Goal: Information Seeking & Learning: Learn about a topic

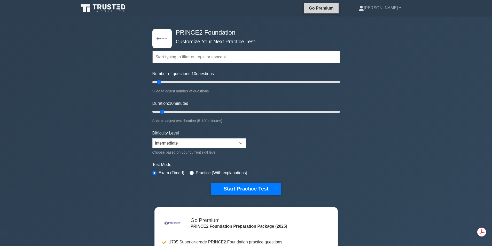
click at [336, 10] on link "Go Premium" at bounding box center [321, 8] width 31 height 6
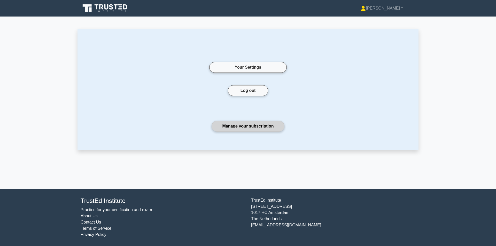
click at [234, 123] on link "Manage your subscription" at bounding box center [247, 126] width 73 height 11
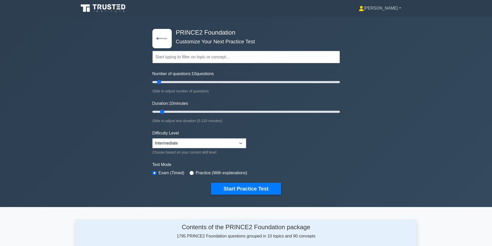
click at [391, 7] on link "[PERSON_NAME]" at bounding box center [379, 8] width 67 height 10
click at [382, 20] on link "Profile" at bounding box center [367, 20] width 41 height 8
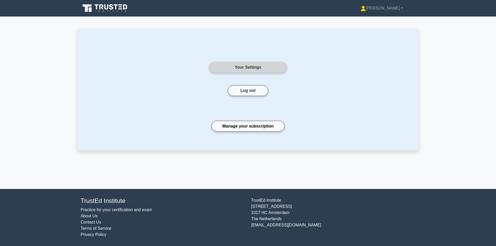
click at [255, 67] on link "Your Settings" at bounding box center [247, 67] width 77 height 11
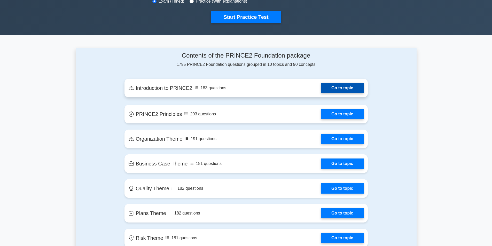
scroll to position [171, 0]
click at [339, 86] on link "Go to topic" at bounding box center [342, 88] width 42 height 10
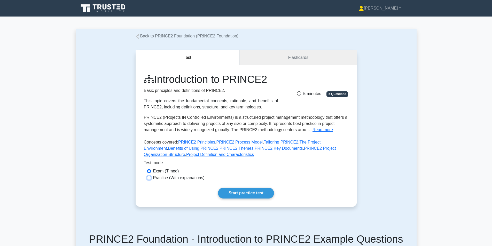
click at [148, 179] on input "Practice (With explanations)" at bounding box center [149, 178] width 4 height 4
radio input "true"
click at [237, 191] on link "Start practice test" at bounding box center [246, 193] width 56 height 11
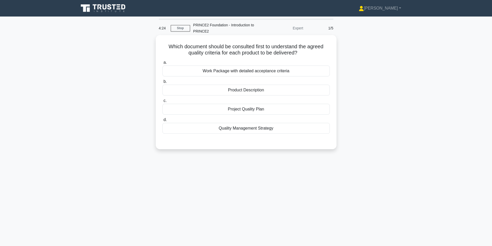
click at [247, 132] on div "Quality Management Strategy" at bounding box center [245, 128] width 167 height 11
click at [162, 122] on input "d. Quality Management Strategy" at bounding box center [162, 119] width 0 height 3
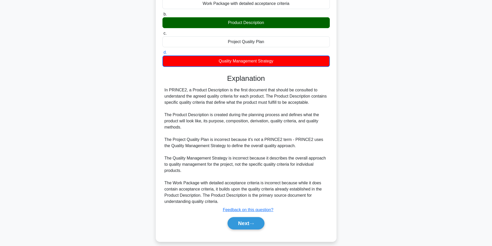
scroll to position [73, 0]
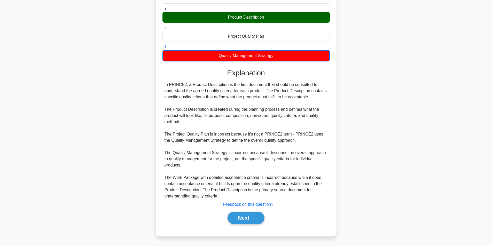
drag, startPoint x: 204, startPoint y: 85, endPoint x: 325, endPoint y: 95, distance: 121.5
click at [325, 95] on div "In PRINCE2, a Product Description is the first document that should be consulte…" at bounding box center [245, 141] width 163 height 118
click at [293, 101] on div "In PRINCE2, a Product Description is the first document that should be consulte…" at bounding box center [245, 141] width 163 height 118
drag, startPoint x: 165, startPoint y: 91, endPoint x: 271, endPoint y: 93, distance: 106.2
click at [271, 93] on div "In PRINCE2, a Product Description is the first document that should be consulte…" at bounding box center [245, 141] width 163 height 118
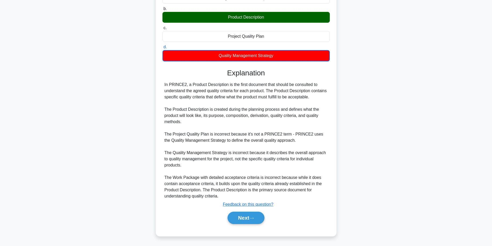
click at [238, 99] on div "In PRINCE2, a Product Description is the first document that should be consulte…" at bounding box center [245, 141] width 163 height 118
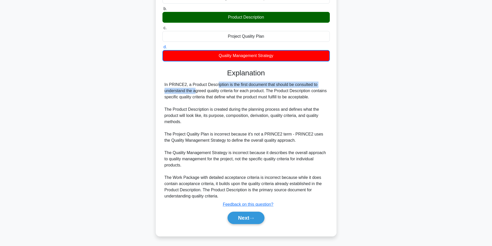
drag, startPoint x: 192, startPoint y: 85, endPoint x: 323, endPoint y: 88, distance: 131.7
click at [323, 88] on div "In PRINCE2, a Product Description is the first document that should be consulte…" at bounding box center [245, 141] width 163 height 118
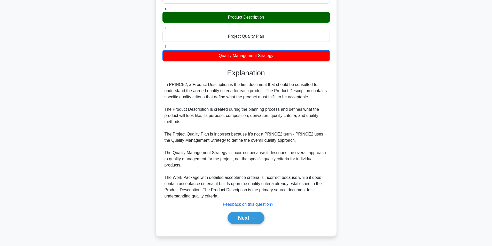
click at [281, 111] on div "In PRINCE2, a Product Description is the first document that should be consulte…" at bounding box center [245, 141] width 163 height 118
drag, startPoint x: 205, startPoint y: 83, endPoint x: 326, endPoint y: 86, distance: 121.4
click at [326, 86] on div "In PRINCE2, a Product Description is the first document that should be consulte…" at bounding box center [245, 141] width 163 height 118
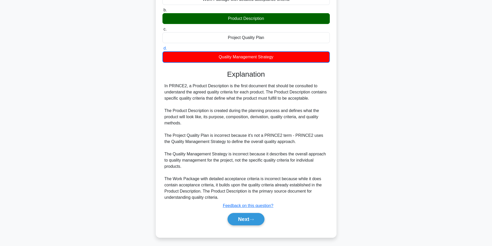
click at [386, 138] on div "Which document should be consulted first to understand the agreed quality crite…" at bounding box center [246, 104] width 341 height 280
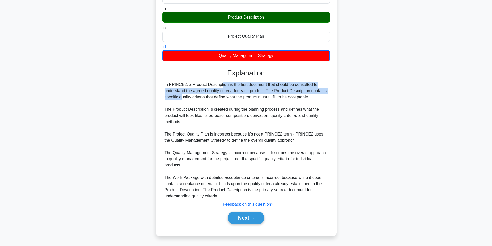
drag, startPoint x: 189, startPoint y: 84, endPoint x: 315, endPoint y: 90, distance: 125.9
click at [315, 90] on div "In PRINCE2, a Product Description is the first document that should be consulte…" at bounding box center [245, 141] width 163 height 118
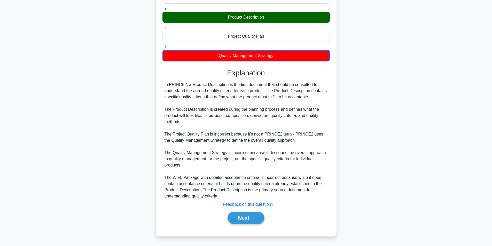
click at [305, 106] on div "In PRINCE2, a Product Description is the first document that should be consulte…" at bounding box center [245, 141] width 163 height 118
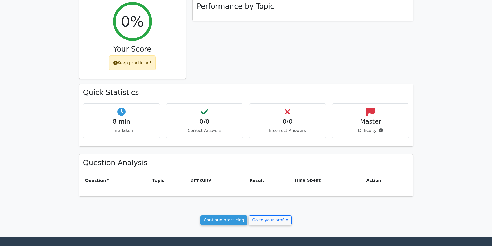
scroll to position [77, 0]
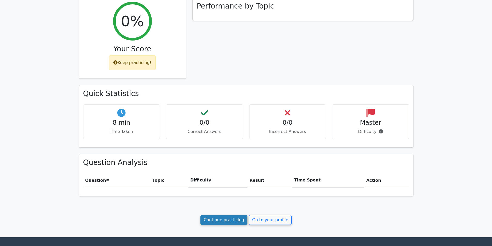
click at [226, 219] on link "Continue practicing" at bounding box center [223, 220] width 47 height 10
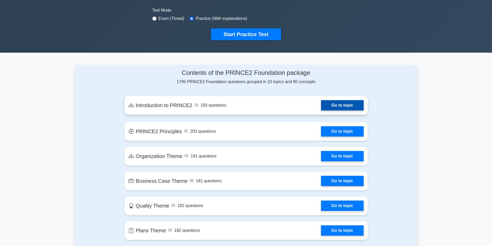
scroll to position [155, 0]
click at [329, 102] on link "Go to topic" at bounding box center [342, 105] width 42 height 10
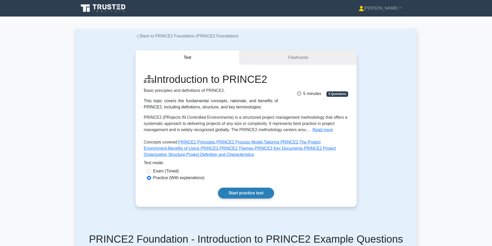
click at [242, 193] on link "Start practice test" at bounding box center [246, 193] width 56 height 11
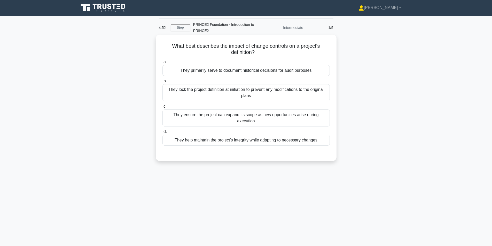
scroll to position [0, 0]
click at [228, 136] on div "They help maintain the project's integrity while adapting to necessary changes" at bounding box center [245, 140] width 167 height 11
click at [162, 134] on input "d. They help maintain the project's integrity while adapting to necessary chang…" at bounding box center [162, 131] width 0 height 3
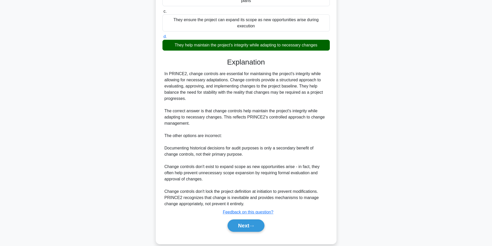
scroll to position [97, 0]
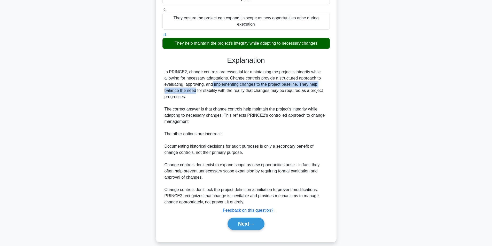
drag, startPoint x: 180, startPoint y: 79, endPoint x: 320, endPoint y: 79, distance: 140.7
click at [320, 79] on div "In PRINCE2, change controls are essential for maintaining the project's integri…" at bounding box center [245, 137] width 163 height 136
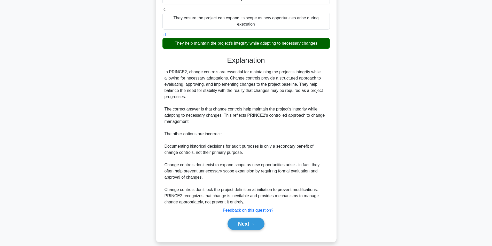
click at [298, 110] on div "In PRINCE2, change controls are essential for maintaining the project's integri…" at bounding box center [245, 137] width 163 height 136
drag, startPoint x: 193, startPoint y: 78, endPoint x: 327, endPoint y: 84, distance: 134.9
click at [327, 84] on div "In PRINCE2, change controls are essential for maintaining the project's integri…" at bounding box center [245, 137] width 163 height 136
click at [325, 103] on div "In PRINCE2, change controls are essential for maintaining the project's integri…" at bounding box center [245, 137] width 163 height 136
drag, startPoint x: 225, startPoint y: 82, endPoint x: 325, endPoint y: 90, distance: 100.1
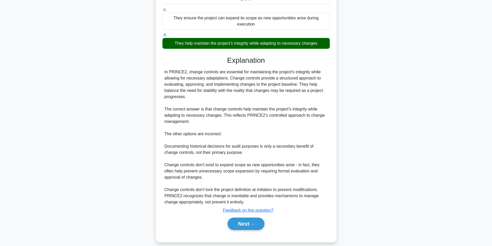
click at [325, 90] on div "In PRINCE2, change controls are essential for maintaining the project's integri…" at bounding box center [245, 137] width 163 height 136
click at [308, 98] on div "In PRINCE2, change controls are essential for maintaining the project's integri…" at bounding box center [245, 137] width 163 height 136
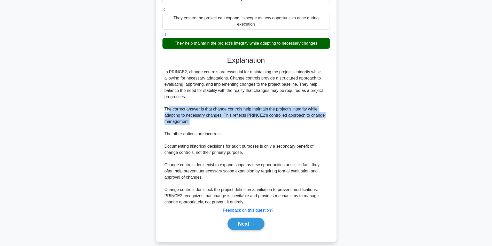
drag, startPoint x: 169, startPoint y: 102, endPoint x: 319, endPoint y: 113, distance: 150.9
click at [319, 113] on div "In PRINCE2, change controls are essential for maintaining the project's integri…" at bounding box center [245, 137] width 163 height 136
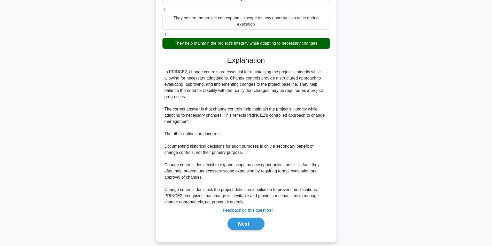
click at [263, 128] on div "In PRINCE2, change controls are essential for maintaining the project's integri…" at bounding box center [245, 137] width 163 height 136
drag, startPoint x: 222, startPoint y: 107, endPoint x: 323, endPoint y: 117, distance: 101.3
click at [323, 117] on div "In PRINCE2, change controls are essential for maintaining the project's integri…" at bounding box center [245, 137] width 163 height 136
click at [297, 124] on div "In PRINCE2, change controls are essential for maintaining the project's integri…" at bounding box center [245, 137] width 163 height 136
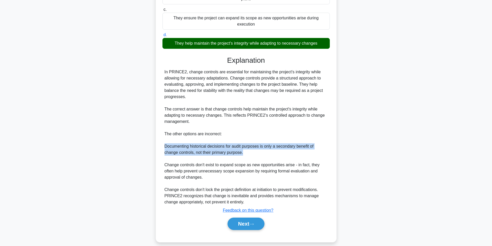
drag, startPoint x: 165, startPoint y: 139, endPoint x: 315, endPoint y: 148, distance: 150.0
click at [315, 148] on div "In PRINCE2, change controls are essential for maintaining the project's integri…" at bounding box center [245, 137] width 163 height 136
click at [270, 149] on div "In PRINCE2, change controls are essential for maintaining the project's integri…" at bounding box center [245, 137] width 163 height 136
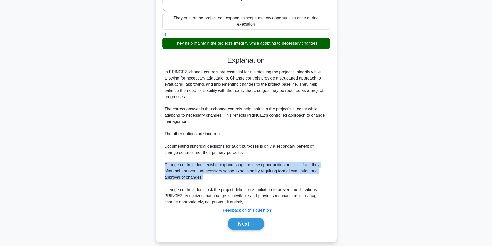
drag, startPoint x: 164, startPoint y: 158, endPoint x: 319, endPoint y: 170, distance: 155.2
click at [319, 170] on div "In PRINCE2, change controls are essential for maintaining the project's integri…" at bounding box center [245, 137] width 167 height 136
click at [292, 169] on div "In PRINCE2, change controls are essential for maintaining the project's integri…" at bounding box center [245, 137] width 163 height 136
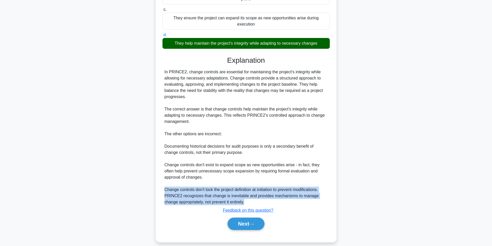
drag, startPoint x: 165, startPoint y: 185, endPoint x: 319, endPoint y: 195, distance: 154.7
click at [319, 195] on div "In PRINCE2, change controls are essential for maintaining the project's integri…" at bounding box center [245, 137] width 163 height 136
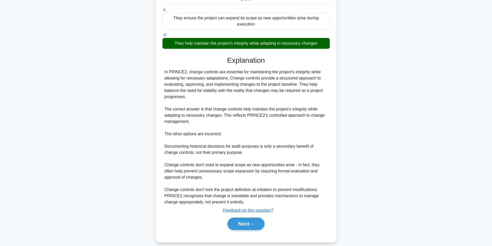
click at [271, 169] on div "In PRINCE2, change controls are essential for maintaining the project's integri…" at bounding box center [245, 137] width 163 height 136
click at [240, 218] on button "Next" at bounding box center [245, 224] width 37 height 12
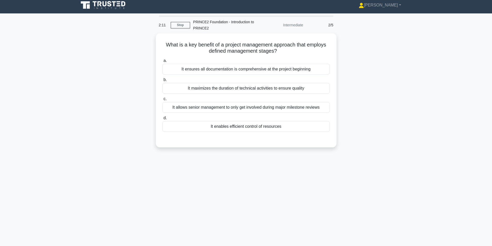
scroll to position [0, 0]
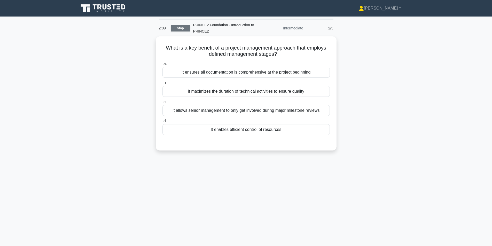
click at [176, 28] on link "Stop" at bounding box center [180, 28] width 19 height 6
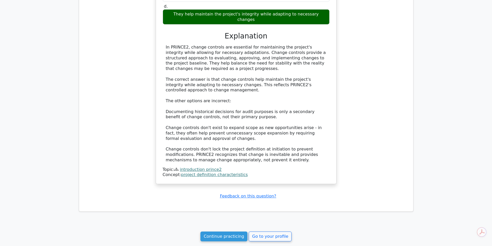
scroll to position [361, 0]
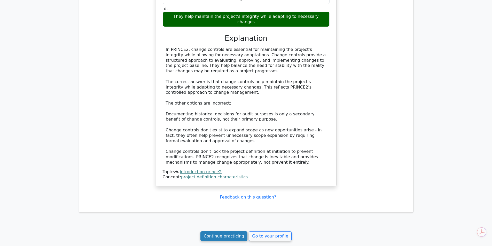
click at [223, 234] on link "Continue practicing" at bounding box center [223, 236] width 47 height 10
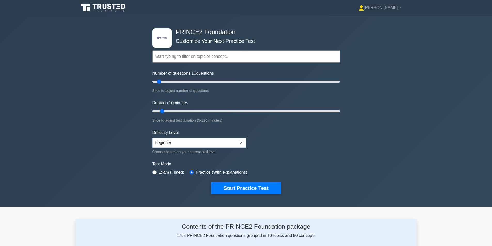
scroll to position [0, 0]
drag, startPoint x: 162, startPoint y: 111, endPoint x: 256, endPoint y: 114, distance: 94.0
type input "70"
click at [256, 114] on input "Duration: 70 minutes" at bounding box center [245, 111] width 187 height 6
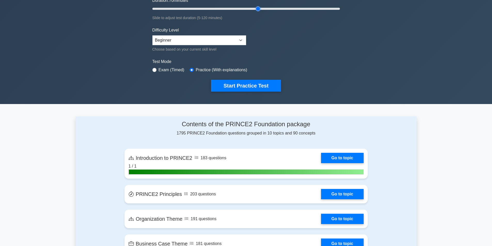
scroll to position [103, 0]
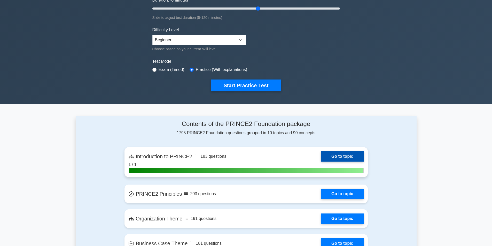
click at [337, 157] on link "Go to topic" at bounding box center [342, 156] width 42 height 10
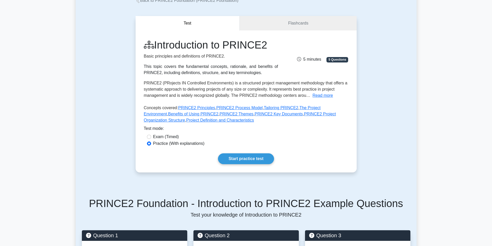
scroll to position [35, 0]
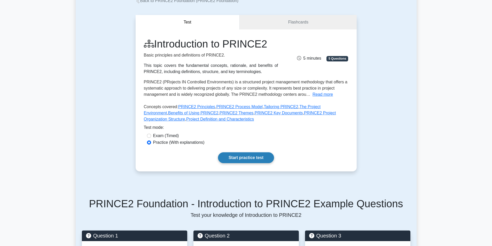
click at [243, 161] on link "Start practice test" at bounding box center [246, 157] width 56 height 11
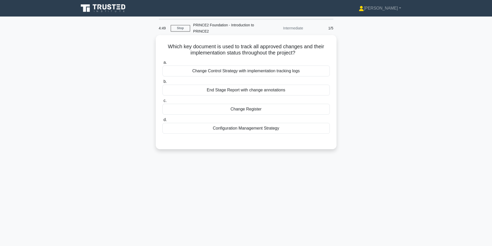
click at [242, 72] on div "Change Control Strategy with implementation tracking logs" at bounding box center [245, 71] width 167 height 11
click at [162, 64] on input "a. Change Control Strategy with implementation tracking logs" at bounding box center [162, 62] width 0 height 3
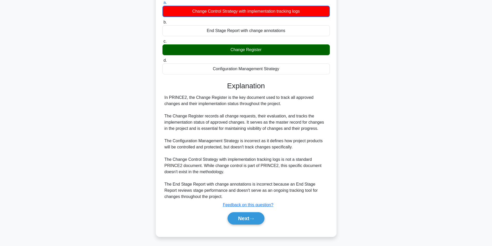
scroll to position [61, 0]
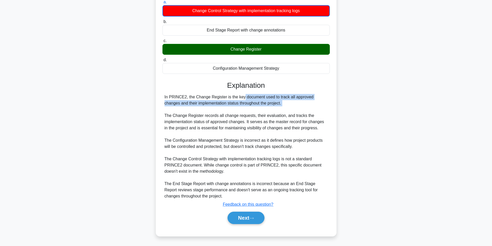
drag, startPoint x: 217, startPoint y: 101, endPoint x: 276, endPoint y: 109, distance: 59.6
click at [276, 109] on div "In PRINCE2, the Change Register is the key document used to track all approved …" at bounding box center [245, 146] width 163 height 105
click at [284, 108] on div "In PRINCE2, the Change Register is the key document used to track all approved …" at bounding box center [245, 146] width 163 height 105
click at [224, 115] on div "In PRINCE2, the Change Register is the key document used to track all approved …" at bounding box center [245, 146] width 163 height 105
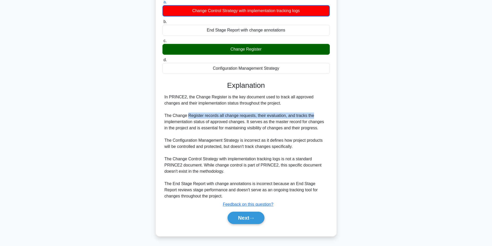
drag, startPoint x: 187, startPoint y: 113, endPoint x: 310, endPoint y: 114, distance: 122.9
click at [310, 114] on div "In PRINCE2, the Change Register is the key document used to track all approved …" at bounding box center [245, 146] width 163 height 105
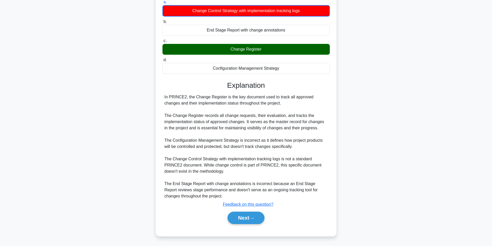
drag, startPoint x: 311, startPoint y: 134, endPoint x: 311, endPoint y: 130, distance: 3.4
click at [311, 134] on div "In PRINCE2, the Change Register is the key document used to track all approved …" at bounding box center [245, 146] width 163 height 105
click at [245, 218] on button "Next" at bounding box center [245, 218] width 37 height 12
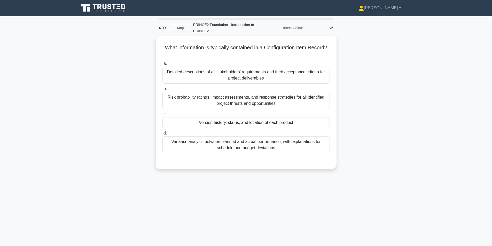
scroll to position [0, 0]
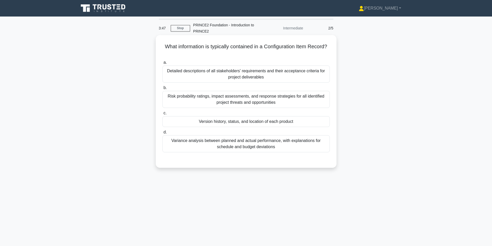
click at [277, 123] on div "Version history, status, and location of each product" at bounding box center [245, 121] width 167 height 11
click at [162, 115] on input "c. Version history, status, and location of each product" at bounding box center [162, 113] width 0 height 3
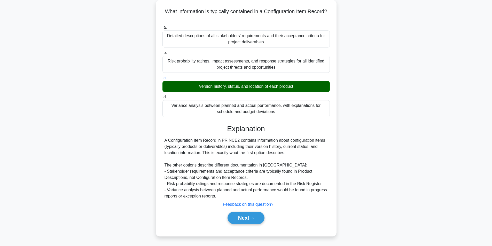
scroll to position [35, 0]
click at [243, 218] on button "Next" at bounding box center [245, 218] width 37 height 12
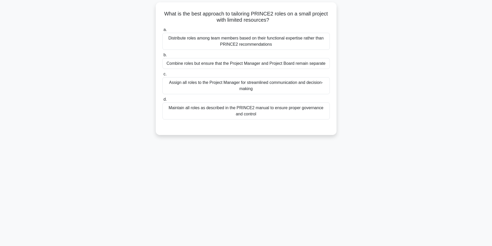
click at [292, 44] on div "Distribute roles among team members based on their functional expertise rather …" at bounding box center [245, 41] width 167 height 17
click at [162, 32] on input "a. Distribute roles among team members based on their functional expertise rath…" at bounding box center [162, 29] width 0 height 3
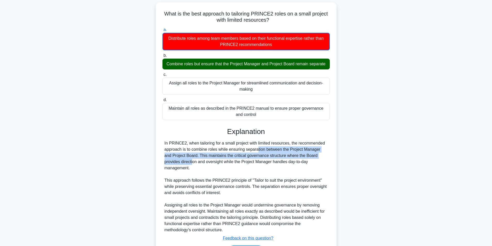
drag, startPoint x: 226, startPoint y: 150, endPoint x: 326, endPoint y: 154, distance: 100.0
click at [326, 154] on div "In PRINCE2, when tailoring for a small project with limited resources, the reco…" at bounding box center [245, 186] width 163 height 93
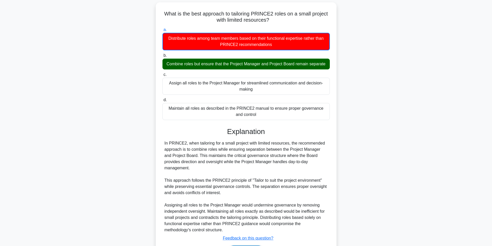
drag, startPoint x: 197, startPoint y: 155, endPoint x: 319, endPoint y: 160, distance: 122.5
click at [319, 160] on div "In PRINCE2, when tailoring for a small project with limited resources, the reco…" at bounding box center [245, 186] width 163 height 93
drag, startPoint x: 231, startPoint y: 177, endPoint x: 223, endPoint y: 170, distance: 11.1
click at [231, 177] on div "In PRINCE2, when tailoring for a small project with limited resources, the reco…" at bounding box center [245, 186] width 163 height 93
drag, startPoint x: 205, startPoint y: 163, endPoint x: 319, endPoint y: 168, distance: 114.5
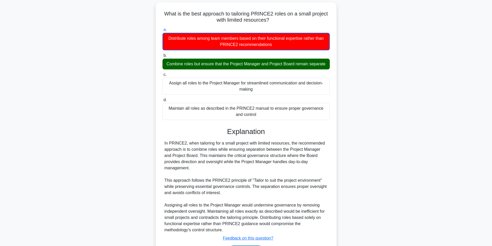
click at [319, 168] on div "In PRINCE2, when tailoring for a small project with limited resources, the reco…" at bounding box center [245, 186] width 163 height 93
drag, startPoint x: 261, startPoint y: 179, endPoint x: 258, endPoint y: 178, distance: 3.4
click at [261, 179] on div "In PRINCE2, when tailoring for a small project with limited resources, the reco…" at bounding box center [245, 186] width 163 height 93
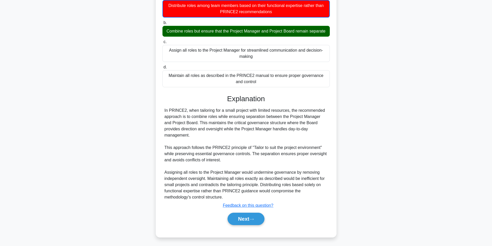
scroll to position [67, 0]
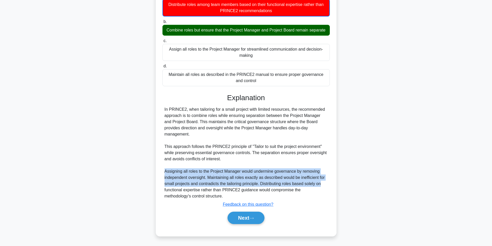
drag, startPoint x: 165, startPoint y: 170, endPoint x: 326, endPoint y: 186, distance: 161.9
click at [326, 186] on div "In PRINCE2, when tailoring for a small project with limited resources, the reco…" at bounding box center [245, 152] width 163 height 93
click at [240, 221] on button "Next" at bounding box center [245, 218] width 37 height 12
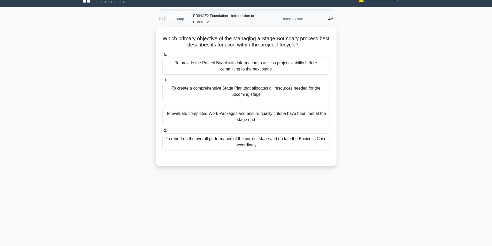
scroll to position [9, 0]
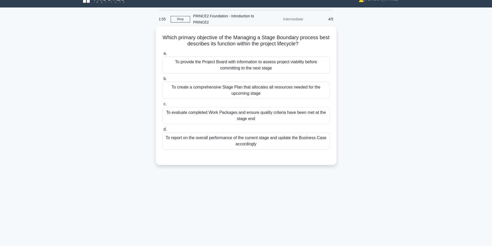
click at [271, 115] on div "To evaluate completed Work Packages and ensure quality criteria have been met a…" at bounding box center [245, 115] width 167 height 17
click at [162, 106] on input "c. To evaluate completed Work Packages and ensure quality criteria have been me…" at bounding box center [162, 104] width 0 height 3
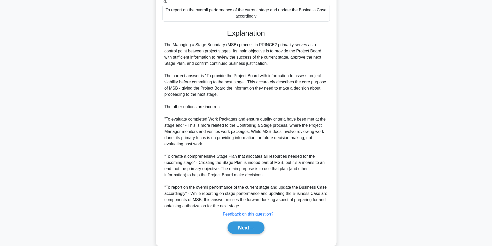
scroll to position [138, 0]
drag, startPoint x: 249, startPoint y: 58, endPoint x: 327, endPoint y: 58, distance: 78.0
click at [326, 59] on div "The Managing a Stage Boundary (MSB) process in PRINCE2 primarily serves as a co…" at bounding box center [245, 125] width 163 height 167
click at [327, 59] on div "The Managing a Stage Boundary (MSB) process in PRINCE2 primarily serves as a co…" at bounding box center [245, 125] width 163 height 167
click at [268, 64] on div "The Managing a Stage Boundary (MSB) process in PRINCE2 primarily serves as a co…" at bounding box center [245, 125] width 163 height 167
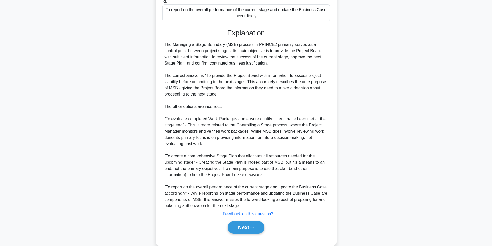
drag, startPoint x: 184, startPoint y: 64, endPoint x: 285, endPoint y: 62, distance: 100.5
click at [285, 62] on div "The Managing a Stage Boundary (MSB) process in PRINCE2 primarily serves as a co…" at bounding box center [245, 125] width 163 height 167
click at [285, 63] on div "The Managing a Stage Boundary (MSB) process in PRINCE2 primarily serves as a co…" at bounding box center [245, 125] width 163 height 167
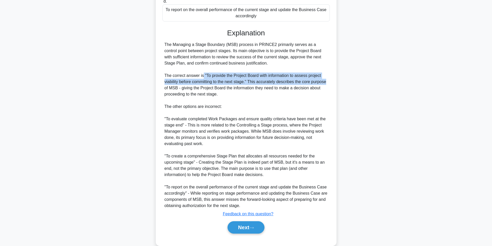
drag, startPoint x: 202, startPoint y: 76, endPoint x: 318, endPoint y: 85, distance: 116.6
click at [325, 81] on div "The Managing a Stage Boundary (MSB) process in PRINCE2 primarily serves as a co…" at bounding box center [245, 125] width 163 height 167
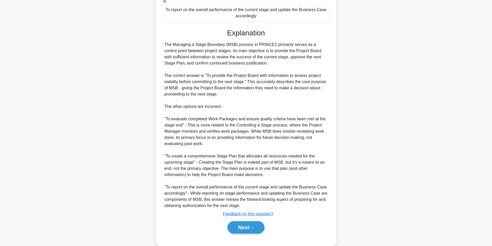
click at [280, 98] on div "The Managing a Stage Boundary (MSB) process in PRINCE2 primarily serves as a co…" at bounding box center [245, 125] width 163 height 167
click at [246, 228] on button "Next" at bounding box center [245, 227] width 37 height 12
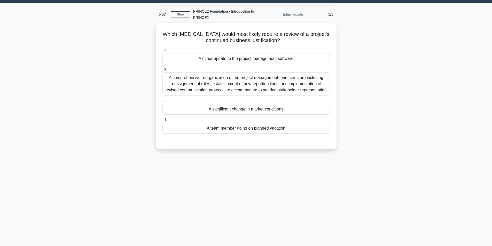
scroll to position [0, 0]
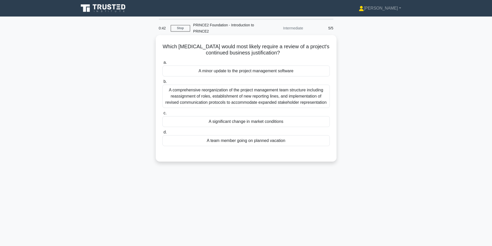
click at [226, 123] on div "A significant change in market conditions" at bounding box center [245, 121] width 167 height 11
click at [162, 115] on input "c. A significant change in market conditions" at bounding box center [162, 113] width 0 height 3
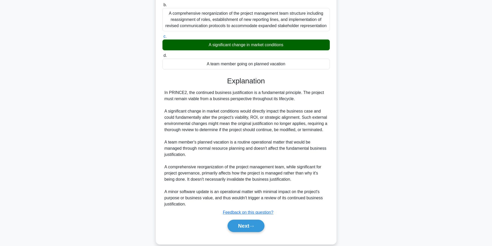
scroll to position [77, 0]
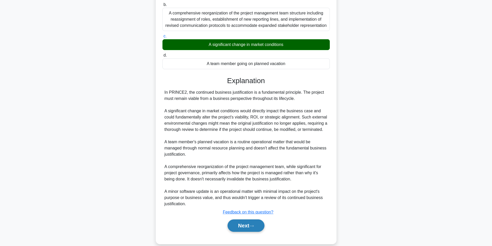
click at [242, 229] on button "Next" at bounding box center [245, 225] width 37 height 12
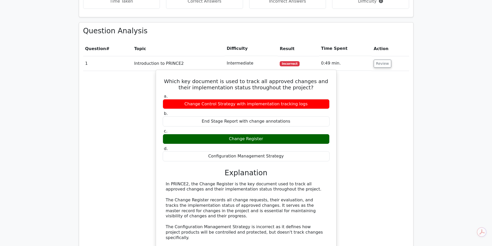
scroll to position [207, 0]
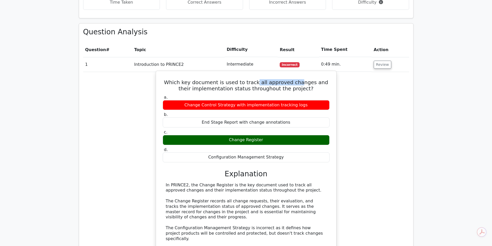
drag, startPoint x: 251, startPoint y: 85, endPoint x: 297, endPoint y: 83, distance: 45.7
click at [295, 84] on h5 "Which key document is used to track all approved changes and their implementati…" at bounding box center [246, 85] width 168 height 12
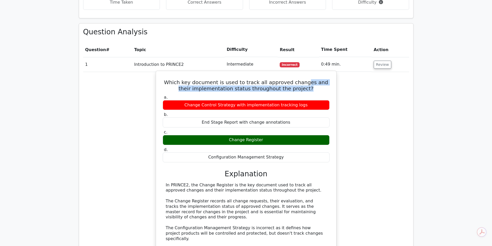
drag, startPoint x: 307, startPoint y: 81, endPoint x: 331, endPoint y: 86, distance: 25.3
click at [331, 86] on div "Which key document is used to track all approved changes and their implementati…" at bounding box center [246, 188] width 176 height 231
click at [324, 88] on h5 "Which key document is used to track all approved changes and their implementati…" at bounding box center [246, 85] width 168 height 12
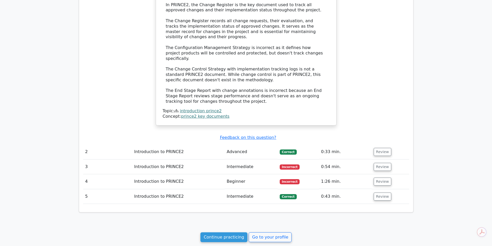
scroll to position [387, 0]
click at [380, 163] on button "Review" at bounding box center [383, 167] width 18 height 8
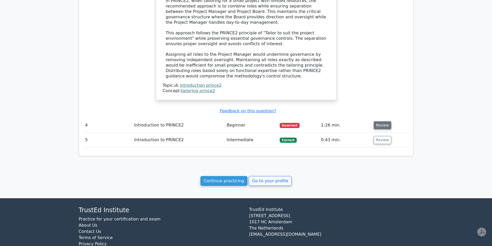
scroll to position [697, 0]
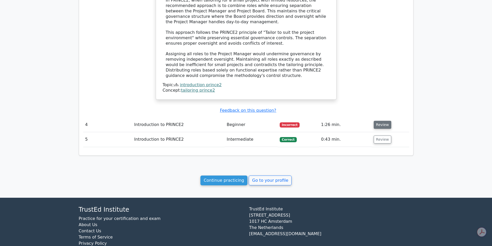
click at [378, 121] on button "Review" at bounding box center [383, 125] width 18 height 8
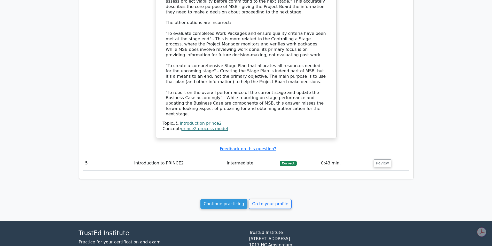
scroll to position [1015, 0]
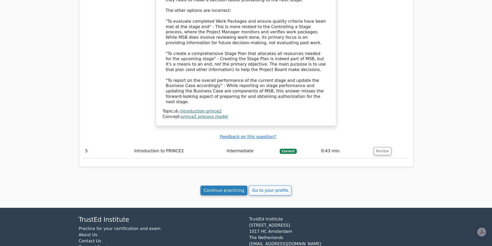
click at [226, 186] on link "Continue practicing" at bounding box center [223, 191] width 47 height 10
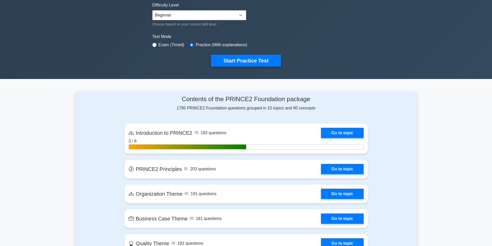
scroll to position [129, 0]
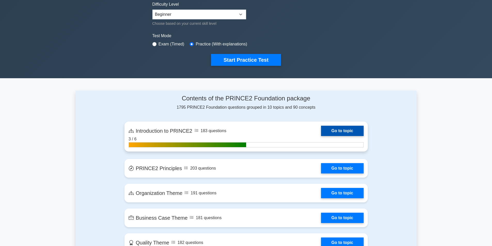
click at [336, 128] on link "Go to topic" at bounding box center [342, 131] width 42 height 10
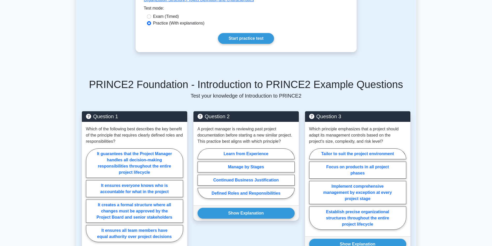
scroll to position [155, 0]
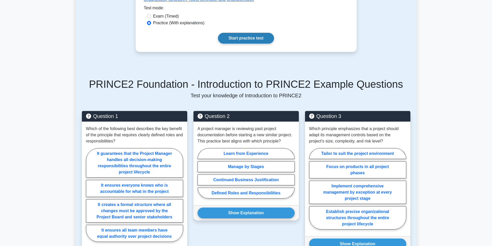
click at [234, 42] on link "Start practice test" at bounding box center [246, 38] width 56 height 11
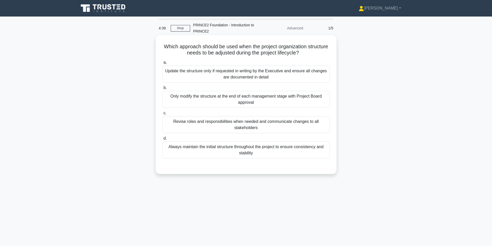
click at [223, 124] on div "Revise roles and responsibilities when needed and communicate changes to all st…" at bounding box center [245, 124] width 167 height 17
click at [162, 115] on input "c. Revise roles and responsibilities when needed and communicate changes to all…" at bounding box center [162, 113] width 0 height 3
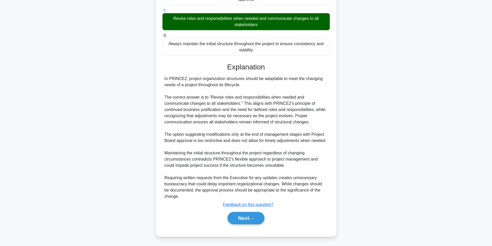
scroll to position [103, 0]
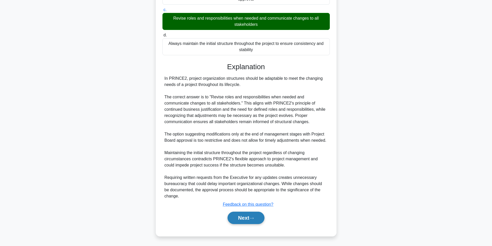
click at [242, 218] on button "Next" at bounding box center [245, 218] width 37 height 12
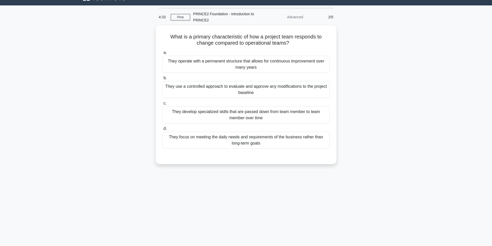
scroll to position [0, 0]
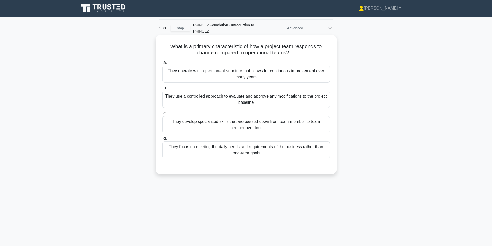
click at [255, 102] on div "They use a controlled approach to evaluate and approve any modifications to the…" at bounding box center [245, 99] width 167 height 17
click at [162, 90] on input "b. They use a controlled approach to evaluate and approve any modifications to …" at bounding box center [162, 87] width 0 height 3
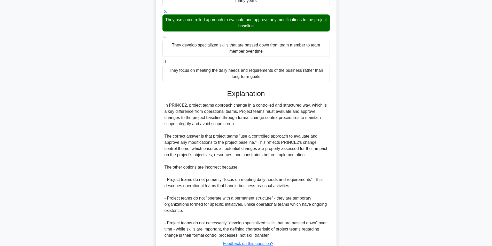
scroll to position [77, 0]
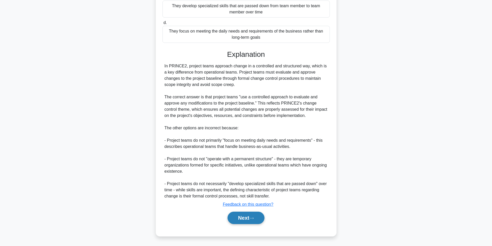
click at [240, 217] on button "Next" at bounding box center [245, 218] width 37 height 12
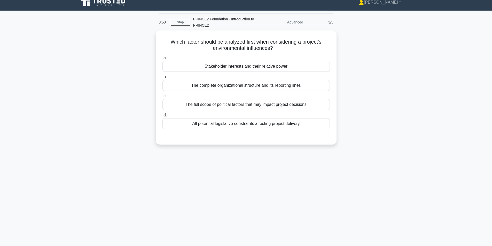
scroll to position [0, 0]
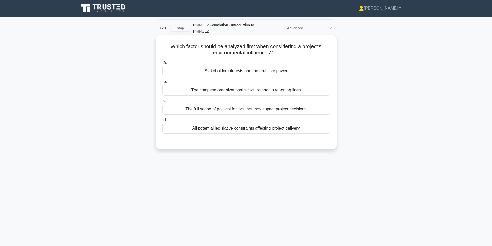
click at [254, 131] on div "All potential legislative constraints affecting project delivery" at bounding box center [245, 128] width 167 height 11
click at [162, 122] on input "d. All potential legislative constraints affecting project delivery" at bounding box center [162, 119] width 0 height 3
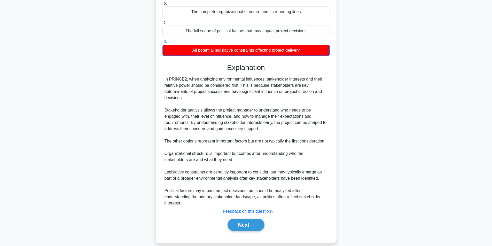
scroll to position [79, 0]
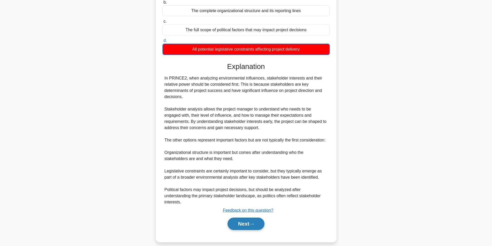
click at [247, 219] on button "Next" at bounding box center [245, 224] width 37 height 12
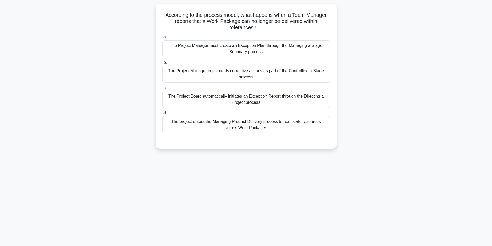
scroll to position [33, 0]
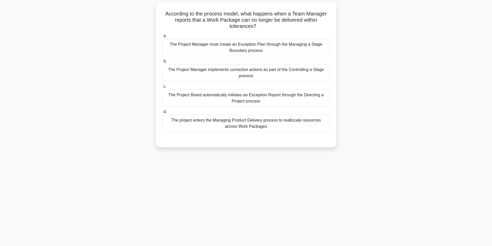
click at [235, 48] on div "The Project Manager must create an Exception Plan through the Managing a Stage …" at bounding box center [245, 47] width 167 height 17
click at [162, 38] on input "a. The Project Manager must create an Exception Plan through the Managing a Sta…" at bounding box center [162, 35] width 0 height 3
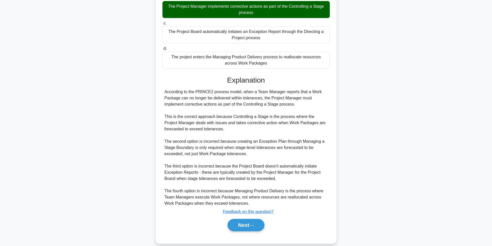
scroll to position [104, 0]
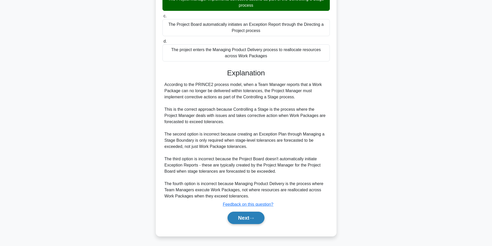
click at [241, 217] on button "Next" at bounding box center [245, 218] width 37 height 12
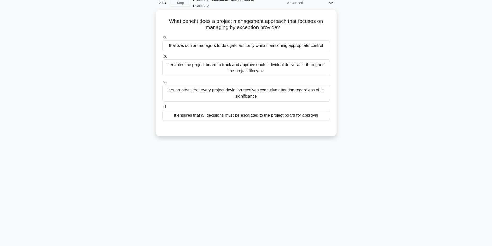
scroll to position [26, 0]
click at [262, 70] on div "It enables the project board to track and approve each individual deliverable t…" at bounding box center [245, 67] width 167 height 17
click at [162, 58] on input "b. It enables the project board to track and approve each individual deliverabl…" at bounding box center [162, 55] width 0 height 3
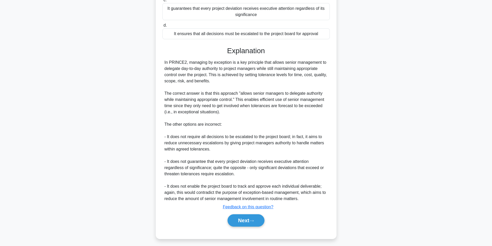
scroll to position [110, 0]
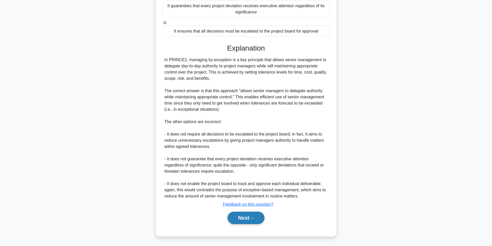
click at [244, 215] on button "Next" at bounding box center [245, 218] width 37 height 12
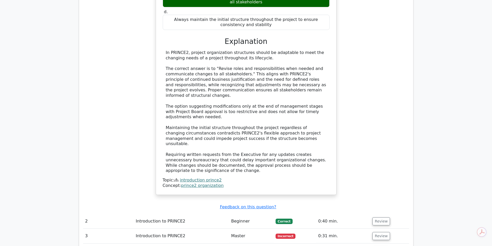
scroll to position [361, 0]
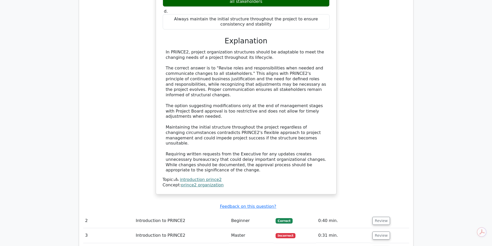
drag, startPoint x: 192, startPoint y: 51, endPoint x: 319, endPoint y: 56, distance: 126.9
click at [319, 56] on div "In PRINCE2, project organization structures should be adaptable to meet the cha…" at bounding box center [246, 111] width 161 height 123
click at [297, 62] on div "In PRINCE2, project organization structures should be adaptable to meet the cha…" at bounding box center [246, 111] width 161 height 123
drag, startPoint x: 242, startPoint y: 51, endPoint x: 326, endPoint y: 55, distance: 84.8
click at [326, 55] on div "In PRINCE2, project organization structures should be adaptable to meet the cha…" at bounding box center [246, 111] width 167 height 123
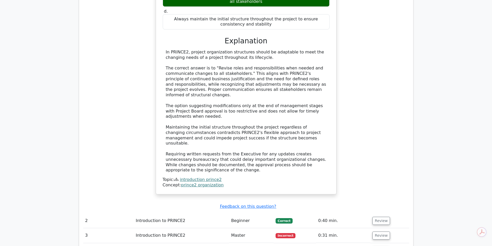
click at [278, 56] on div "In PRINCE2, project organization structures should be adaptable to meet the cha…" at bounding box center [246, 111] width 161 height 123
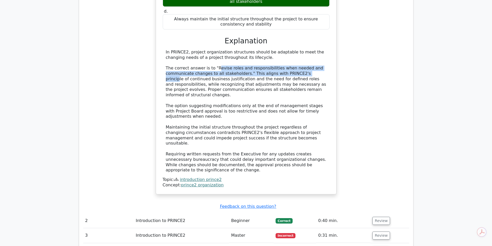
drag, startPoint x: 219, startPoint y: 69, endPoint x: 305, endPoint y: 74, distance: 86.9
click at [305, 74] on div "In PRINCE2, project organization structures should be adaptable to meet the cha…" at bounding box center [246, 111] width 161 height 123
click at [267, 75] on div "In PRINCE2, project organization structures should be adaptable to meet the cha…" at bounding box center [246, 111] width 161 height 123
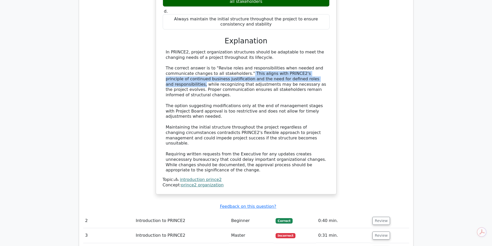
drag, startPoint x: 243, startPoint y: 73, endPoint x: 320, endPoint y: 77, distance: 77.1
click at [320, 77] on div "In PRINCE2, project organization structures should be adaptable to meet the cha…" at bounding box center [246, 111] width 161 height 123
click at [256, 77] on div "In PRINCE2, project organization structures should be adaptable to meet the cha…" at bounding box center [246, 111] width 161 height 123
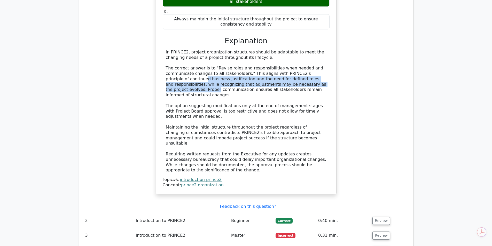
drag, startPoint x: 180, startPoint y: 81, endPoint x: 321, endPoint y: 82, distance: 140.7
click at [321, 82] on div "In PRINCE2, project organization structures should be adaptable to meet the cha…" at bounding box center [246, 111] width 161 height 123
click at [216, 83] on div "In PRINCE2, project organization structures should be adaptable to meet the cha…" at bounding box center [246, 111] width 161 height 123
drag, startPoint x: 176, startPoint y: 84, endPoint x: 318, endPoint y: 85, distance: 141.8
click at [318, 85] on div "In PRINCE2, project organization structures should be adaptable to meet the cha…" at bounding box center [246, 111] width 161 height 123
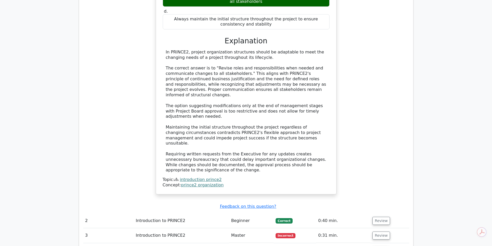
click at [178, 96] on div "In PRINCE2, project organization structures should be adaptable to meet the cha…" at bounding box center [246, 111] width 161 height 123
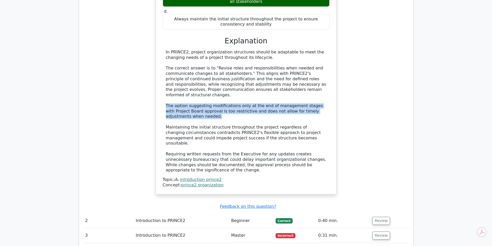
drag, startPoint x: 165, startPoint y: 100, endPoint x: 260, endPoint y: 112, distance: 96.3
click at [260, 112] on div "In PRINCE2, project organization structures should be adaptable to meet the cha…" at bounding box center [246, 111] width 167 height 123
click at [258, 109] on div "In PRINCE2, project organization structures should be adaptable to meet the cha…" at bounding box center [246, 111] width 161 height 123
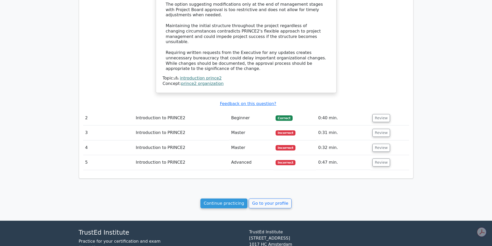
scroll to position [464, 0]
click at [381, 114] on button "Review" at bounding box center [381, 118] width 18 height 8
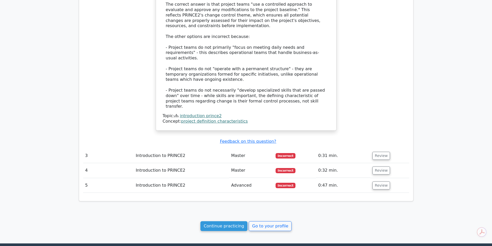
scroll to position [748, 0]
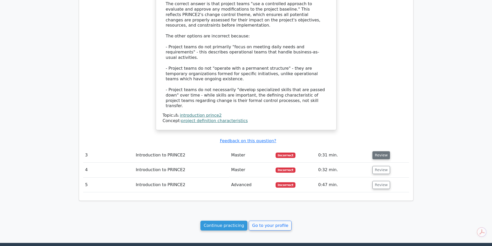
click at [379, 151] on button "Review" at bounding box center [381, 155] width 18 height 8
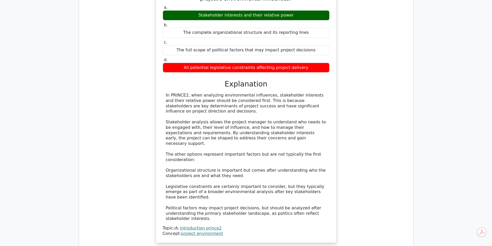
scroll to position [929, 0]
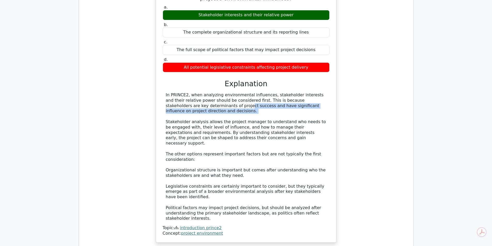
drag, startPoint x: 174, startPoint y: 77, endPoint x: 272, endPoint y: 88, distance: 98.7
click at [272, 92] on div "In PRINCE2, when analyzing environmental influences, stakeholder interests and …" at bounding box center [246, 156] width 161 height 129
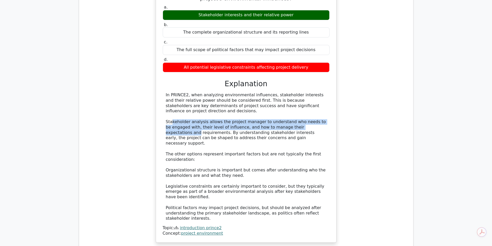
drag, startPoint x: 172, startPoint y: 94, endPoint x: 316, endPoint y: 103, distance: 144.6
click at [316, 103] on div "In PRINCE2, when analyzing environmental influences, stakeholder interests and …" at bounding box center [246, 156] width 161 height 129
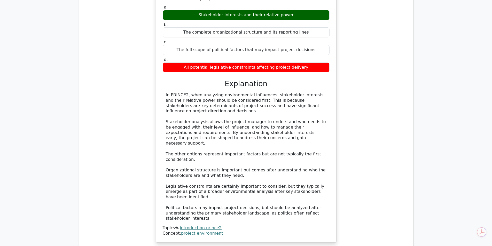
click at [272, 111] on div "In PRINCE2, when analyzing environmental influences, stakeholder interests and …" at bounding box center [246, 156] width 161 height 129
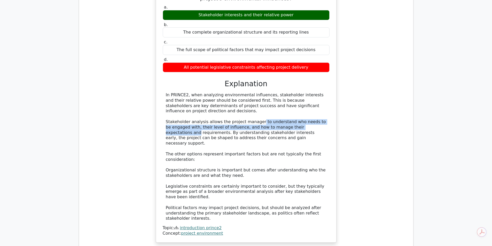
drag, startPoint x: 252, startPoint y: 95, endPoint x: 315, endPoint y: 100, distance: 62.9
click at [315, 100] on div "In PRINCE2, when analyzing environmental influences, stakeholder interests and …" at bounding box center [246, 156] width 161 height 129
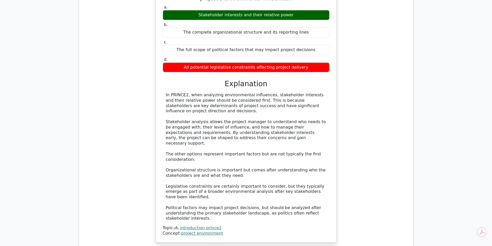
click at [317, 105] on div "In PRINCE2, when analyzing environmental influences, stakeholder interests and …" at bounding box center [246, 156] width 161 height 129
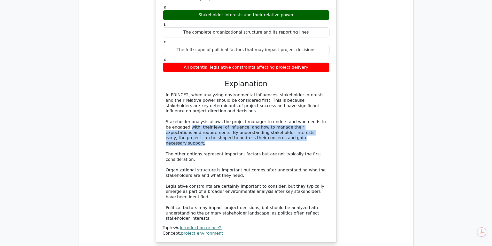
drag, startPoint x: 229, startPoint y: 107, endPoint x: 326, endPoint y: 113, distance: 97.5
click at [326, 113] on div "In PRINCE2, when analyzing environmental influences, stakeholder interests and …" at bounding box center [246, 156] width 161 height 129
click at [292, 113] on div "In PRINCE2, when analyzing environmental influences, stakeholder interests and …" at bounding box center [246, 156] width 161 height 129
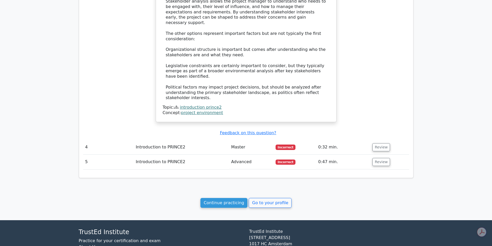
scroll to position [1053, 0]
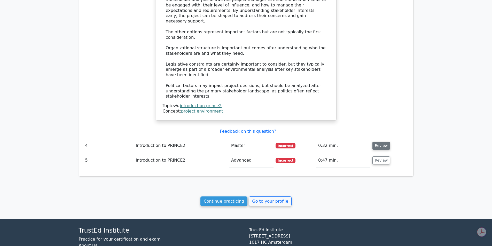
click at [376, 142] on button "Review" at bounding box center [381, 146] width 18 height 8
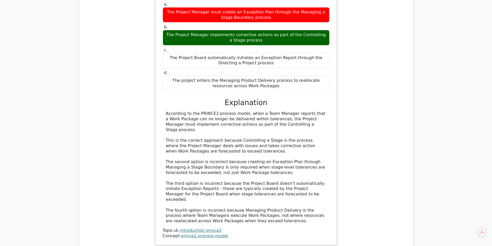
scroll to position [1233, 0]
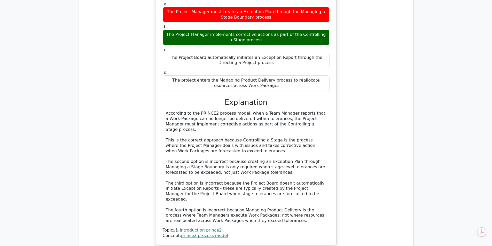
drag, startPoint x: 202, startPoint y: 87, endPoint x: 313, endPoint y: 89, distance: 111.3
click at [313, 111] on div "According to the PRINCE2 process model, when a Team Manager reports that a Work…" at bounding box center [246, 167] width 161 height 113
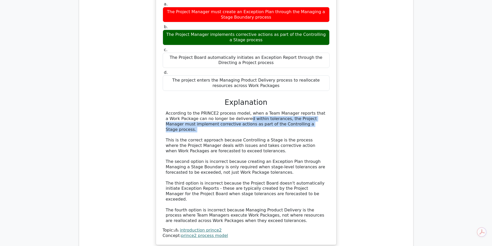
drag, startPoint x: 197, startPoint y: 82, endPoint x: 301, endPoint y: 90, distance: 103.9
click at [301, 111] on div "According to the PRINCE2 process model, when a Team Manager reports that a Work…" at bounding box center [246, 167] width 161 height 113
click at [299, 111] on div "According to the PRINCE2 process model, when a Team Manager reports that a Work…" at bounding box center [246, 167] width 161 height 113
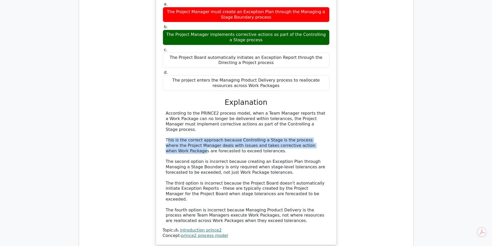
drag, startPoint x: 169, startPoint y: 98, endPoint x: 315, endPoint y: 102, distance: 145.7
click at [315, 111] on div "According to the PRINCE2 process model, when a Team Manager reports that a Work…" at bounding box center [246, 167] width 161 height 113
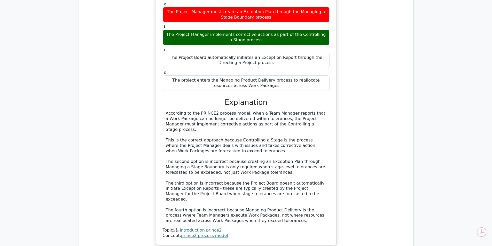
click at [270, 111] on div "According to the PRINCE2 process model, when a Team Manager reports that a Work…" at bounding box center [246, 167] width 161 height 113
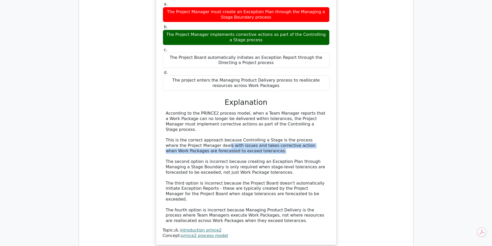
drag, startPoint x: 205, startPoint y: 104, endPoint x: 311, endPoint y: 108, distance: 106.5
click at [311, 111] on div "According to the PRINCE2 process model, when a Team Manager reports that a Work…" at bounding box center [246, 167] width 161 height 113
click at [273, 111] on div "According to the PRINCE2 process model, when a Team Manager reports that a Work…" at bounding box center [246, 167] width 161 height 113
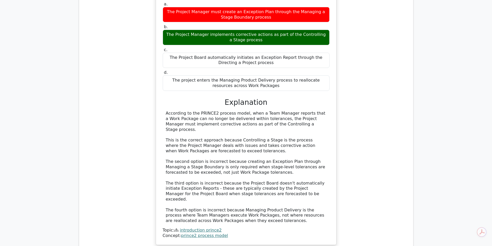
drag, startPoint x: 237, startPoint y: 106, endPoint x: 299, endPoint y: 107, distance: 62.0
click at [299, 111] on div "According to the PRINCE2 process model, when a Team Manager reports that a Work…" at bounding box center [246, 167] width 161 height 113
click at [278, 111] on div "According to the PRINCE2 process model, when a Team Manager reports that a Work…" at bounding box center [246, 167] width 161 height 113
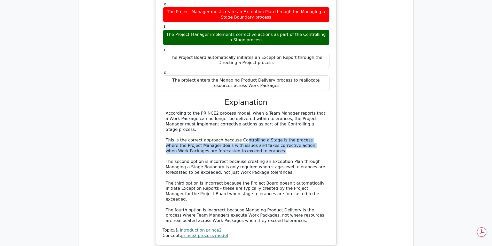
drag, startPoint x: 238, startPoint y: 95, endPoint x: 240, endPoint y: 108, distance: 13.7
click at [240, 111] on div "According to the PRINCE2 process model, when a Team Manager reports that a Work…" at bounding box center [246, 167] width 161 height 113
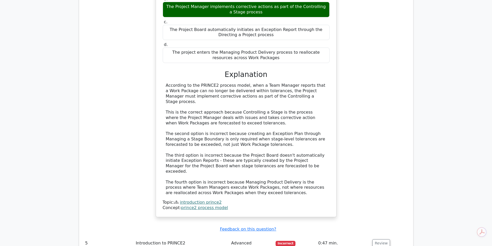
scroll to position [1285, 0]
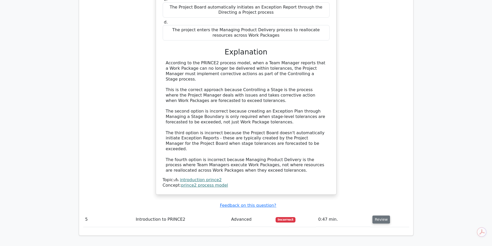
click at [382, 216] on button "Review" at bounding box center [381, 220] width 18 height 8
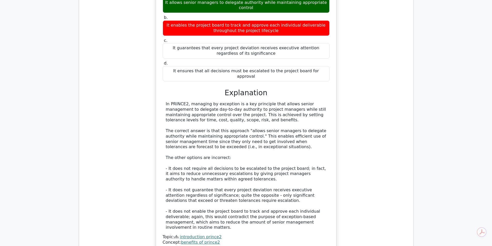
scroll to position [1543, 0]
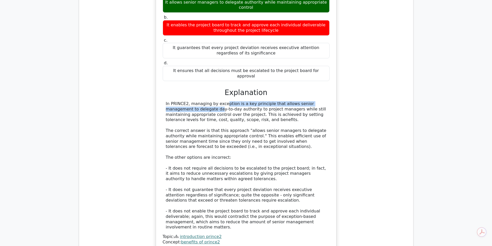
drag, startPoint x: 187, startPoint y: 44, endPoint x: 317, endPoint y: 43, distance: 130.4
click at [317, 101] on div "In PRINCE2, managing by exception is a key principle that allows senior managem…" at bounding box center [246, 165] width 161 height 129
click at [261, 101] on div "In PRINCE2, managing by exception is a key principle that allows senior managem…" at bounding box center [246, 165] width 161 height 129
drag, startPoint x: 232, startPoint y: 42, endPoint x: 328, endPoint y: 43, distance: 96.8
click at [328, 101] on div "In PRINCE2, managing by exception is a key principle that allows senior managem…" at bounding box center [246, 165] width 167 height 129
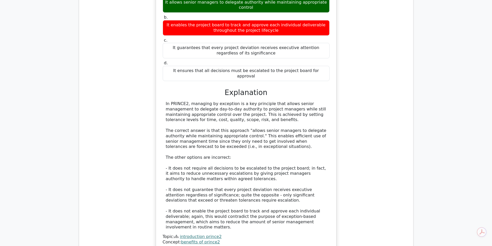
click at [297, 101] on div "In PRINCE2, managing by exception is a key principle that allows senior managem…" at bounding box center [246, 165] width 161 height 129
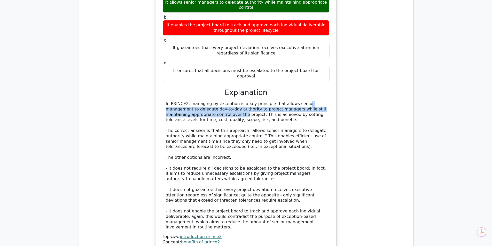
drag, startPoint x: 263, startPoint y: 45, endPoint x: 332, endPoint y: 48, distance: 69.3
click at [332, 48] on div "What benefit does a project management approach that focuses on managing by exc…" at bounding box center [246, 109] width 176 height 279
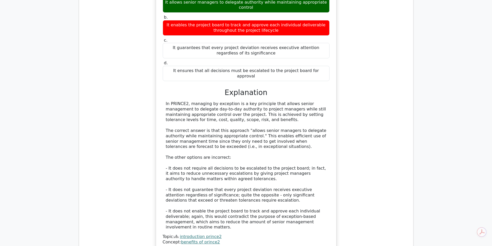
click at [297, 101] on div "In PRINCE2, managing by exception is a key principle that allows senior managem…" at bounding box center [246, 165] width 161 height 129
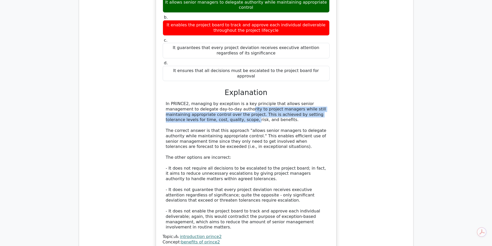
drag, startPoint x: 181, startPoint y: 51, endPoint x: 317, endPoint y: 53, distance: 135.3
click at [317, 101] on div "In PRINCE2, managing by exception is a key principle that allows senior managem…" at bounding box center [246, 165] width 161 height 129
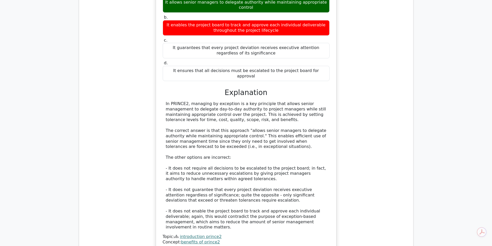
click at [269, 101] on div "In PRINCE2, managing by exception is a key principle that allows senior managem…" at bounding box center [246, 165] width 161 height 129
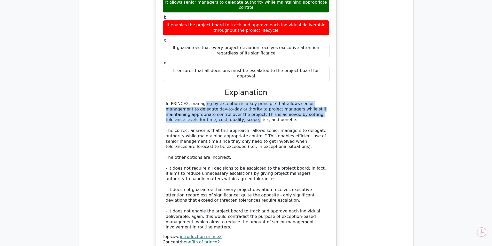
drag, startPoint x: 165, startPoint y: 45, endPoint x: 328, endPoint y: 58, distance: 164.2
click at [328, 101] on div "In PRINCE2, managing by exception is a key principle that allows senior managem…" at bounding box center [246, 165] width 167 height 129
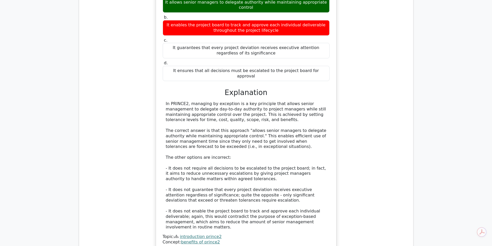
click at [300, 101] on div "In PRINCE2, managing by exception is a key principle that allows senior managem…" at bounding box center [246, 165] width 161 height 129
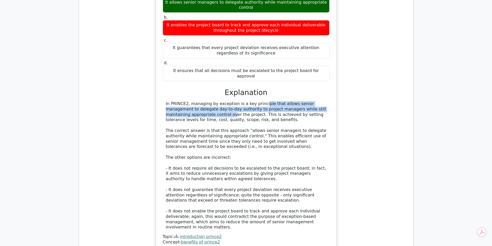
drag, startPoint x: 229, startPoint y: 44, endPoint x: 310, endPoint y: 53, distance: 81.8
click at [310, 101] on div "In PRINCE2, managing by exception is a key principle that allows senior managem…" at bounding box center [246, 165] width 161 height 129
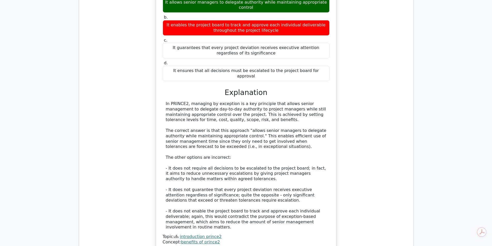
click at [227, 101] on div "In PRINCE2, managing by exception is a key principle that allows senior managem…" at bounding box center [246, 165] width 161 height 129
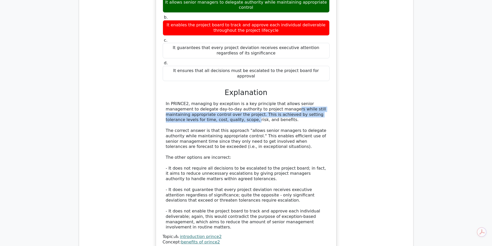
drag, startPoint x: 222, startPoint y: 50, endPoint x: 316, endPoint y: 58, distance: 93.9
click at [316, 101] on div "In PRINCE2, managing by exception is a key principle that allows senior managem…" at bounding box center [246, 165] width 161 height 129
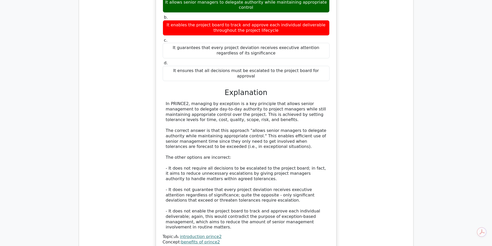
click at [275, 101] on div "In PRINCE2, managing by exception is a key principle that allows senior managem…" at bounding box center [246, 165] width 161 height 129
drag, startPoint x: 172, startPoint y: 56, endPoint x: 319, endPoint y: 62, distance: 146.8
click at [319, 101] on div "In PRINCE2, managing by exception is a key principle that allows senior managem…" at bounding box center [246, 165] width 161 height 129
click at [289, 101] on div "In PRINCE2, managing by exception is a key principle that allows senior managem…" at bounding box center [246, 165] width 161 height 129
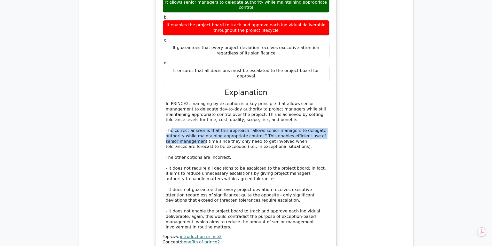
drag, startPoint x: 170, startPoint y: 71, endPoint x: 325, endPoint y: 78, distance: 155.1
click at [325, 101] on div "In PRINCE2, managing by exception is a key principle that allows senior managem…" at bounding box center [246, 165] width 161 height 129
click at [276, 101] on div "In PRINCE2, managing by exception is a key principle that allows senior managem…" at bounding box center [246, 165] width 161 height 129
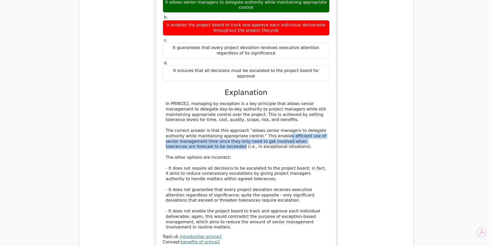
drag, startPoint x: 259, startPoint y: 75, endPoint x: 326, endPoint y: 84, distance: 68.0
click at [326, 101] on div "In PRINCE2, managing by exception is a key principle that allows senior managem…" at bounding box center [246, 165] width 161 height 129
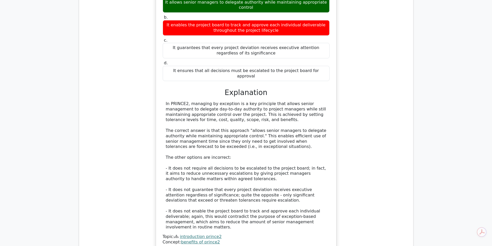
click at [241, 101] on div "In PRINCE2, managing by exception is a key principle that allows senior managem…" at bounding box center [246, 165] width 161 height 129
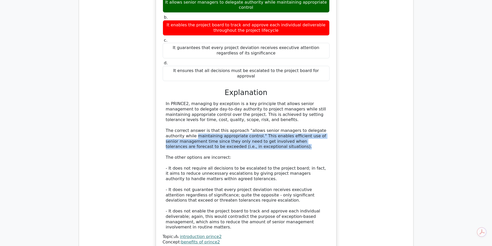
drag, startPoint x: 177, startPoint y: 78, endPoint x: 326, endPoint y: 86, distance: 149.2
click at [326, 101] on div "In PRINCE2, managing by exception is a key principle that allows senior managem…" at bounding box center [246, 165] width 161 height 129
click at [298, 101] on div "In PRINCE2, managing by exception is a key principle that allows senior managem…" at bounding box center [246, 165] width 161 height 129
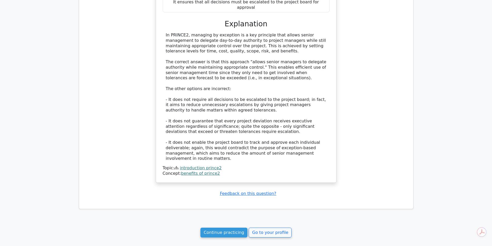
scroll to position [1618, 0]
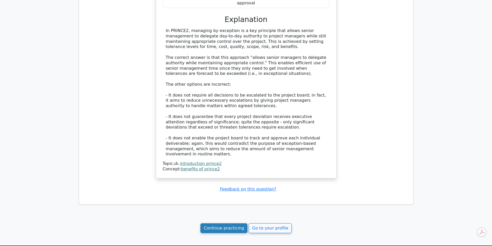
click at [218, 223] on link "Continue practicing" at bounding box center [223, 228] width 47 height 10
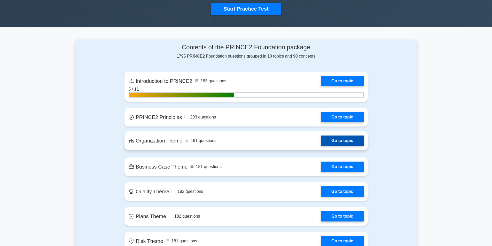
scroll to position [180, 0]
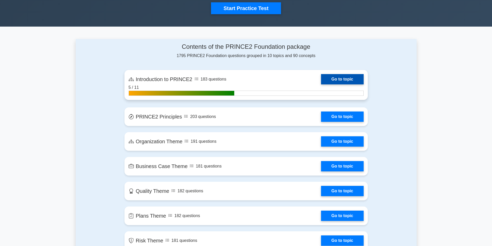
click at [335, 77] on link "Go to topic" at bounding box center [342, 79] width 42 height 10
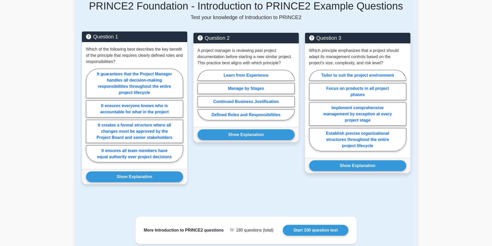
scroll to position [233, 0]
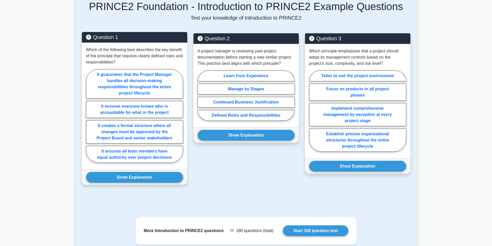
click at [140, 60] on p "Which of the following best describes the key benefit of the principle that req…" at bounding box center [134, 56] width 97 height 19
click at [133, 106] on label "It ensures everyone knows who is accountable for what in the project" at bounding box center [134, 109] width 97 height 17
click at [89, 116] on input "It ensures everyone knows who is accountable for what in the project" at bounding box center [87, 117] width 3 height 3
radio input "true"
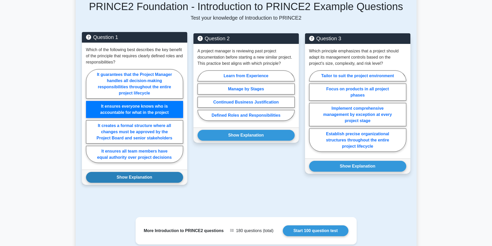
click at [133, 177] on button "Show Explanation" at bounding box center [134, 177] width 97 height 11
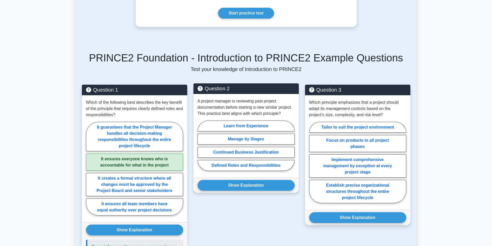
scroll to position [181, 0]
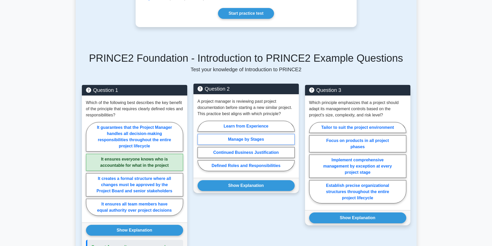
click at [240, 138] on label "Manage by Stages" at bounding box center [246, 139] width 97 height 11
click at [201, 146] on input "Manage by Stages" at bounding box center [199, 147] width 3 height 3
radio input "true"
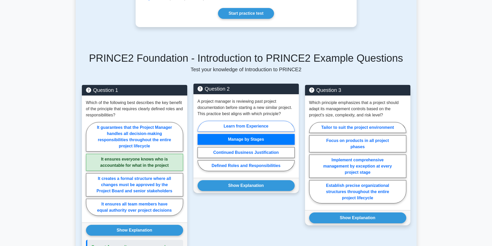
click at [240, 127] on label "Learn from Experience" at bounding box center [246, 126] width 97 height 11
click at [201, 146] on input "Learn from Experience" at bounding box center [199, 147] width 3 height 3
radio input "true"
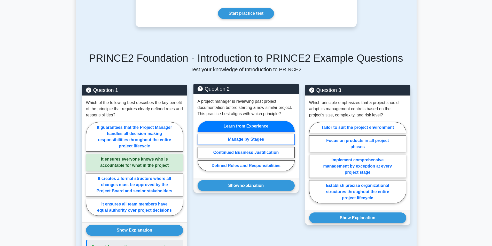
click at [242, 141] on label "Manage by Stages" at bounding box center [246, 139] width 97 height 11
click at [201, 146] on input "Manage by Stages" at bounding box center [199, 147] width 3 height 3
radio input "true"
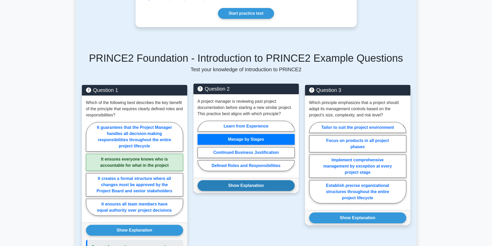
click at [253, 187] on button "Show Explanation" at bounding box center [246, 185] width 97 height 11
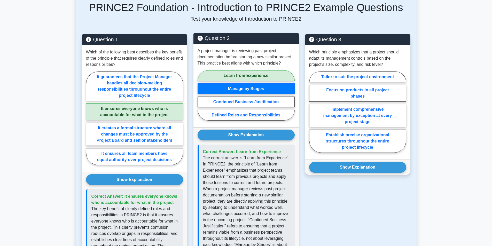
click at [250, 76] on label "Learn from Experience" at bounding box center [246, 75] width 97 height 11
click at [201, 95] on input "Learn from Experience" at bounding box center [199, 96] width 3 height 3
radio input "true"
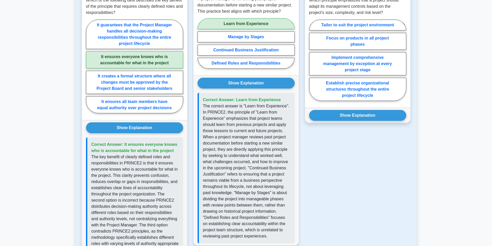
scroll to position [284, 0]
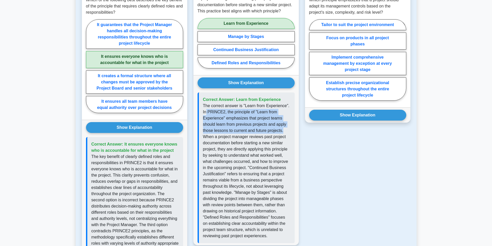
drag, startPoint x: 206, startPoint y: 112, endPoint x: 284, endPoint y: 130, distance: 80.2
click at [284, 130] on p "The correct answer is "Learn from Experience". In PRINCE2, the principle of "Le…" at bounding box center [247, 171] width 88 height 136
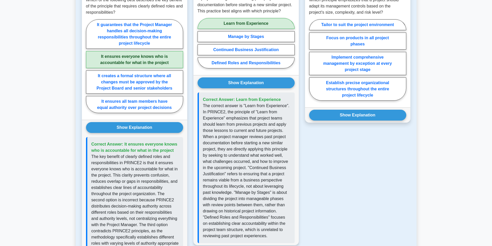
click at [260, 141] on p "The correct answer is "Learn from Experience". In PRINCE2, the principle of "Le…" at bounding box center [247, 171] width 88 height 136
drag, startPoint x: 224, startPoint y: 132, endPoint x: 283, endPoint y: 138, distance: 59.9
click at [283, 138] on p "The correct answer is "Learn from Experience". In PRINCE2, the principle of "Le…" at bounding box center [247, 171] width 88 height 136
click at [243, 157] on p "The correct answer is "Learn from Experience". In PRINCE2, the principle of "Le…" at bounding box center [247, 171] width 88 height 136
drag, startPoint x: 220, startPoint y: 136, endPoint x: 287, endPoint y: 139, distance: 67.4
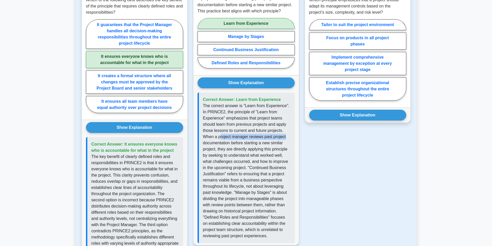
click at [287, 139] on p "The correct answer is "Learn from Experience". In PRINCE2, the principle of "Le…" at bounding box center [247, 171] width 88 height 136
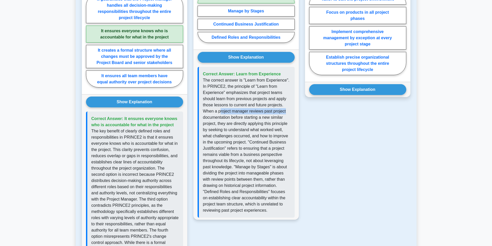
scroll to position [310, 0]
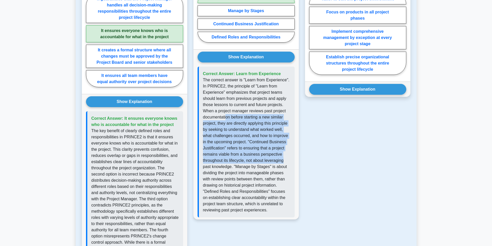
drag, startPoint x: 226, startPoint y: 115, endPoint x: 286, endPoint y: 162, distance: 76.0
click at [286, 162] on p "The correct answer is "Learn from Experience". In PRINCE2, the principle of "Le…" at bounding box center [247, 145] width 88 height 136
click at [274, 161] on p "The correct answer is "Learn from Experience". In PRINCE2, the principle of "Le…" at bounding box center [247, 145] width 88 height 136
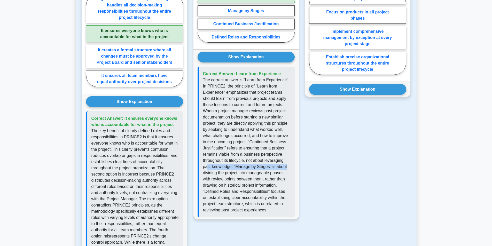
drag, startPoint x: 207, startPoint y: 167, endPoint x: 292, endPoint y: 166, distance: 85.2
click at [292, 166] on div "Correct Answer: Learn from Experience" at bounding box center [246, 142] width 97 height 151
click at [272, 171] on p "The correct answer is "Learn from Experience". In PRINCE2, the principle of "Le…" at bounding box center [247, 145] width 88 height 136
drag, startPoint x: 232, startPoint y: 169, endPoint x: 294, endPoint y: 177, distance: 62.5
click at [294, 177] on div "Correct Answer: Learn from Experience" at bounding box center [246, 142] width 97 height 151
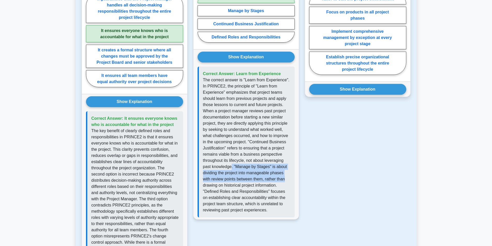
click at [276, 172] on p "The correct answer is "Learn from Experience". In PRINCE2, the principle of "Le…" at bounding box center [247, 145] width 88 height 136
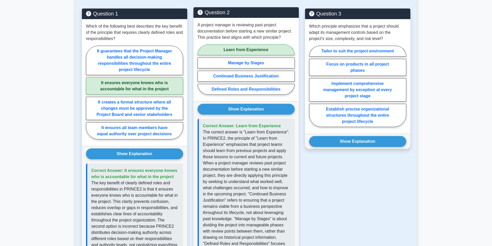
scroll to position [258, 0]
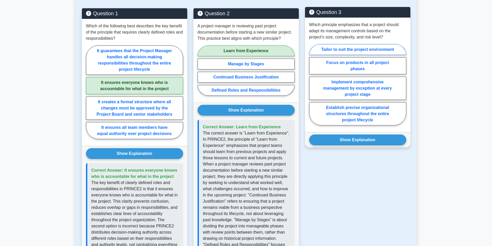
click at [363, 47] on label "Tailor to suit the project environment" at bounding box center [357, 49] width 97 height 11
click at [312, 85] on input "Tailor to suit the project environment" at bounding box center [310, 86] width 3 height 3
radio input "true"
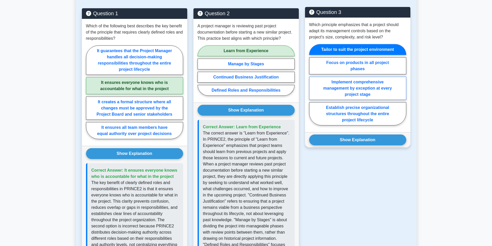
click at [346, 91] on label "Implement comprehensive management by exception at every project stage" at bounding box center [357, 88] width 97 height 23
click at [312, 88] on input "Implement comprehensive management by exception at every project stage" at bounding box center [310, 86] width 3 height 3
radio input "true"
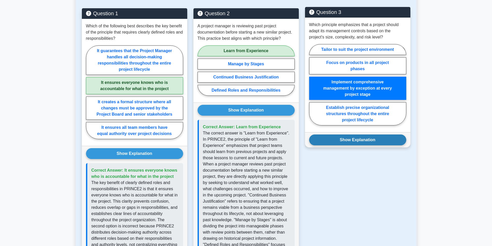
click at [350, 138] on button "Show Explanation" at bounding box center [357, 140] width 97 height 11
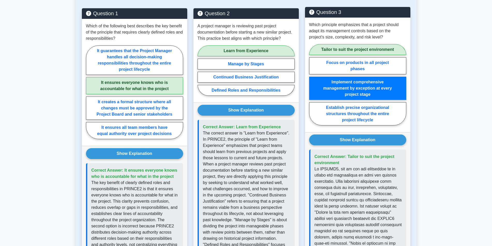
click at [347, 48] on label "Tailor to suit the project environment" at bounding box center [357, 49] width 97 height 11
click at [312, 85] on input "Tailor to suit the project environment" at bounding box center [310, 86] width 3 height 3
radio input "true"
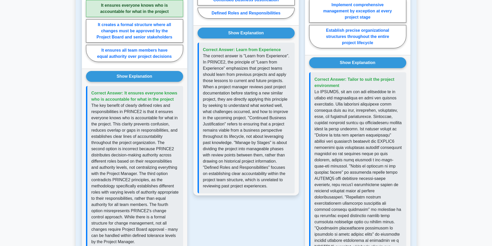
scroll to position [335, 0]
drag, startPoint x: 338, startPoint y: 105, endPoint x: 396, endPoint y: 105, distance: 58.9
click at [396, 105] on p at bounding box center [359, 176] width 88 height 174
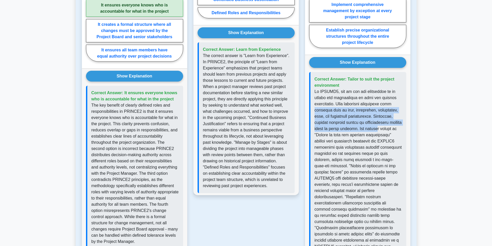
drag, startPoint x: 315, startPoint y: 111, endPoint x: 393, endPoint y: 131, distance: 80.7
click at [393, 131] on p at bounding box center [359, 176] width 88 height 174
click at [358, 121] on p at bounding box center [359, 176] width 88 height 174
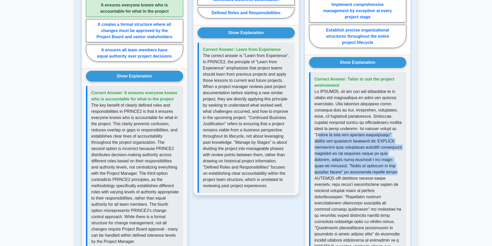
drag, startPoint x: 335, startPoint y: 136, endPoint x: 402, endPoint y: 170, distance: 75.0
click at [402, 170] on p at bounding box center [359, 176] width 88 height 174
click at [359, 156] on p at bounding box center [359, 176] width 88 height 174
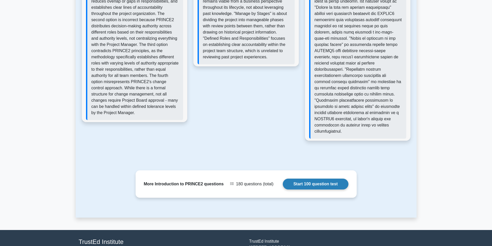
scroll to position [464, 0]
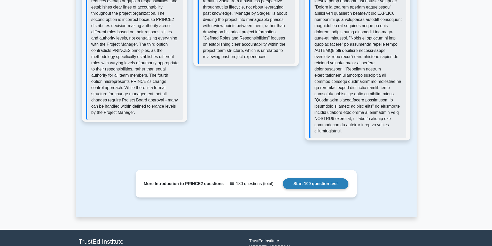
click at [297, 184] on link "Start 100 question test" at bounding box center [316, 183] width 66 height 11
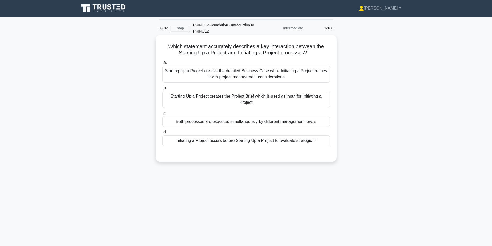
click at [261, 100] on div "Starting Up a Project creates the Project Brief which is used as input for Init…" at bounding box center [245, 99] width 167 height 17
click at [162, 90] on input "b. Starting Up a Project creates the Project Brief which is used as input for I…" at bounding box center [162, 87] width 0 height 3
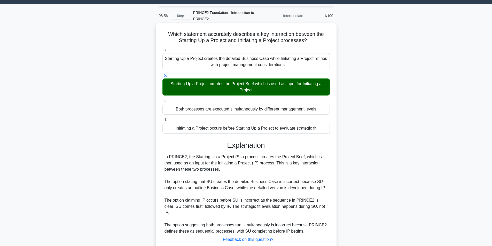
scroll to position [42, 0]
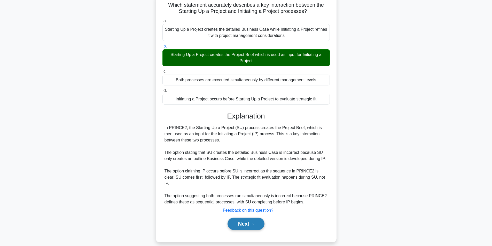
click at [241, 219] on button "Next" at bounding box center [245, 224] width 37 height 12
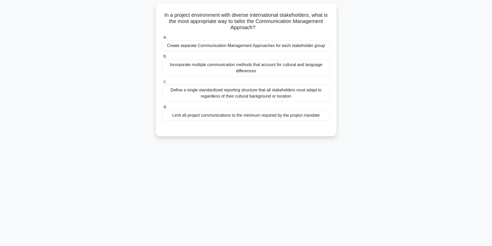
scroll to position [33, 0]
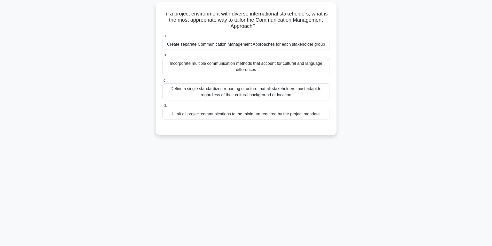
click at [191, 70] on div "Incorporate multiple communication methods that account for cultural and langua…" at bounding box center [245, 66] width 167 height 17
click at [162, 57] on input "b. Incorporate multiple communication methods that account for cultural and lan…" at bounding box center [162, 54] width 0 height 3
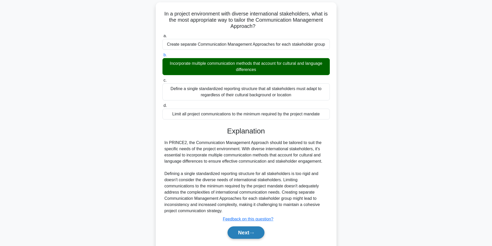
click at [246, 232] on button "Next" at bounding box center [245, 232] width 37 height 12
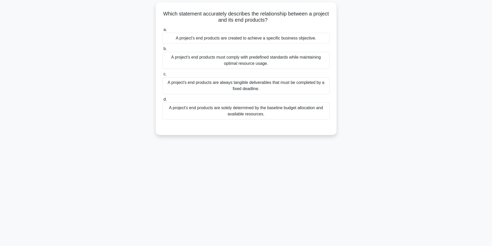
click at [242, 37] on div "A project's end products are created to achieve a specific business objective." at bounding box center [245, 38] width 167 height 11
click at [162, 32] on input "a. A project's end products are created to achieve a specific business objectiv…" at bounding box center [162, 29] width 0 height 3
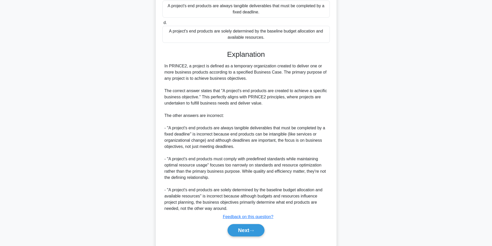
scroll to position [110, 0]
click at [242, 225] on button "Next" at bounding box center [245, 230] width 37 height 12
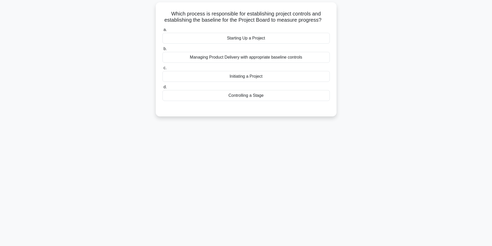
click at [228, 96] on div "Controlling a Stage" at bounding box center [245, 95] width 167 height 11
click at [162, 89] on input "d. Controlling a Stage" at bounding box center [162, 86] width 0 height 3
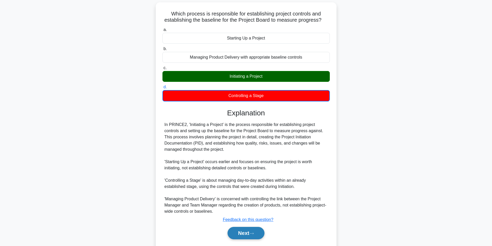
click at [247, 231] on button "Next" at bounding box center [245, 233] width 37 height 12
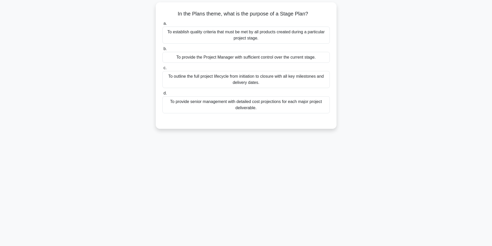
click at [305, 56] on div "To provide the Project Manager with sufficient control over the current stage." at bounding box center [245, 57] width 167 height 11
click at [162, 51] on input "b. To provide the Project Manager with sufficient control over the current stag…" at bounding box center [162, 48] width 0 height 3
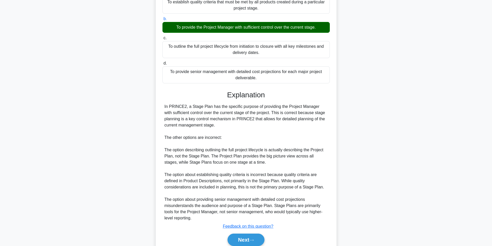
scroll to position [85, 0]
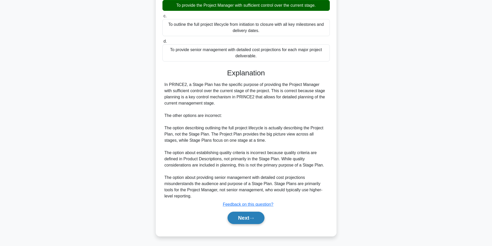
click at [242, 213] on button "Next" at bounding box center [245, 218] width 37 height 12
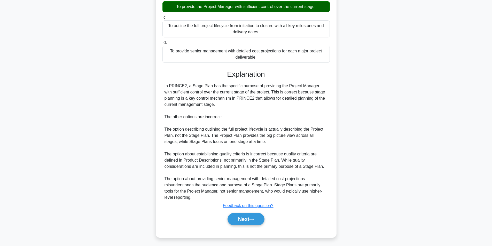
scroll to position [33, 0]
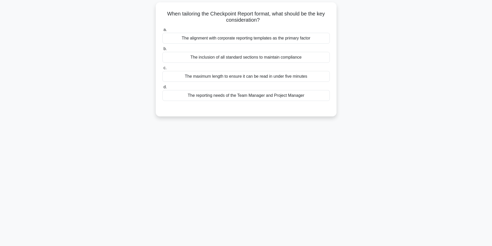
click at [228, 97] on div "The reporting needs of the Team Manager and Project Manager" at bounding box center [245, 95] width 167 height 11
click at [162, 89] on input "d. The reporting needs of the Team Manager and Project Manager" at bounding box center [162, 86] width 0 height 3
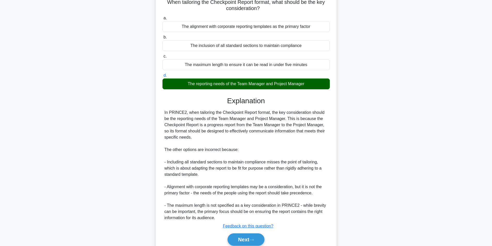
scroll to position [66, 0]
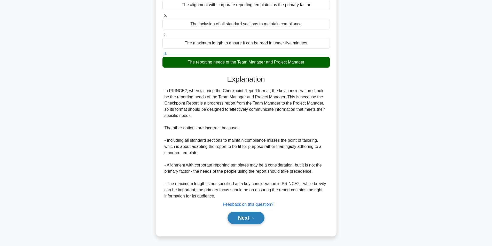
click at [242, 218] on button "Next" at bounding box center [245, 218] width 37 height 12
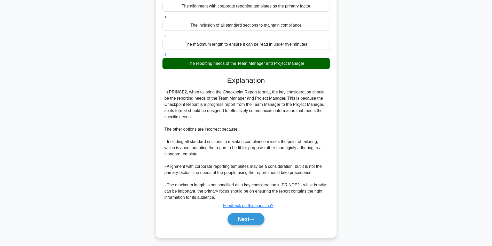
scroll to position [33, 0]
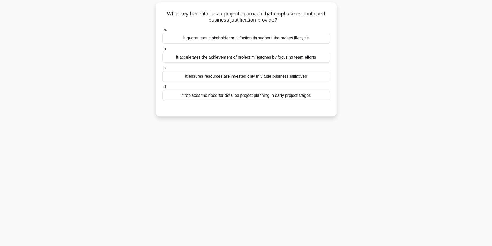
click at [255, 76] on div "It ensures resources are invested only in viable business initiatives" at bounding box center [245, 76] width 167 height 11
click at [162, 70] on input "c. It ensures resources are invested only in viable business initiatives" at bounding box center [162, 67] width 0 height 3
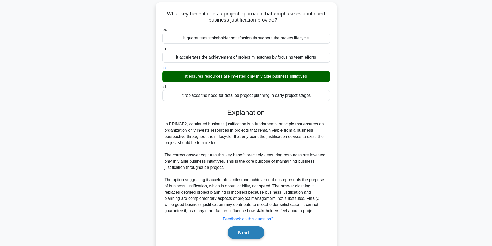
click at [244, 234] on button "Next" at bounding box center [245, 232] width 37 height 12
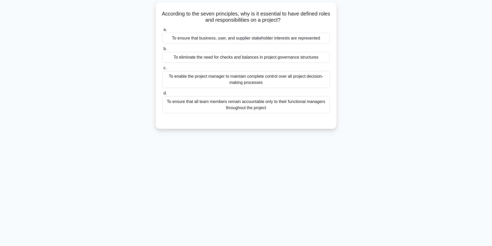
click at [279, 80] on div "To enable the project manager to maintain complete control over all project dec…" at bounding box center [245, 79] width 167 height 17
click at [162, 70] on input "c. To enable the project manager to maintain complete control over all project …" at bounding box center [162, 67] width 0 height 3
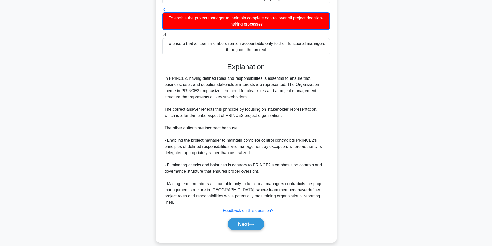
scroll to position [92, 0]
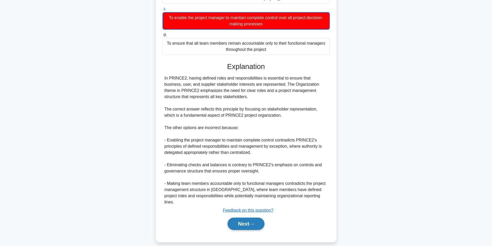
click at [244, 218] on button "Next" at bounding box center [245, 224] width 37 height 12
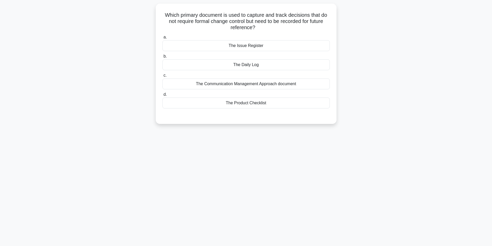
scroll to position [33, 0]
click at [254, 64] on div "The Daily Log" at bounding box center [245, 63] width 167 height 11
click at [162, 57] on input "b. The Daily Log" at bounding box center [162, 54] width 0 height 3
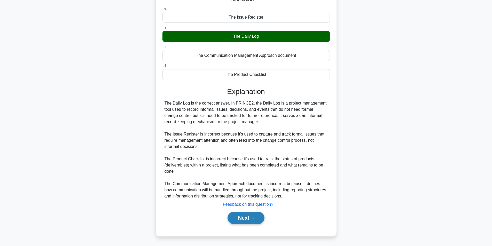
click at [238, 215] on button "Next" at bounding box center [245, 218] width 37 height 12
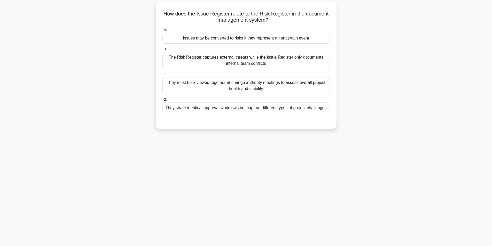
click at [242, 39] on div "Issues may be converted to risks if they represent an uncertain event" at bounding box center [245, 38] width 167 height 11
click at [162, 32] on input "a. Issues may be converted to risks if they represent an uncertain event" at bounding box center [162, 29] width 0 height 3
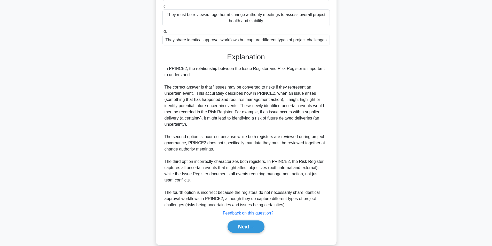
scroll to position [104, 0]
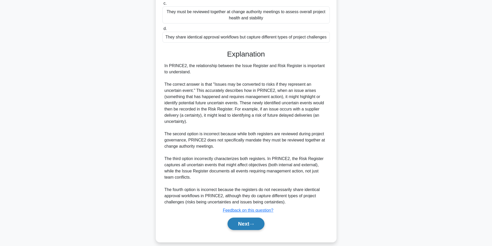
click at [242, 218] on button "Next" at bounding box center [245, 224] width 37 height 12
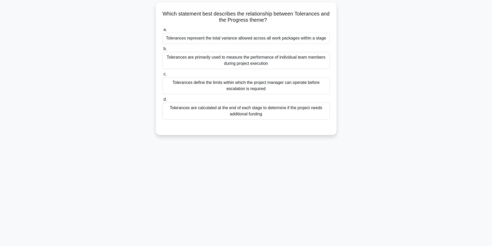
click at [309, 41] on div "Tolerances represent the total variance allowed across all work packages within…" at bounding box center [245, 38] width 167 height 11
click at [162, 32] on input "a. Tolerances represent the total variance allowed across all work packages wit…" at bounding box center [162, 29] width 0 height 3
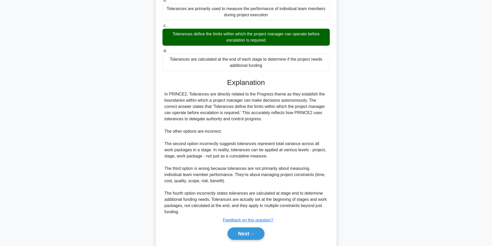
scroll to position [104, 0]
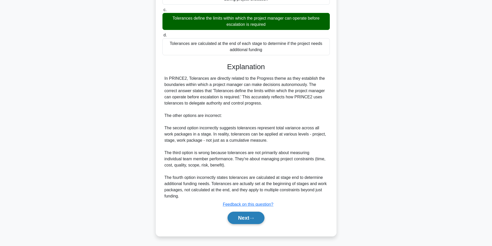
click at [241, 219] on button "Next" at bounding box center [245, 218] width 37 height 12
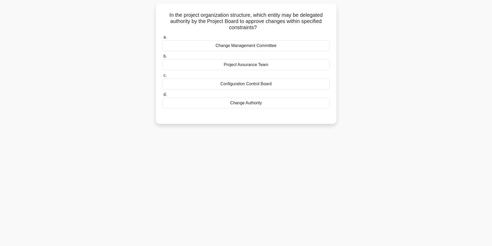
scroll to position [33, 0]
click at [271, 82] on div "Configuration Control Board" at bounding box center [245, 82] width 167 height 11
click at [162, 76] on input "c. Configuration Control Board" at bounding box center [162, 74] width 0 height 3
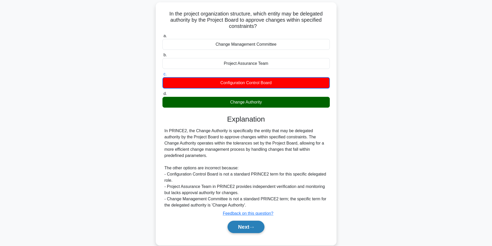
click at [240, 229] on button "Next" at bounding box center [245, 227] width 37 height 12
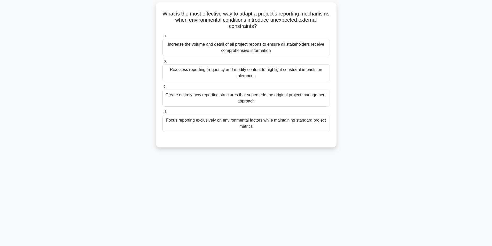
click at [274, 127] on div "Focus reporting exclusively on environmental factors while maintaining standard…" at bounding box center [245, 123] width 167 height 17
click at [162, 114] on input "d. Focus reporting exclusively on environmental factors while maintaining stand…" at bounding box center [162, 111] width 0 height 3
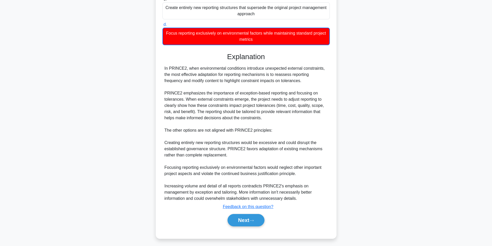
scroll to position [123, 0]
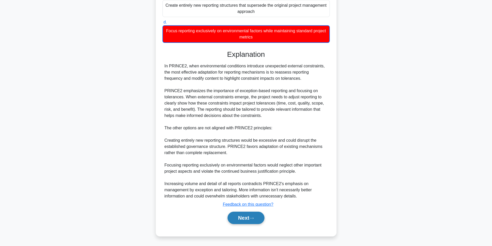
click at [243, 220] on button "Next" at bounding box center [245, 218] width 37 height 12
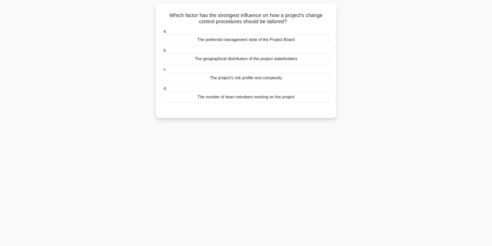
scroll to position [33, 0]
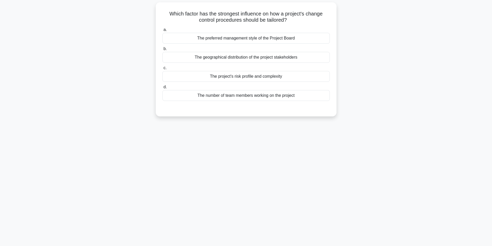
click at [251, 77] on div "The project's risk profile and complexity" at bounding box center [245, 76] width 167 height 11
click at [162, 70] on input "c. The project's risk profile and complexity" at bounding box center [162, 67] width 0 height 3
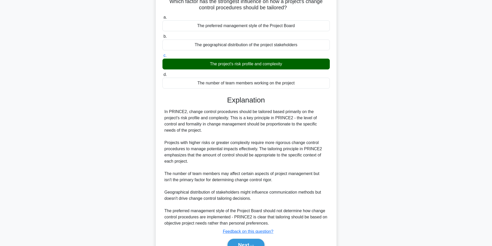
scroll to position [73, 0]
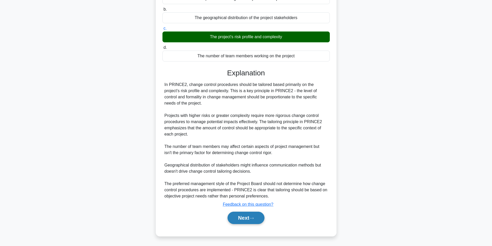
click at [240, 212] on button "Next" at bounding box center [245, 218] width 37 height 12
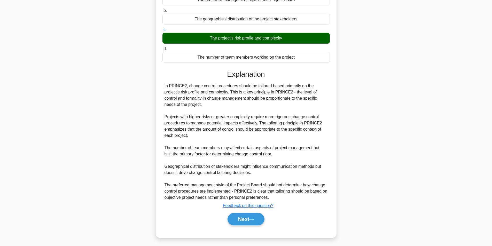
scroll to position [33, 0]
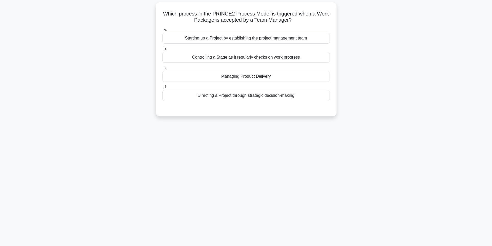
click at [273, 56] on div "Controlling a Stage as it regularly checks on work progress" at bounding box center [245, 57] width 167 height 11
click at [162, 51] on input "b. Controlling a Stage as it regularly checks on work progress" at bounding box center [162, 48] width 0 height 3
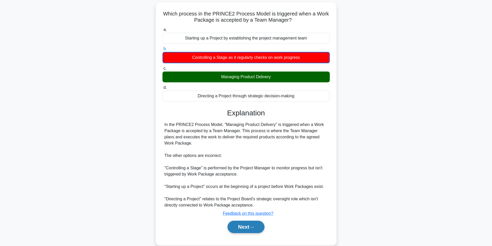
click at [250, 226] on button "Next" at bounding box center [245, 227] width 37 height 12
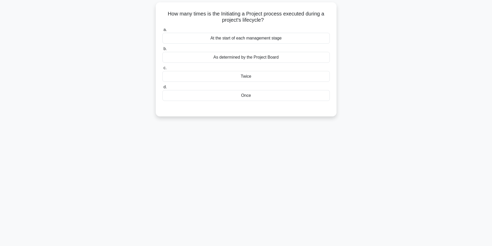
click at [266, 38] on div "At the start of each management stage" at bounding box center [245, 38] width 167 height 11
click at [162, 32] on input "a. At the start of each management stage" at bounding box center [162, 29] width 0 height 3
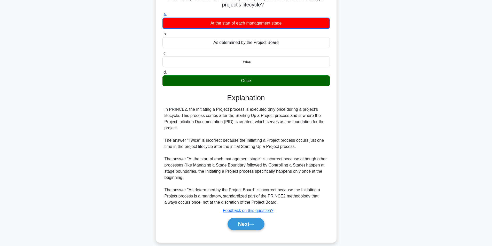
scroll to position [54, 0]
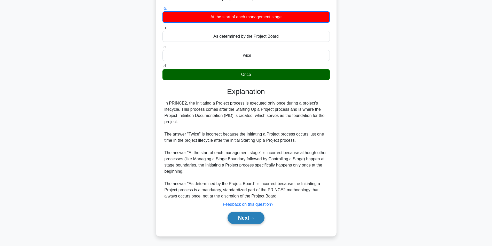
click at [247, 222] on button "Next" at bounding box center [245, 218] width 37 height 12
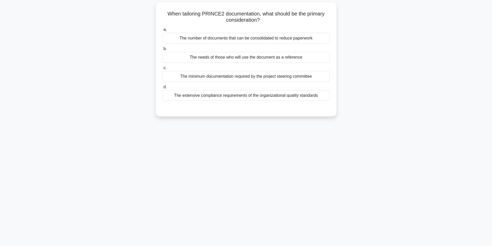
click at [266, 60] on div "The needs of those who will use the document as a reference" at bounding box center [245, 57] width 167 height 11
click at [162, 51] on input "b. The needs of those who will use the document as a reference" at bounding box center [162, 48] width 0 height 3
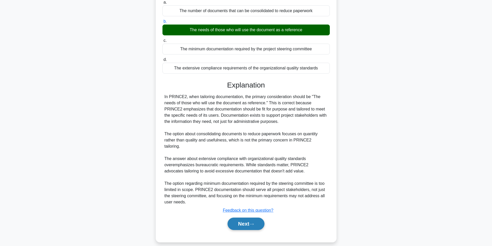
click at [243, 218] on button "Next" at bounding box center [245, 224] width 37 height 12
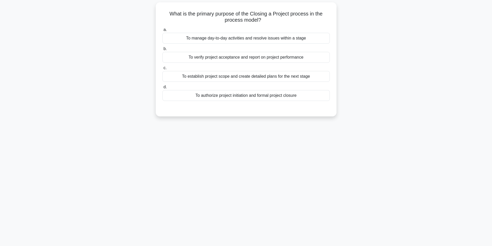
click at [267, 96] on div "To authorize project initiation and formal project closure" at bounding box center [245, 95] width 167 height 11
click at [162, 89] on input "d. To authorize project initiation and formal project closure" at bounding box center [162, 86] width 0 height 3
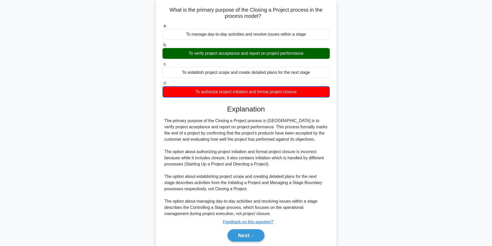
scroll to position [54, 0]
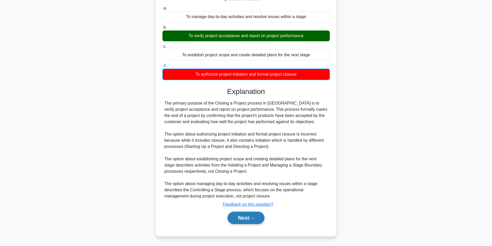
click at [250, 214] on button "Next" at bounding box center [245, 218] width 37 height 12
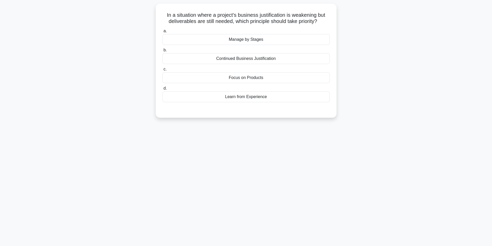
scroll to position [33, 0]
click at [241, 58] on div "Continued Business Justification" at bounding box center [245, 57] width 167 height 11
click at [162, 51] on input "b. Continued Business Justification" at bounding box center [162, 48] width 0 height 3
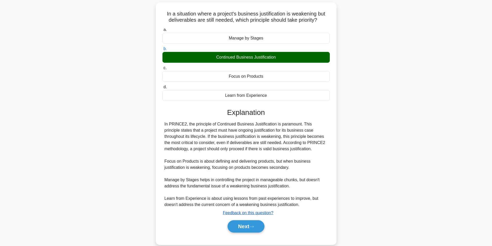
click at [244, 215] on u "Feedback on this question?" at bounding box center [248, 213] width 51 height 4
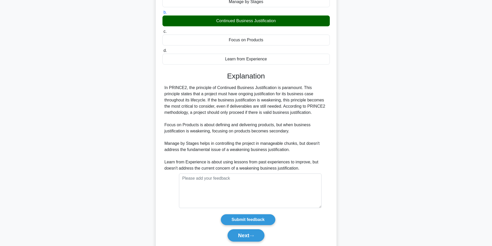
scroll to position [87, 0]
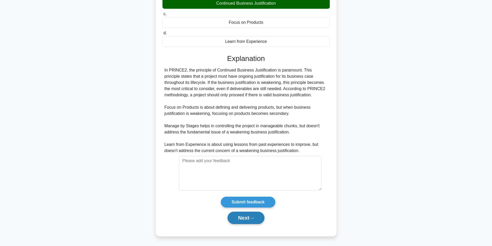
click at [246, 217] on button "Next" at bounding box center [245, 218] width 37 height 12
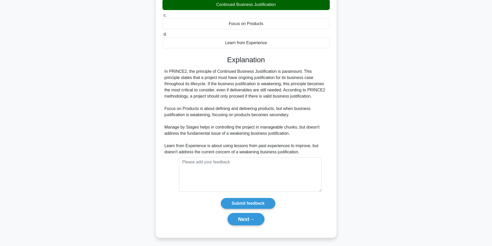
scroll to position [33, 0]
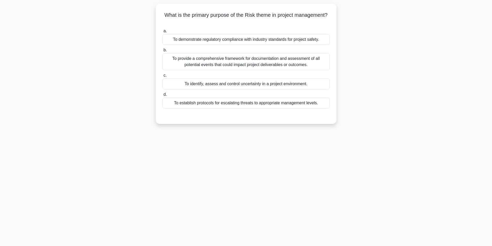
click at [174, 177] on div "85:26 Stop PRINCE2 Foundation - Introduction to PRINCE2 Intermediate 20/100 Wha…" at bounding box center [246, 115] width 341 height 258
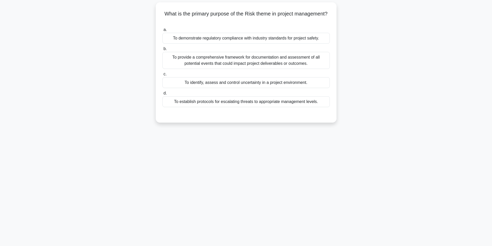
click at [265, 58] on div "To provide a comprehensive framework for documentation and assessment of all po…" at bounding box center [245, 60] width 167 height 17
click at [162, 51] on input "b. To provide a comprehensive framework for documentation and assessment of all…" at bounding box center [162, 48] width 0 height 3
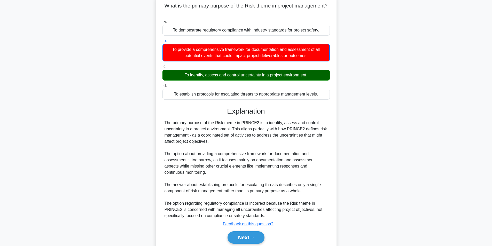
scroll to position [61, 0]
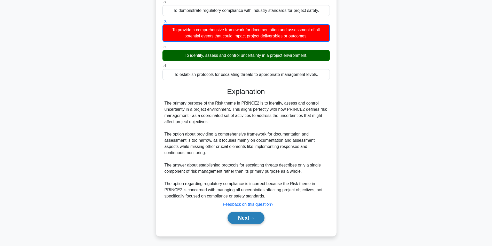
click at [236, 217] on button "Next" at bounding box center [245, 218] width 37 height 12
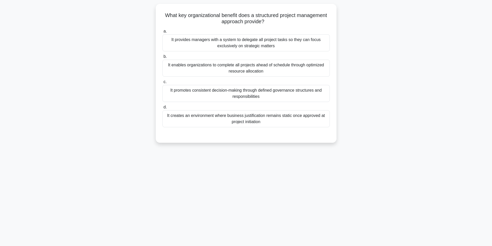
scroll to position [33, 0]
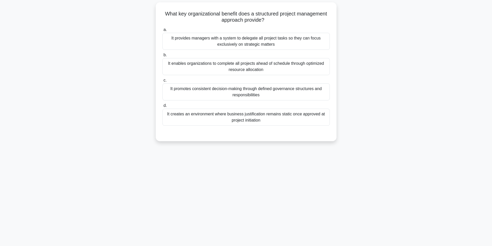
click at [241, 38] on div "It provides managers with a system to delegate all project tasks so they can fo…" at bounding box center [245, 41] width 167 height 17
click at [162, 32] on input "a. It provides managers with a system to delegate all project tasks so they can…" at bounding box center [162, 29] width 0 height 3
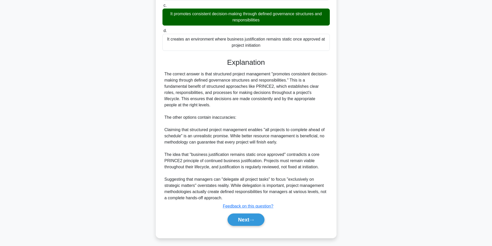
scroll to position [110, 0]
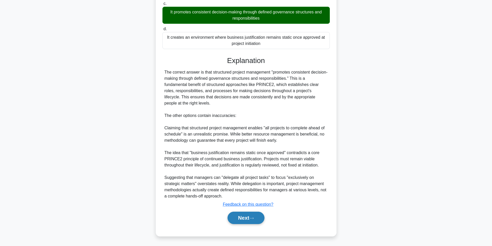
click at [238, 220] on button "Next" at bounding box center [245, 218] width 37 height 12
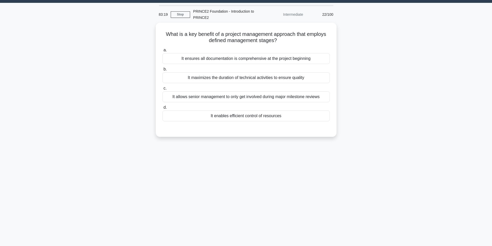
scroll to position [33, 0]
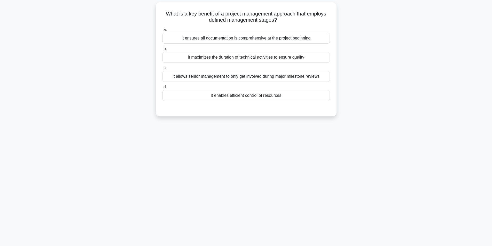
click at [260, 76] on div "It allows senior management to only get involved during major milestone reviews" at bounding box center [245, 76] width 167 height 11
click at [162, 70] on input "c. It allows senior management to only get involved during major milestone revi…" at bounding box center [162, 67] width 0 height 3
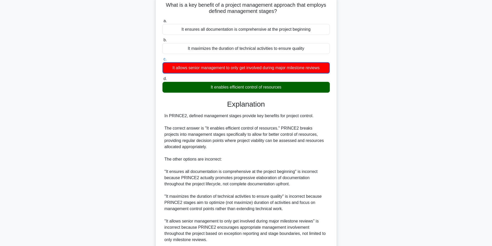
scroll to position [85, 0]
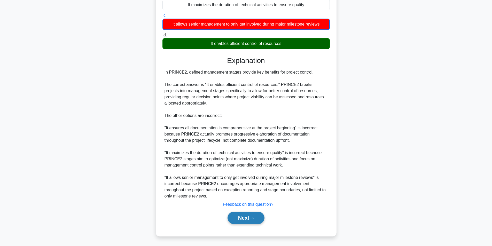
click at [250, 219] on button "Next" at bounding box center [245, 218] width 37 height 12
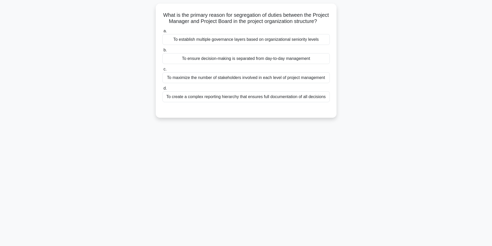
scroll to position [33, 0]
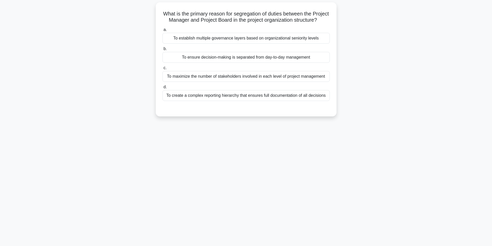
click at [259, 61] on div "To ensure decision-making is separated from day-to-day management" at bounding box center [245, 57] width 167 height 11
click at [162, 51] on input "b. To ensure decision-making is separated from day-to-day management" at bounding box center [162, 48] width 0 height 3
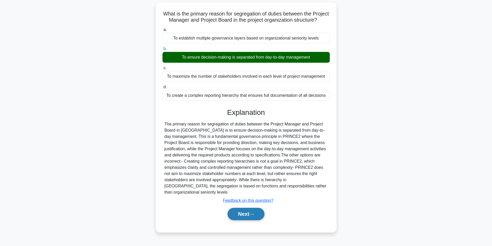
click at [248, 219] on button "Next" at bounding box center [245, 214] width 37 height 12
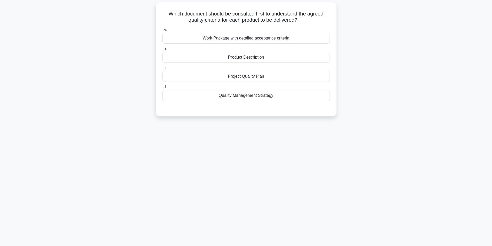
click at [250, 58] on div "Product Description" at bounding box center [245, 57] width 167 height 11
click at [162, 51] on input "b. Product Description" at bounding box center [162, 48] width 0 height 3
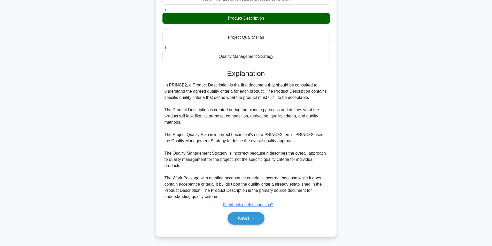
scroll to position [73, 0]
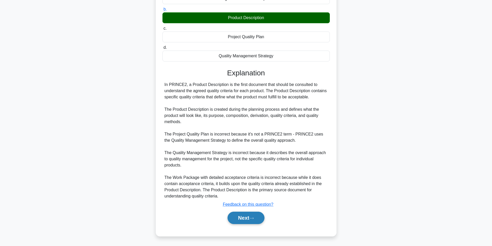
click at [242, 214] on button "Next" at bounding box center [245, 218] width 37 height 12
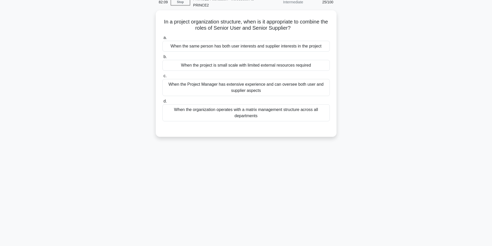
scroll to position [33, 0]
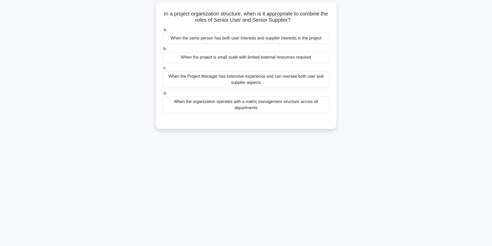
click at [277, 56] on div "When the project is small scale with limited external resources required" at bounding box center [245, 57] width 167 height 11
click at [162, 51] on input "b. When the project is small scale with limited external resources required" at bounding box center [162, 48] width 0 height 3
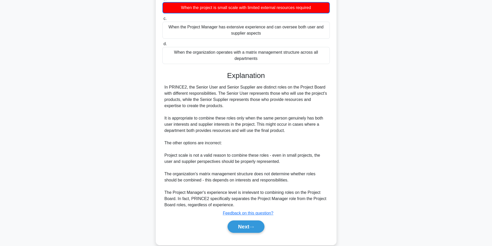
scroll to position [92, 0]
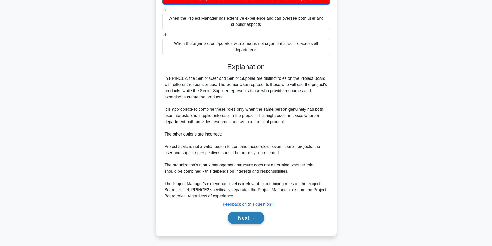
click at [249, 221] on button "Next" at bounding box center [245, 218] width 37 height 12
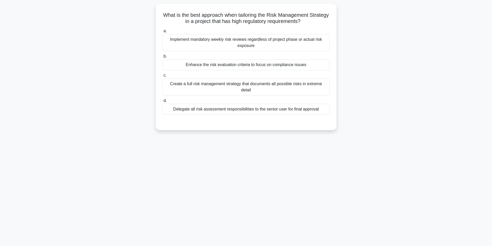
scroll to position [33, 0]
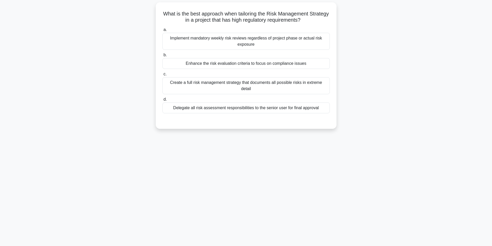
click at [217, 65] on div "Enhance the risk evaluation criteria to focus on compliance issues" at bounding box center [245, 63] width 167 height 11
click at [162, 57] on input "b. Enhance the risk evaluation criteria to focus on compliance issues" at bounding box center [162, 54] width 0 height 3
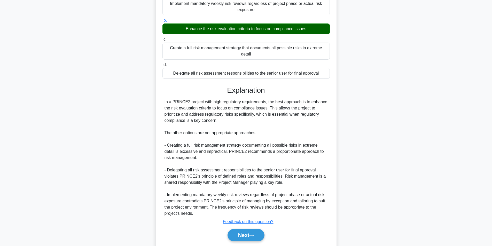
scroll to position [79, 0]
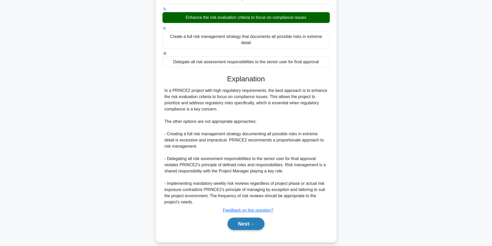
click at [246, 218] on button "Next" at bounding box center [245, 224] width 37 height 12
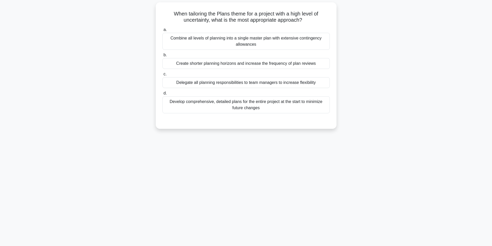
click at [289, 64] on div "Create shorter planning horizons and increase the frequency of plan reviews" at bounding box center [245, 63] width 167 height 11
click at [162, 57] on input "b. Create shorter planning horizons and increase the frequency of plan reviews" at bounding box center [162, 54] width 0 height 3
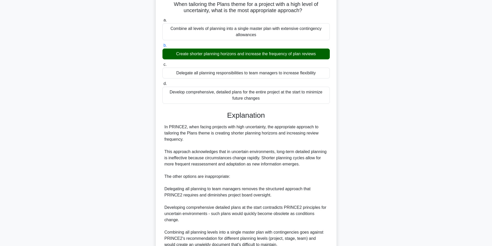
scroll to position [91, 0]
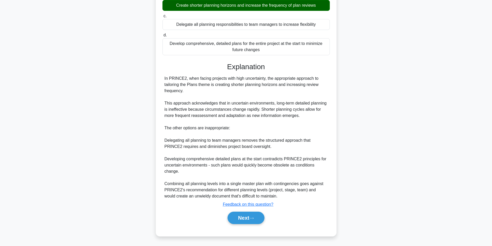
click at [243, 210] on div "Next" at bounding box center [245, 218] width 167 height 17
click at [242, 215] on button "Next" at bounding box center [245, 218] width 37 height 12
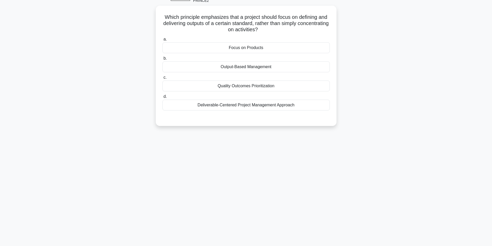
scroll to position [33, 0]
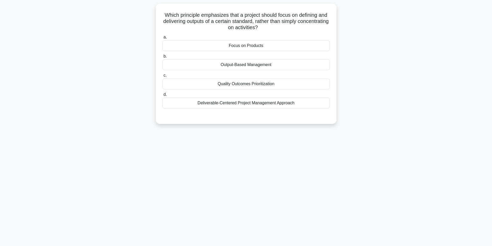
click at [192, 169] on div "78:08 Stop PRINCE2 Foundation - Introduction to PRINCE2 Intermediate 28/100 Whi…" at bounding box center [246, 115] width 341 height 258
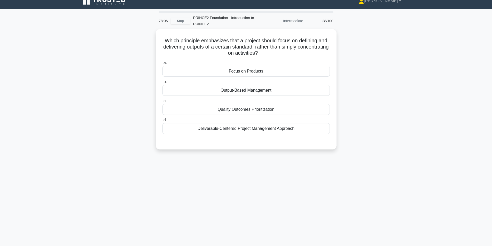
scroll to position [0, 0]
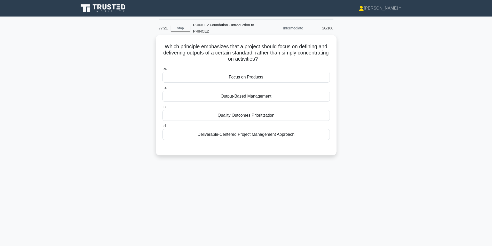
click at [248, 78] on div "Focus on Products" at bounding box center [245, 77] width 167 height 11
click at [162, 70] on input "a. Focus on Products" at bounding box center [162, 68] width 0 height 3
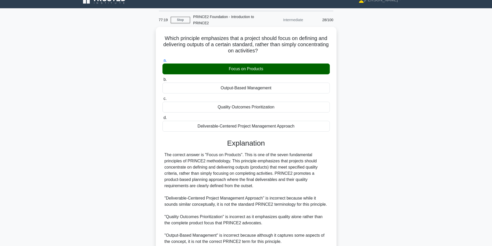
scroll to position [54, 0]
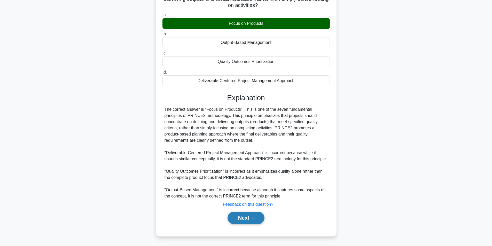
click at [248, 215] on button "Next" at bounding box center [245, 218] width 37 height 12
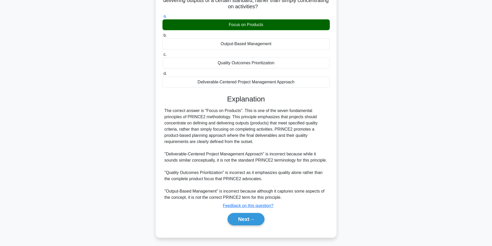
scroll to position [33, 0]
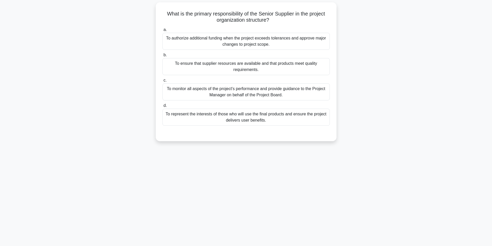
click at [252, 93] on div "To monitor all aspects of the project's performance and provide guidance to the…" at bounding box center [245, 91] width 167 height 17
click at [162, 82] on input "c. To monitor all aspects of the project's performance and provide guidance to …" at bounding box center [162, 80] width 0 height 3
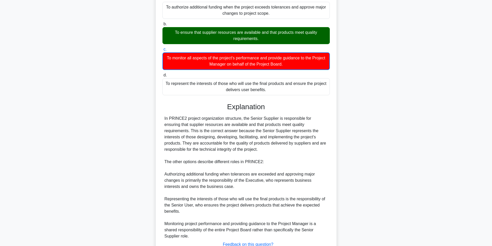
scroll to position [104, 0]
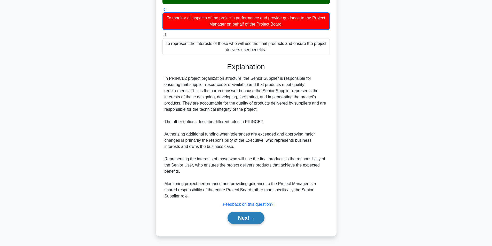
click at [239, 217] on button "Next" at bounding box center [245, 218] width 37 height 12
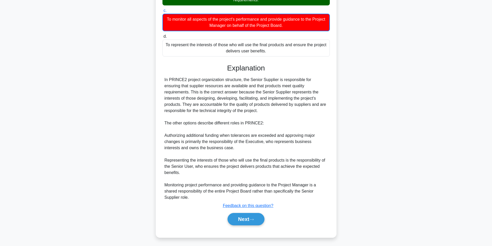
scroll to position [33, 0]
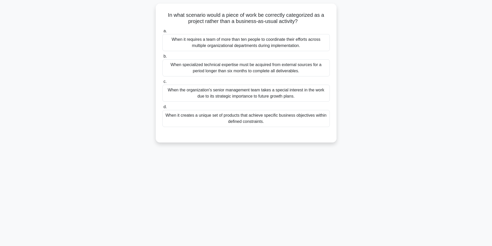
click at [211, 172] on div "76:12 Stop PRINCE2 Foundation - Introduction to PRINCE2 Intermediate 30/100 In …" at bounding box center [246, 115] width 341 height 258
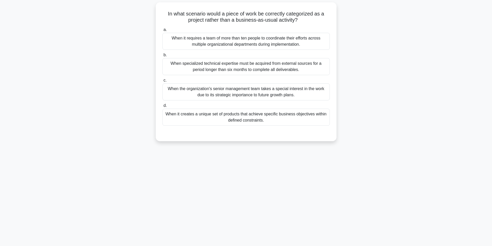
click at [201, 117] on div "When it creates a unique set of products that achieve specific business objecti…" at bounding box center [245, 117] width 167 height 17
click at [162, 107] on input "d. When it creates a unique set of products that achieve specific business obje…" at bounding box center [162, 105] width 0 height 3
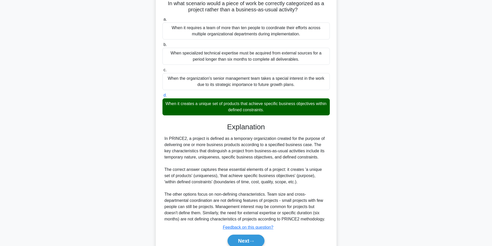
scroll to position [66, 0]
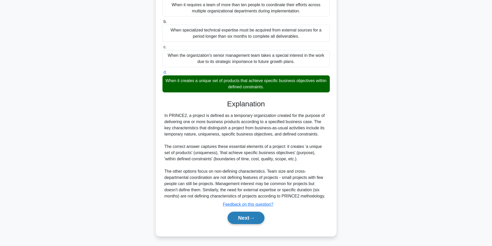
click at [239, 218] on button "Next" at bounding box center [245, 218] width 37 height 12
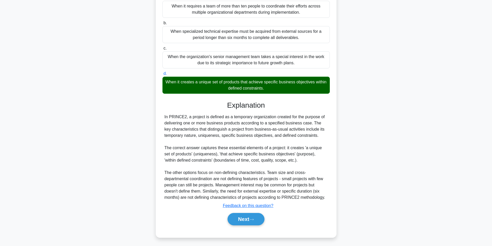
scroll to position [33, 0]
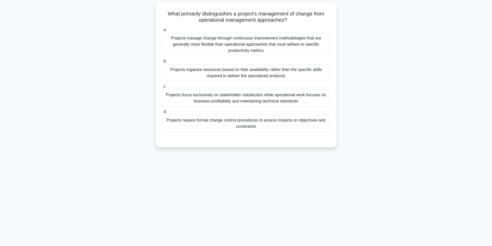
click at [296, 99] on div "Projects focus exclusively on stakeholder satisfaction while operational work f…" at bounding box center [245, 98] width 167 height 17
click at [162, 88] on input "c. Projects focus exclusively on stakeholder satisfaction while operational wor…" at bounding box center [162, 86] width 0 height 3
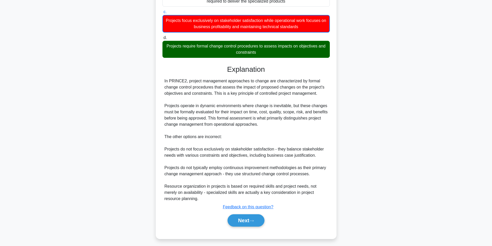
scroll to position [110, 0]
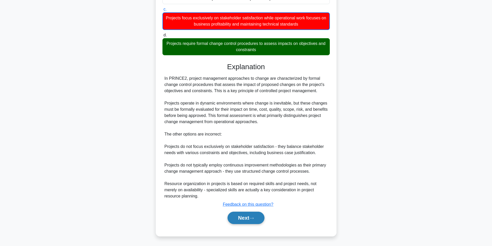
click at [233, 218] on button "Next" at bounding box center [245, 218] width 37 height 12
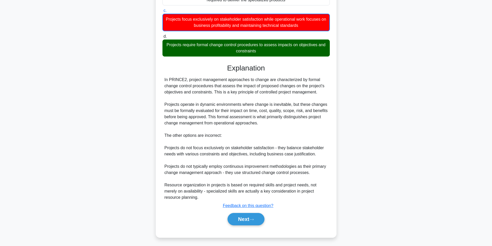
scroll to position [33, 0]
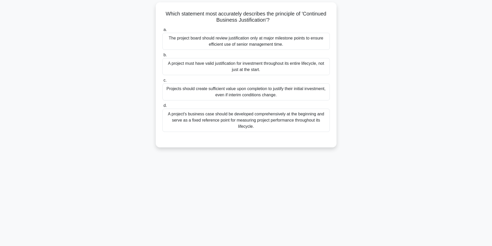
click at [236, 67] on div "A project must have valid justification for investment throughout its entire li…" at bounding box center [245, 66] width 167 height 17
click at [162, 57] on input "b. A project must have valid justification for investment throughout its entire…" at bounding box center [162, 54] width 0 height 3
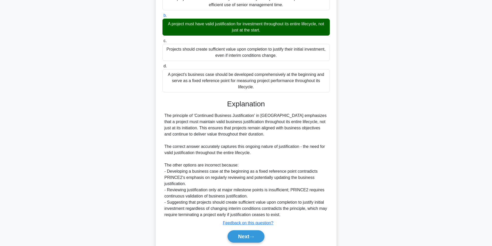
scroll to position [91, 0]
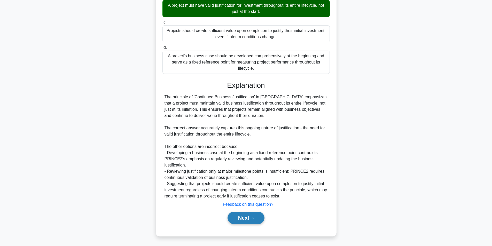
click at [239, 218] on button "Next" at bounding box center [245, 218] width 37 height 12
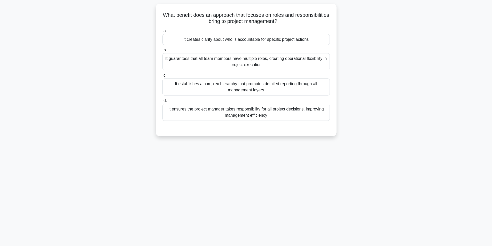
scroll to position [33, 0]
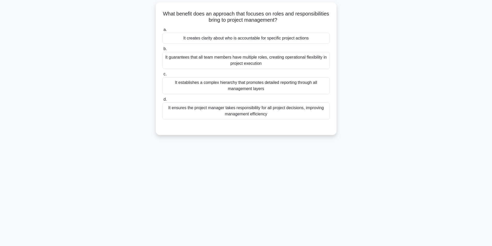
click at [239, 38] on div "It creates clarity about who is accountable for specific project actions" at bounding box center [245, 38] width 167 height 11
click at [162, 32] on input "a. It creates clarity about who is accountable for specific project actions" at bounding box center [162, 29] width 0 height 3
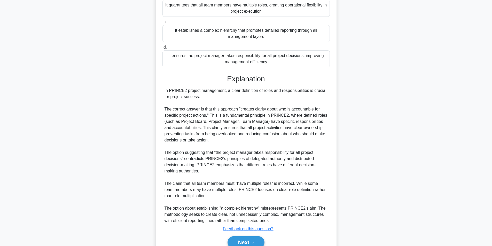
scroll to position [110, 0]
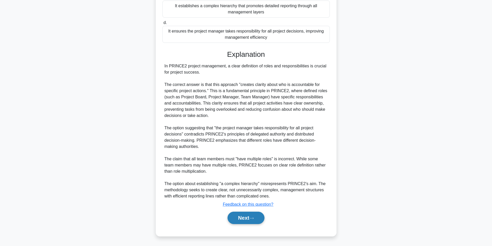
click at [240, 222] on button "Next" at bounding box center [245, 218] width 37 height 12
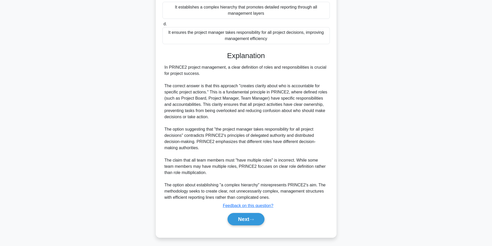
scroll to position [33, 0]
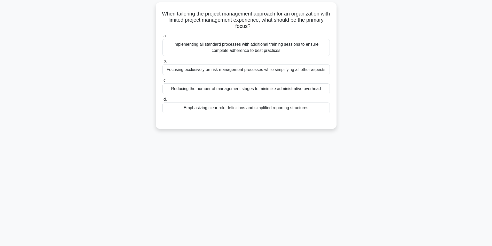
click at [250, 68] on div "Focusing exclusively on risk management processes while simplifying all other a…" at bounding box center [245, 69] width 167 height 11
click at [162, 63] on input "b. Focusing exclusively on risk management processes while simplifying all othe…" at bounding box center [162, 61] width 0 height 3
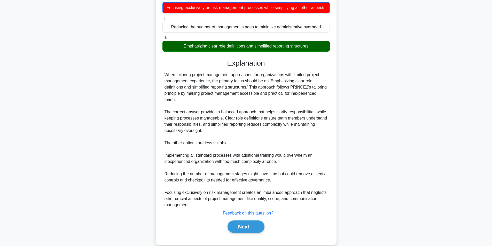
scroll to position [104, 0]
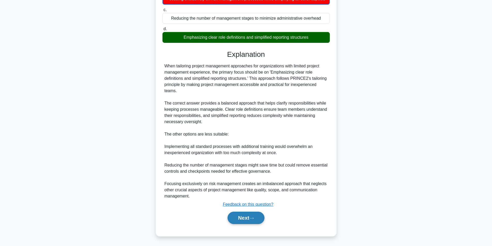
click at [245, 219] on button "Next" at bounding box center [245, 218] width 37 height 12
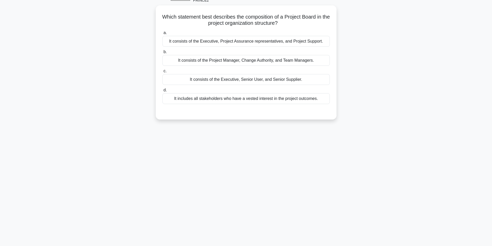
scroll to position [33, 0]
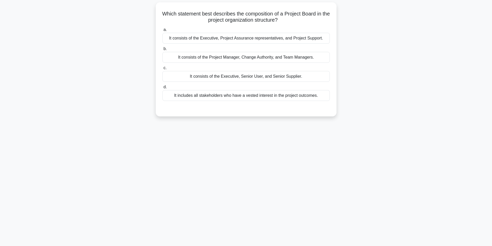
click at [239, 78] on div "It consists of the Executive, Senior User, and Senior Supplier." at bounding box center [245, 76] width 167 height 11
click at [162, 70] on input "c. It consists of the Executive, Senior User, and Senior Supplier." at bounding box center [162, 67] width 0 height 3
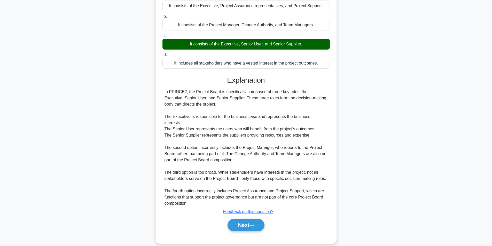
scroll to position [66, 0]
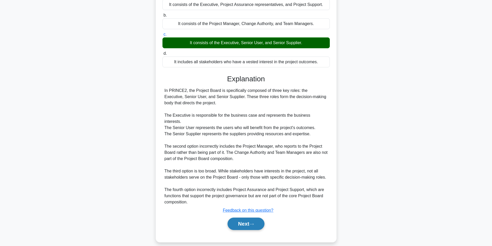
click at [238, 218] on button "Next" at bounding box center [245, 224] width 37 height 12
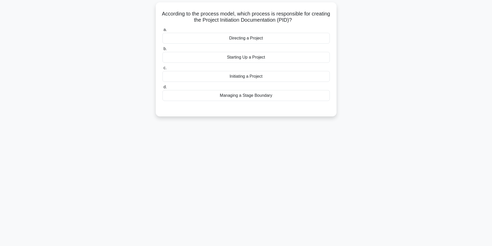
click at [241, 56] on div "Starting Up a Project" at bounding box center [245, 57] width 167 height 11
click at [162, 51] on input "b. Starting Up a Project" at bounding box center [162, 48] width 0 height 3
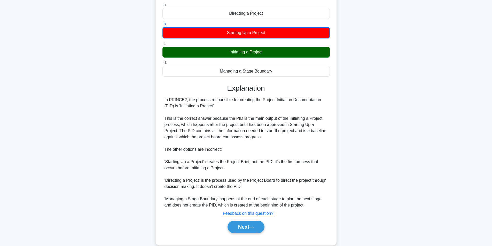
scroll to position [67, 0]
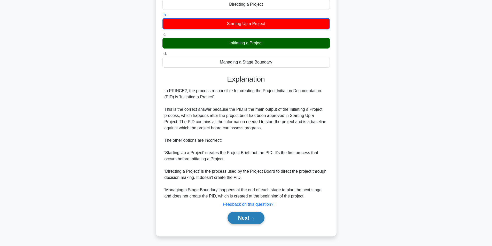
click at [242, 220] on button "Next" at bounding box center [245, 218] width 37 height 12
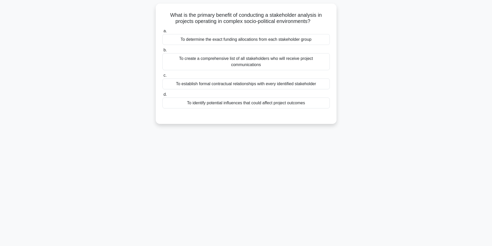
scroll to position [33, 0]
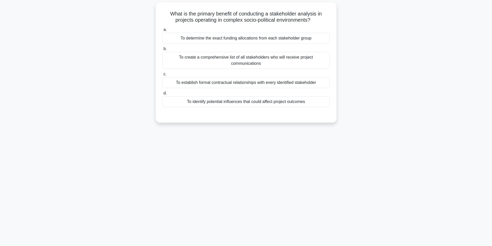
click at [239, 82] on div "To establish formal contractual relationships with every identified stakeholder" at bounding box center [245, 82] width 167 height 11
click at [162, 76] on input "c. To establish formal contractual relationships with every identified stakehol…" at bounding box center [162, 74] width 0 height 3
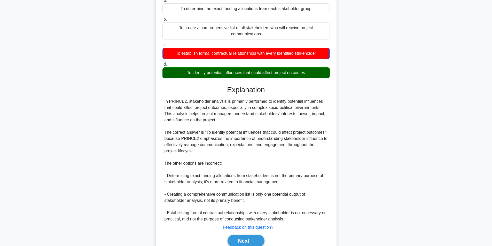
scroll to position [85, 0]
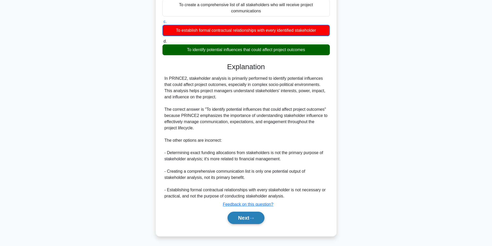
click at [246, 212] on button "Next" at bounding box center [245, 218] width 37 height 12
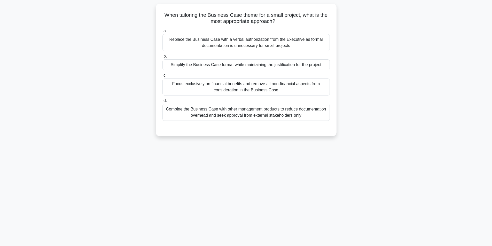
scroll to position [33, 0]
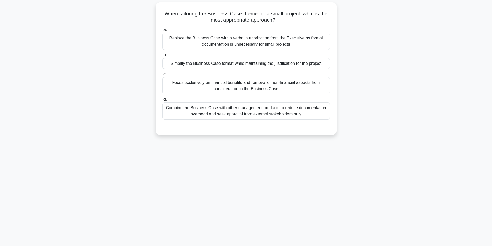
click at [249, 63] on div "Simplify the Business Case format while maintaining the justification for the p…" at bounding box center [245, 63] width 167 height 11
click at [162, 57] on input "b. Simplify the Business Case format while maintaining the justification for th…" at bounding box center [162, 54] width 0 height 3
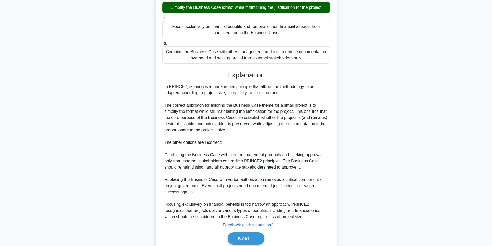
scroll to position [110, 0]
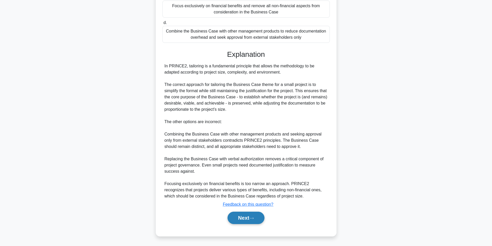
click at [244, 222] on button "Next" at bounding box center [245, 218] width 37 height 12
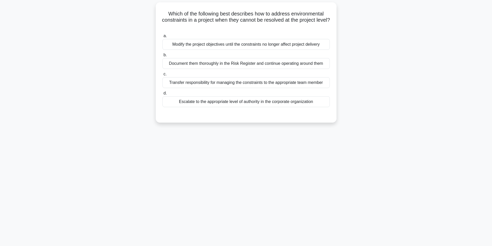
click at [235, 66] on div "Document them thoroughly in the Risk Register and continue operating around them" at bounding box center [245, 63] width 167 height 11
click at [162, 57] on input "b. Document them thoroughly in the Risk Register and continue operating around …" at bounding box center [162, 54] width 0 height 3
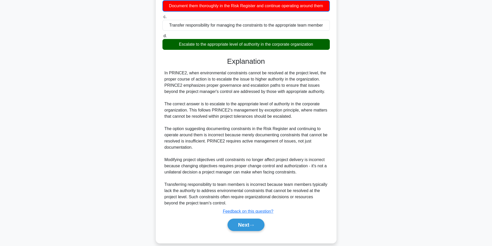
scroll to position [98, 0]
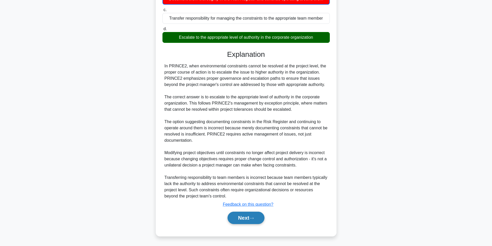
click at [236, 219] on button "Next" at bounding box center [245, 218] width 37 height 12
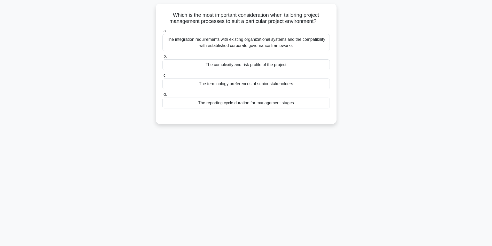
scroll to position [33, 0]
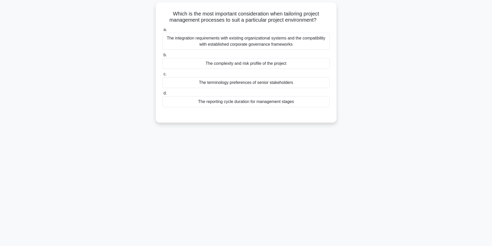
click at [275, 64] on div "The complexity and risk profile of the project" at bounding box center [245, 63] width 167 height 11
click at [162, 57] on input "b. The complexity and risk profile of the project" at bounding box center [162, 54] width 0 height 3
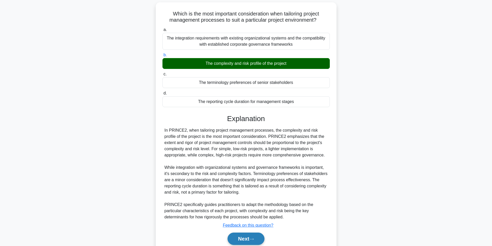
click at [245, 239] on button "Next" at bounding box center [245, 239] width 37 height 12
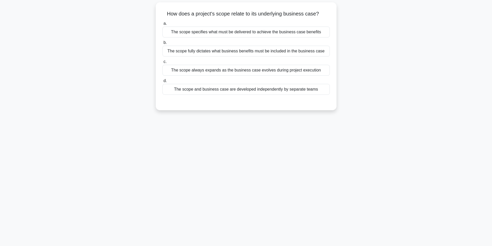
click at [273, 33] on div "The scope specifies what must be delivered to achieve the business case benefits" at bounding box center [245, 32] width 167 height 11
click at [162, 25] on input "a. The scope specifies what must be delivered to achieve the business case bene…" at bounding box center [162, 23] width 0 height 3
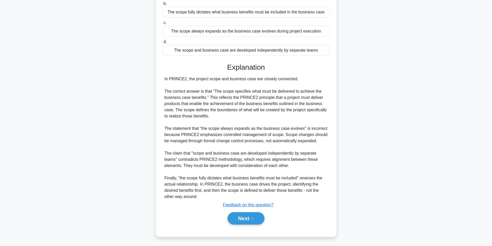
scroll to position [73, 0]
click at [248, 217] on button "Next" at bounding box center [245, 218] width 37 height 12
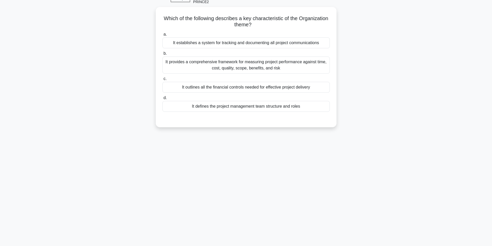
scroll to position [33, 0]
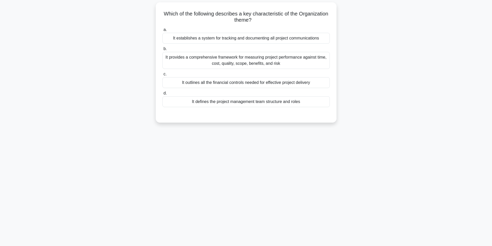
click at [259, 61] on div "It provides a comprehensive framework for measuring project performance against…" at bounding box center [245, 60] width 167 height 17
click at [162, 51] on input "b. It provides a comprehensive framework for measuring project performance agai…" at bounding box center [162, 48] width 0 height 3
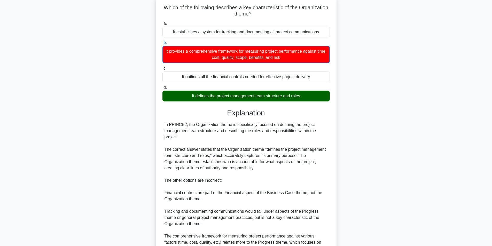
scroll to position [92, 0]
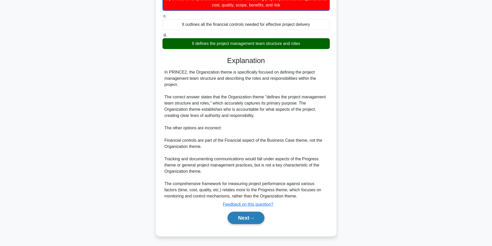
click at [239, 214] on button "Next" at bounding box center [245, 218] width 37 height 12
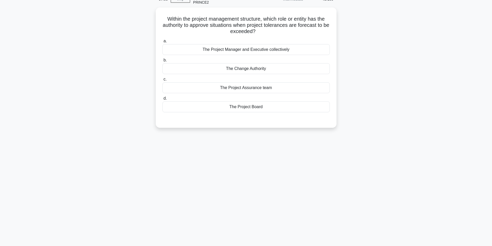
scroll to position [33, 0]
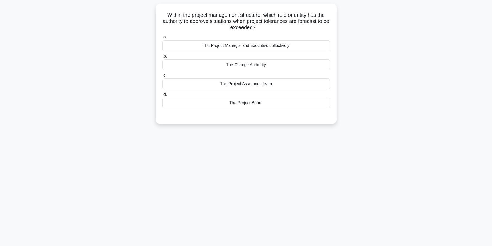
click at [210, 188] on div "66:59 Stop PRINCE2 Foundation - Introduction to PRINCE2 Intermediate 43/100 Wit…" at bounding box center [246, 115] width 341 height 258
click at [260, 105] on div "The Project Board" at bounding box center [245, 101] width 167 height 11
click at [162, 95] on input "d. The Project Board" at bounding box center [162, 93] width 0 height 3
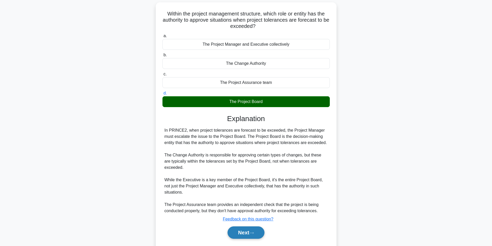
click at [246, 232] on button "Next" at bounding box center [245, 232] width 37 height 12
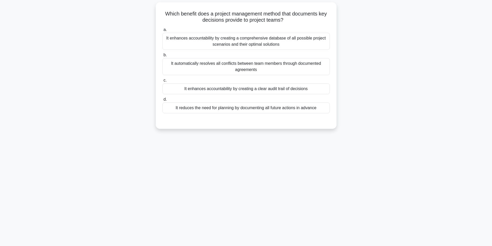
click at [292, 68] on div "It automatically resolves all conflicts between team members through documented…" at bounding box center [245, 66] width 167 height 17
click at [162, 57] on input "b. It automatically resolves all conflicts between team members through documen…" at bounding box center [162, 54] width 0 height 3
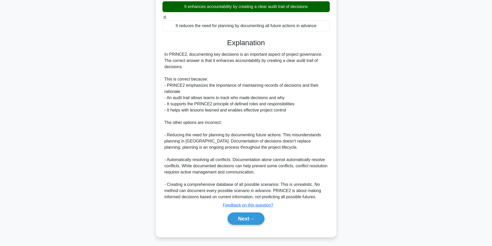
scroll to position [116, 0]
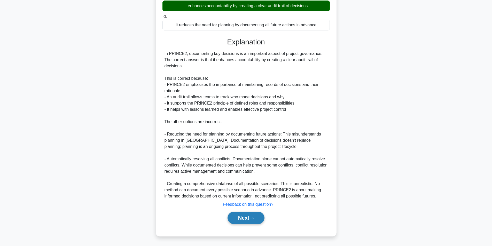
click at [245, 215] on button "Next" at bounding box center [245, 218] width 37 height 12
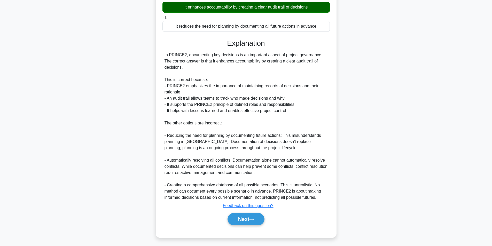
scroll to position [33, 0]
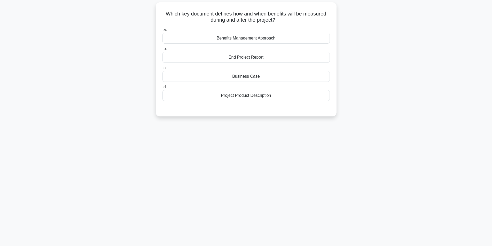
click at [233, 79] on div "Business Case" at bounding box center [245, 76] width 167 height 11
click at [162, 70] on input "c. Business Case" at bounding box center [162, 67] width 0 height 3
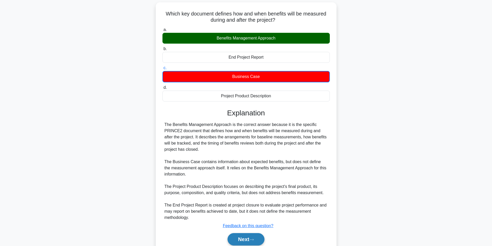
click at [247, 238] on button "Next" at bounding box center [245, 239] width 37 height 12
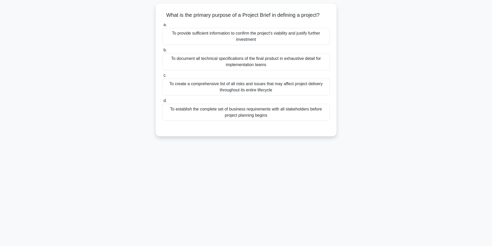
click at [198, 176] on div "65:02 Stop PRINCE2 Foundation - Introduction to PRINCE2 Intermediate 46/100 Wha…" at bounding box center [246, 115] width 341 height 258
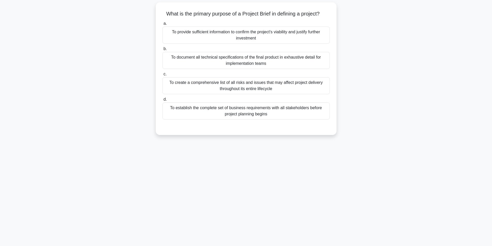
click at [255, 38] on div "To provide sufficient information to confirm the project's viability and justif…" at bounding box center [245, 35] width 167 height 17
click at [162, 25] on input "a. To provide sufficient information to confirm the project's viability and jus…" at bounding box center [162, 23] width 0 height 3
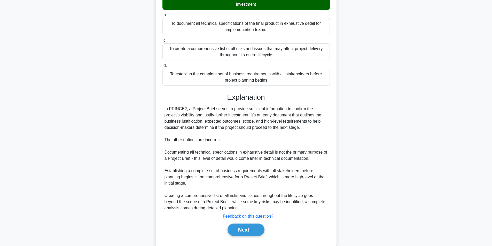
scroll to position [79, 0]
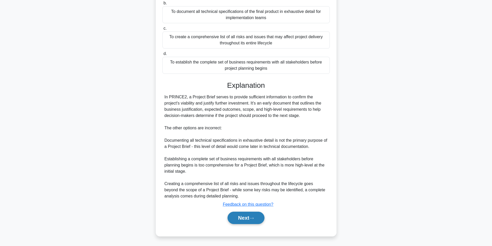
click at [238, 216] on button "Next" at bounding box center [245, 218] width 37 height 12
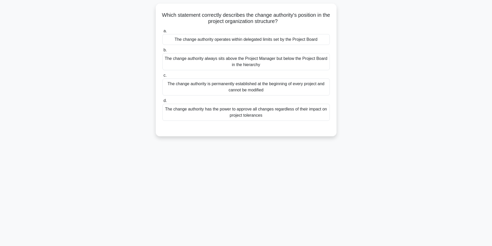
scroll to position [33, 0]
click at [170, 153] on div "63:55 Stop PRINCE2 Foundation - Introduction to PRINCE2 Intermediate 47/100 Whi…" at bounding box center [246, 115] width 341 height 258
click at [164, 163] on div "63:47 Stop PRINCE2 Foundation - Introduction to PRINCE2 Intermediate 47/100 Whi…" at bounding box center [246, 115] width 341 height 258
click at [164, 163] on div "63:42 Stop PRINCE2 Foundation - Introduction to PRINCE2 Intermediate 47/100 Whi…" at bounding box center [246, 115] width 341 height 258
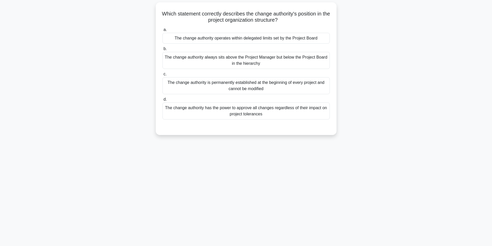
click at [211, 113] on div "The change authority has the power to approve all changes regardless of their i…" at bounding box center [245, 111] width 167 height 17
click at [162, 101] on input "d. The change authority has the power to approve all changes regardless of thei…" at bounding box center [162, 99] width 0 height 3
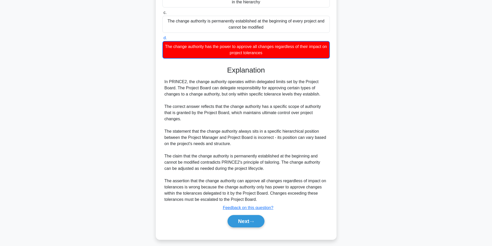
scroll to position [98, 0]
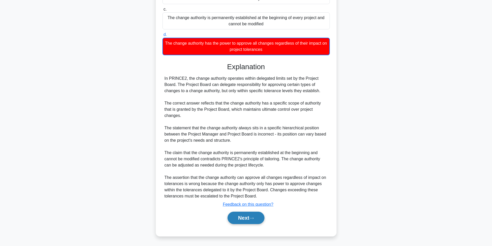
click at [238, 217] on button "Next" at bounding box center [245, 218] width 37 height 12
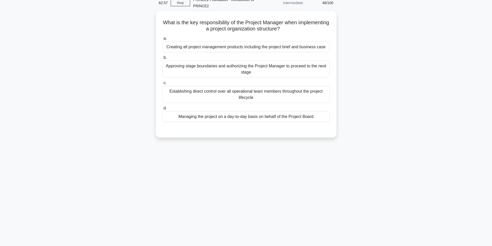
scroll to position [26, 0]
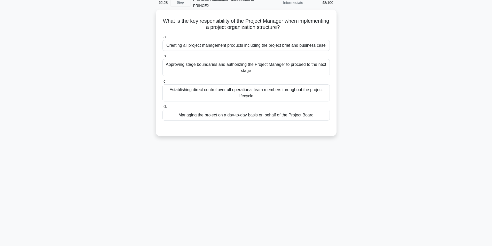
click at [217, 116] on div "Managing the project on a day-to-day basis on behalf of the Project Board" at bounding box center [245, 115] width 167 height 11
click at [162, 108] on input "d. Managing the project on a day-to-day basis on behalf of the Project Board" at bounding box center [162, 106] width 0 height 3
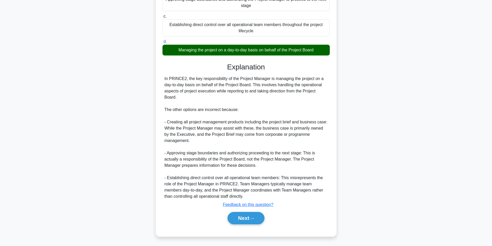
scroll to position [91, 0]
click at [241, 214] on button "Next" at bounding box center [245, 218] width 37 height 12
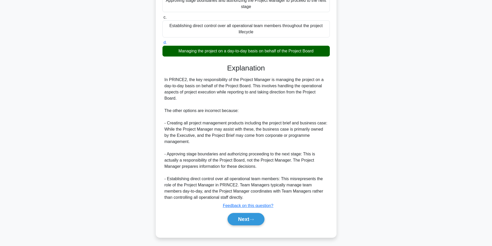
scroll to position [33, 0]
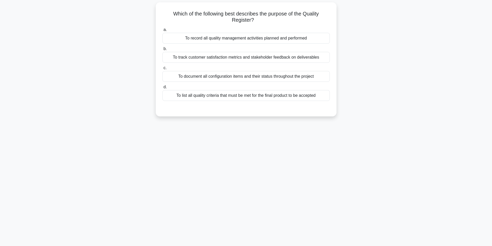
click at [248, 38] on div "To record all quality management activities planned and performed" at bounding box center [245, 38] width 167 height 11
click at [162, 32] on input "a. To record all quality management activities planned and performed" at bounding box center [162, 29] width 0 height 3
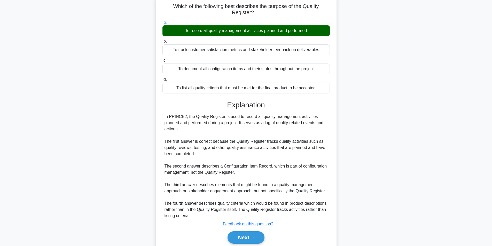
scroll to position [60, 0]
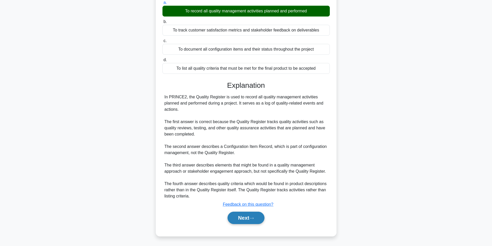
click at [238, 218] on button "Next" at bounding box center [245, 218] width 37 height 12
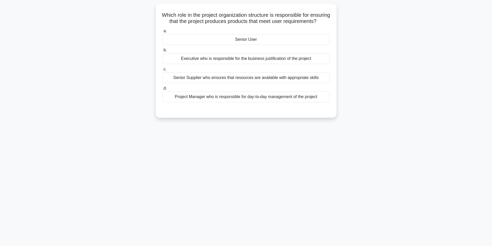
scroll to position [33, 0]
click at [239, 218] on div "61:58 Stop PRINCE2 Foundation - Introduction to PRINCE2 Intermediate 50/100 Whi…" at bounding box center [246, 115] width 341 height 258
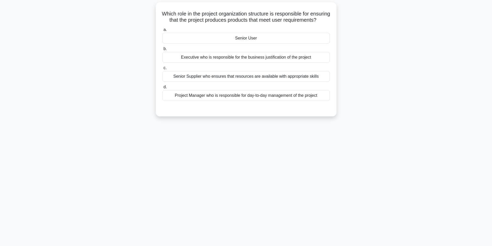
click at [242, 44] on div "Senior User" at bounding box center [245, 38] width 167 height 11
click at [162, 32] on input "a. Senior User" at bounding box center [162, 29] width 0 height 3
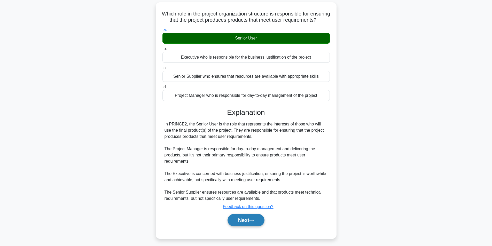
click at [239, 226] on button "Next" at bounding box center [245, 220] width 37 height 12
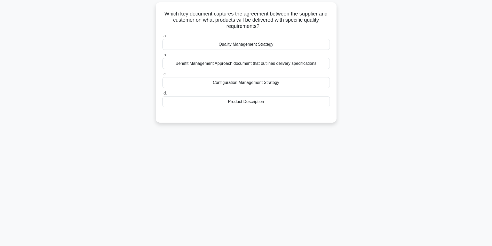
click at [246, 103] on div "Product Description" at bounding box center [245, 101] width 167 height 11
click at [162, 95] on input "d. Product Description" at bounding box center [162, 93] width 0 height 3
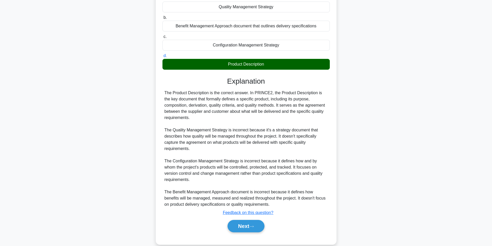
scroll to position [79, 0]
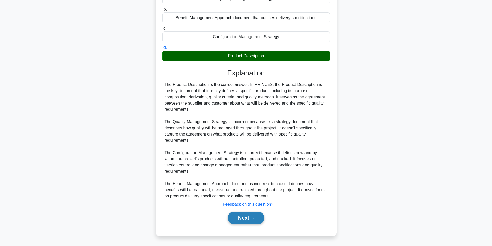
click at [237, 220] on button "Next" at bounding box center [245, 218] width 37 height 12
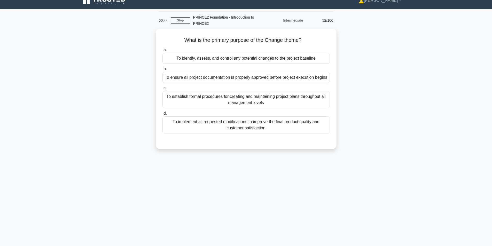
scroll to position [0, 0]
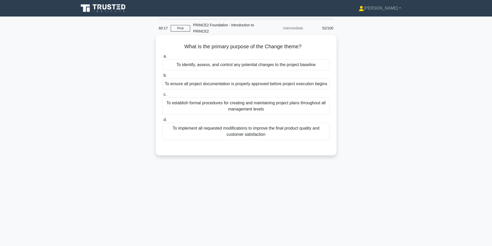
click at [252, 64] on div "To identify, assess, and control any potential changes to the project baseline" at bounding box center [245, 64] width 167 height 11
click at [162, 58] on input "a. To identify, assess, and control any potential changes to the project baseli…" at bounding box center [162, 56] width 0 height 3
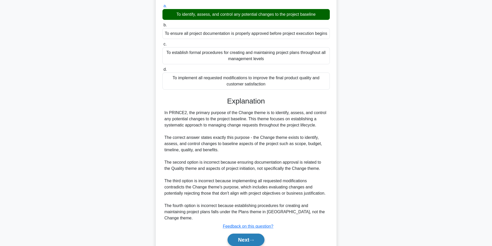
scroll to position [73, 0]
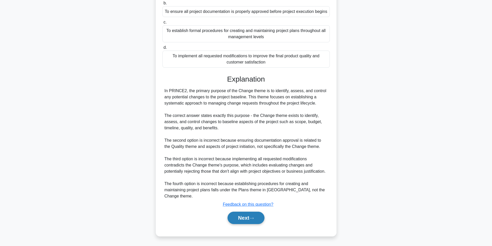
click at [245, 218] on button "Next" at bounding box center [245, 218] width 37 height 12
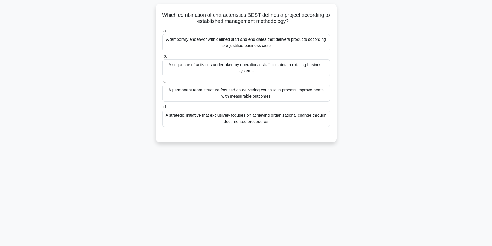
scroll to position [33, 0]
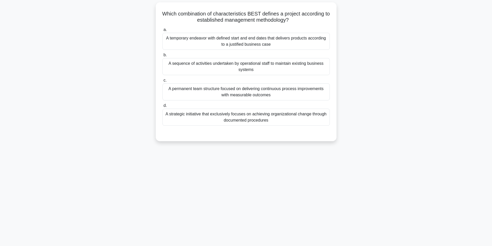
click at [251, 41] on div "A temporary endeavor with defined start and end dates that delivers products ac…" at bounding box center [245, 41] width 167 height 17
click at [162, 32] on input "a. A temporary endeavor with defined start and end dates that delivers products…" at bounding box center [162, 29] width 0 height 3
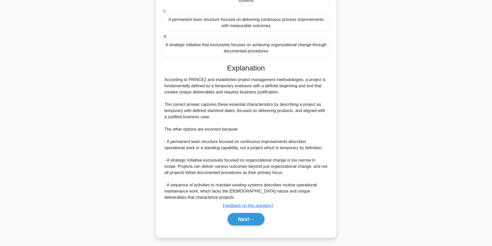
scroll to position [104, 0]
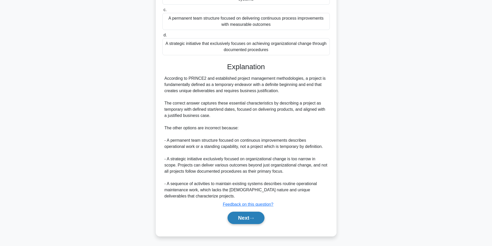
click at [244, 217] on button "Next" at bounding box center [245, 218] width 37 height 12
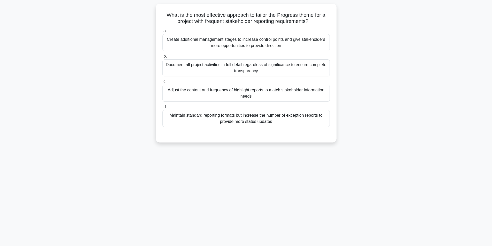
scroll to position [33, 0]
click at [235, 208] on div "59:41 Stop PRINCE2 Foundation - Introduction to PRINCE2 Intermediate 54/100 Wha…" at bounding box center [246, 115] width 341 height 258
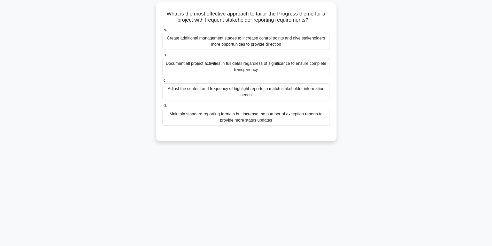
click at [259, 92] on div "Adjust the content and frequency of highlight reports to match stakeholder info…" at bounding box center [245, 91] width 167 height 17
click at [162, 82] on input "c. Adjust the content and frequency of highlight reports to match stakeholder i…" at bounding box center [162, 80] width 0 height 3
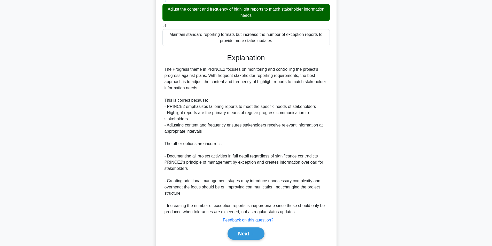
scroll to position [128, 0]
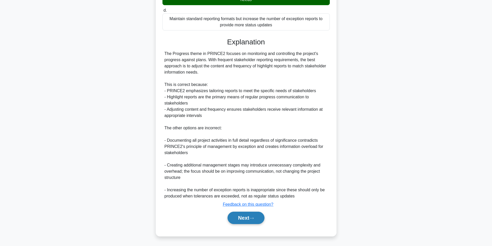
click at [246, 217] on button "Next" at bounding box center [245, 218] width 37 height 12
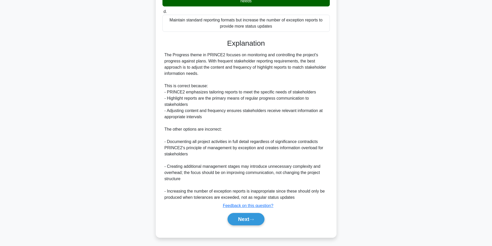
scroll to position [33, 0]
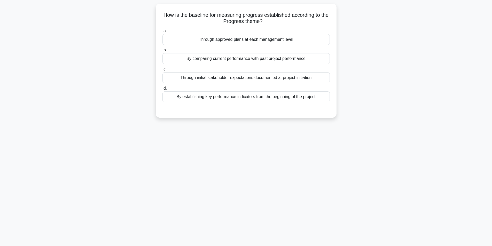
click at [291, 128] on div "58:32 Stop PRINCE2 Foundation - Introduction to PRINCE2 Intermediate 55/100 How…" at bounding box center [246, 115] width 341 height 258
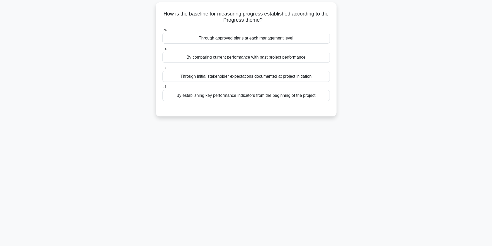
click at [274, 97] on div "By establishing key performance indicators from the beginning of the project" at bounding box center [245, 95] width 167 height 11
click at [162, 89] on input "d. By establishing key performance indicators from the beginning of the project" at bounding box center [162, 86] width 0 height 3
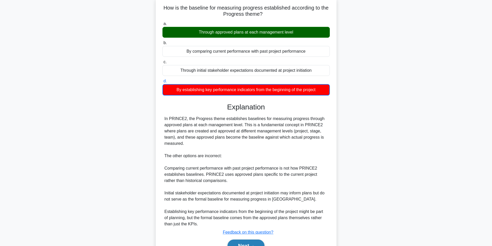
scroll to position [67, 0]
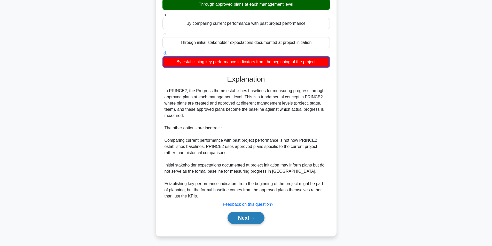
click at [248, 217] on button "Next" at bounding box center [245, 218] width 37 height 12
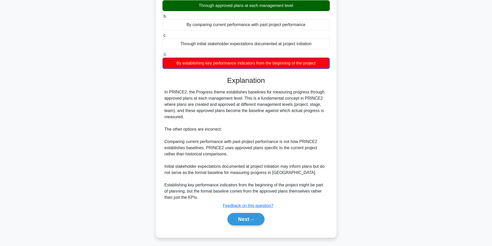
scroll to position [33, 0]
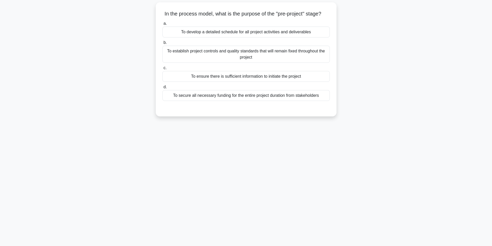
click at [252, 81] on div "To ensure there is sufficient information to initiate the project" at bounding box center [245, 76] width 167 height 11
click at [162, 70] on input "c. To ensure there is sufficient information to initiate the project" at bounding box center [162, 67] width 0 height 3
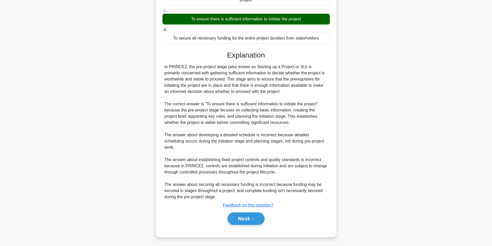
scroll to position [97, 0]
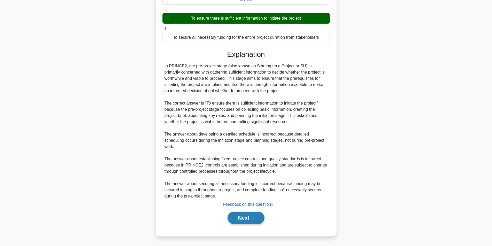
click at [236, 218] on button "Next" at bounding box center [245, 218] width 37 height 12
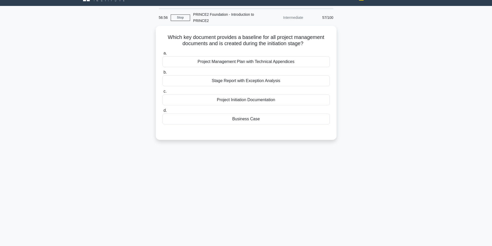
scroll to position [33, 0]
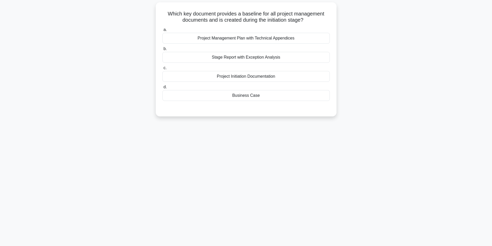
click at [238, 93] on div "Business Case" at bounding box center [245, 95] width 167 height 11
click at [162, 89] on input "d. Business Case" at bounding box center [162, 86] width 0 height 3
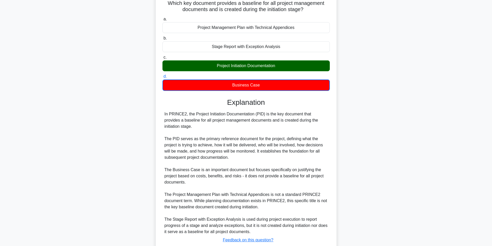
scroll to position [79, 0]
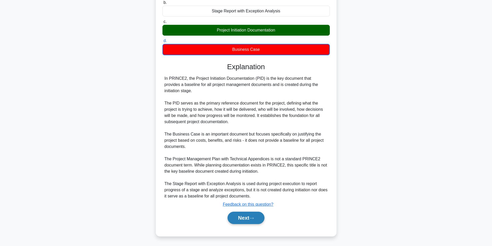
click at [242, 215] on button "Next" at bounding box center [245, 218] width 37 height 12
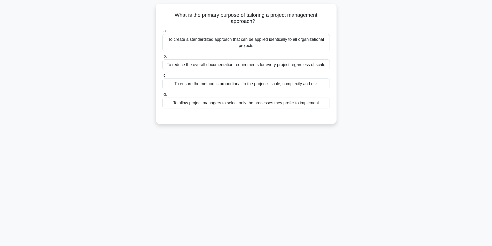
scroll to position [33, 0]
click at [237, 168] on div "56:10 Stop PRINCE2 Foundation - Introduction to PRINCE2 Intermediate 58/100 Wha…" at bounding box center [246, 115] width 341 height 258
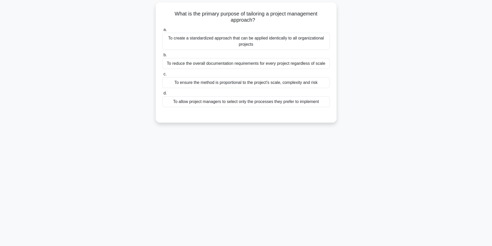
click at [265, 81] on div "To ensure the method is proportional to the project's scale, complexity and risk" at bounding box center [245, 82] width 167 height 11
click at [162, 76] on input "c. To ensure the method is proportional to the project's scale, complexity and …" at bounding box center [162, 74] width 0 height 3
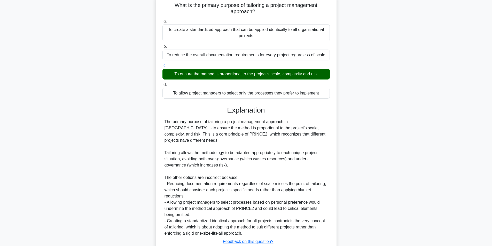
scroll to position [73, 0]
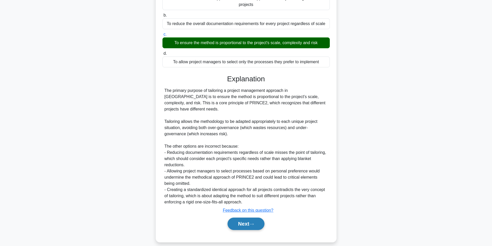
click at [246, 218] on button "Next" at bounding box center [245, 224] width 37 height 12
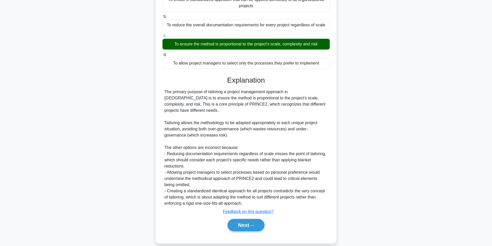
scroll to position [33, 0]
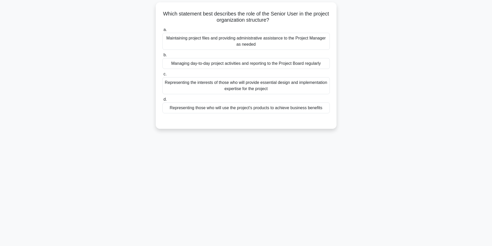
click at [298, 109] on div "Representing those who will use the project's products to achieve business bene…" at bounding box center [245, 108] width 167 height 11
click at [162, 101] on input "d. Representing those who will use the project's products to achieve business b…" at bounding box center [162, 99] width 0 height 3
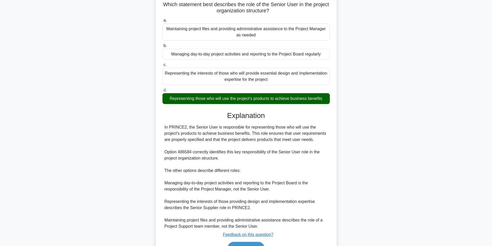
scroll to position [73, 0]
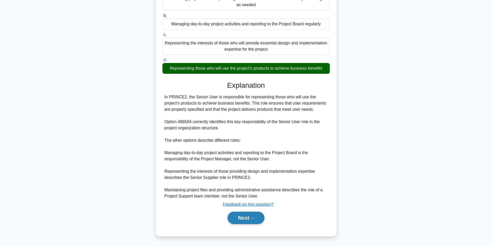
click at [238, 220] on button "Next" at bounding box center [245, 218] width 37 height 12
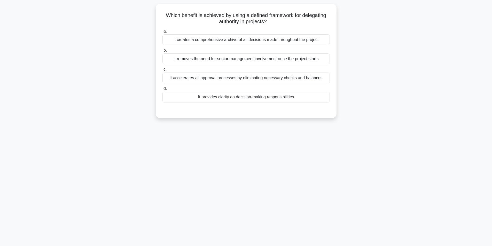
scroll to position [33, 0]
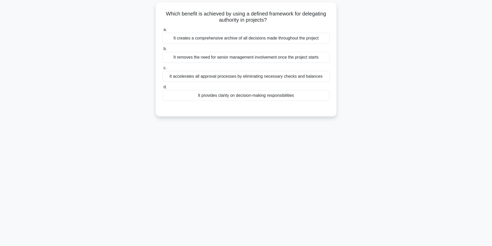
click at [237, 98] on div "It provides clarity on decision-making responsibilities" at bounding box center [245, 95] width 167 height 11
click at [162, 89] on input "d. It provides clarity on decision-making responsibilities" at bounding box center [162, 86] width 0 height 3
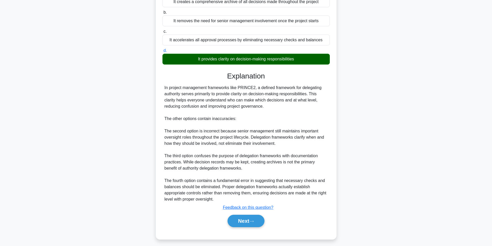
scroll to position [73, 0]
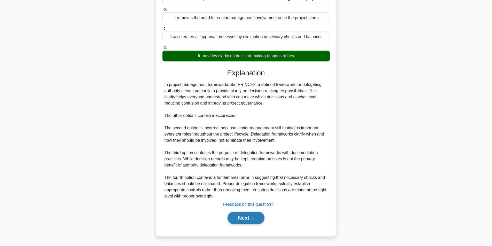
click at [248, 219] on button "Next" at bounding box center [245, 218] width 37 height 12
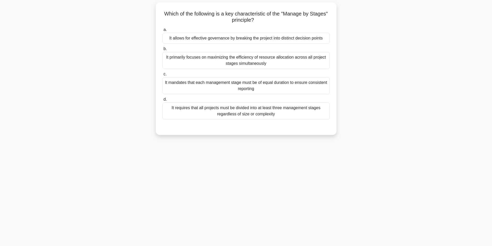
scroll to position [33, 0]
click at [264, 38] on div "It allows for effective governance by breaking the project into distinct decisi…" at bounding box center [245, 38] width 167 height 11
click at [162, 32] on input "a. It allows for effective governance by breaking the project into distinct dec…" at bounding box center [162, 29] width 0 height 3
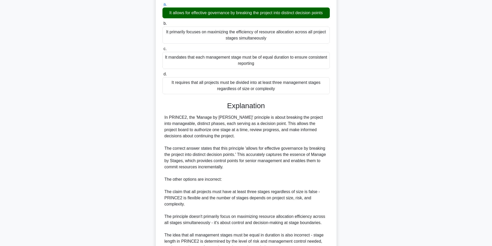
scroll to position [110, 0]
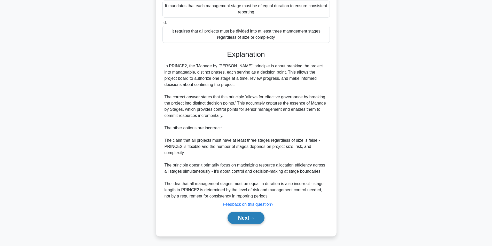
click at [238, 218] on button "Next" at bounding box center [245, 218] width 37 height 12
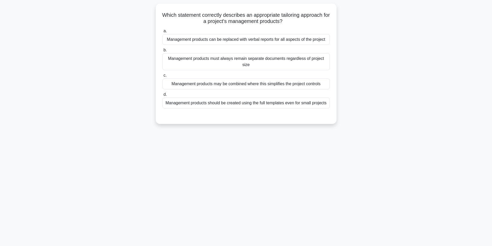
scroll to position [33, 0]
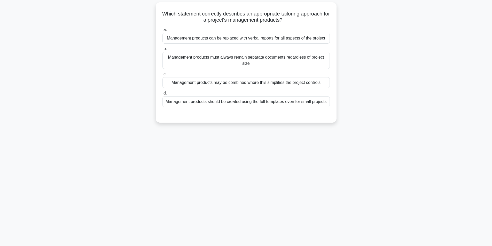
click at [289, 83] on div "Management products may be combined where this simplifies the project controls" at bounding box center [245, 82] width 167 height 11
click at [162, 76] on input "c. Management products may be combined where this simplifies the project contro…" at bounding box center [162, 74] width 0 height 3
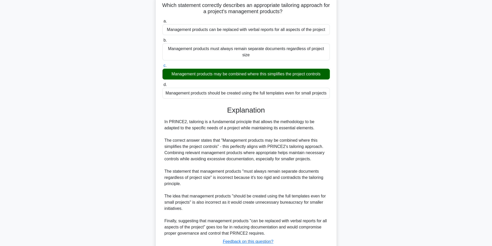
scroll to position [79, 0]
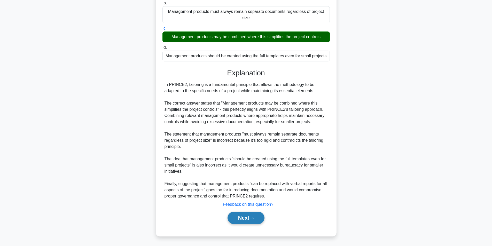
click at [244, 223] on button "Next" at bounding box center [245, 218] width 37 height 12
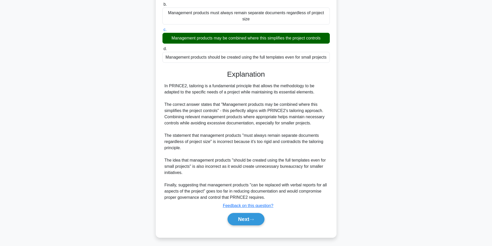
scroll to position [33, 0]
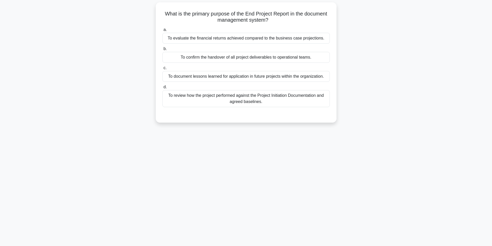
click at [277, 98] on div "To review how the project performed against the Project Initiation Documentatio…" at bounding box center [245, 98] width 167 height 17
click at [162, 89] on input "d. To review how the project performed against the Project Initiation Documenta…" at bounding box center [162, 86] width 0 height 3
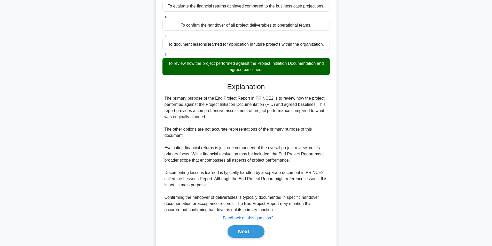
scroll to position [79, 0]
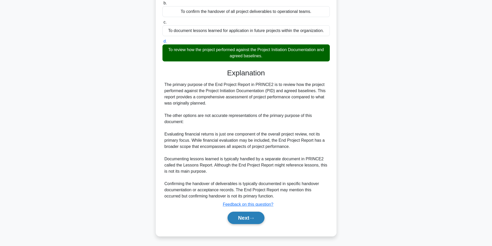
click at [241, 216] on button "Next" at bounding box center [245, 218] width 37 height 12
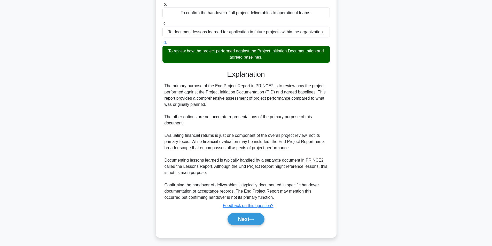
scroll to position [33, 0]
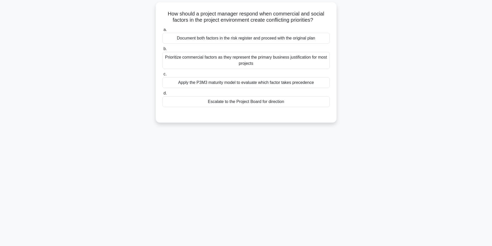
click at [281, 100] on div "Escalate to the Project Board for direction" at bounding box center [245, 101] width 167 height 11
click at [162, 95] on input "d. Escalate to the Project Board for direction" at bounding box center [162, 93] width 0 height 3
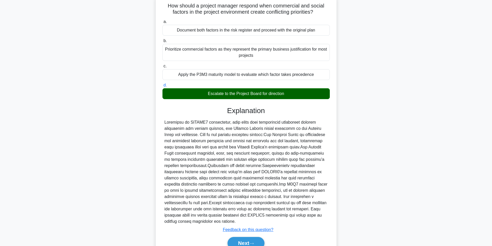
scroll to position [66, 0]
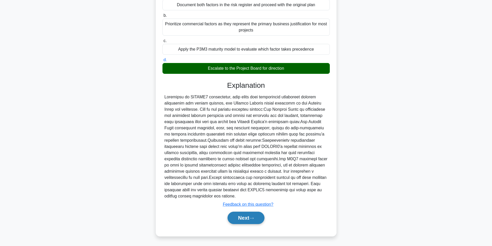
click at [239, 218] on button "Next" at bounding box center [245, 218] width 37 height 12
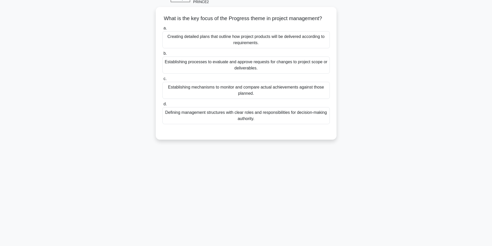
scroll to position [33, 0]
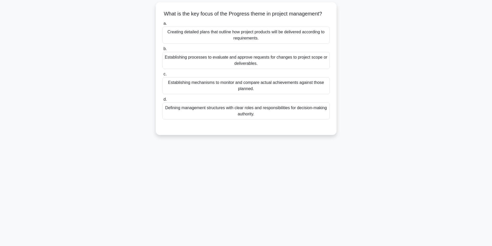
click at [305, 94] on div "Establishing mechanisms to monitor and compare actual achievements against thos…" at bounding box center [245, 85] width 167 height 17
click at [162, 76] on input "c. Establishing mechanisms to monitor and compare actual achievements against t…" at bounding box center [162, 74] width 0 height 3
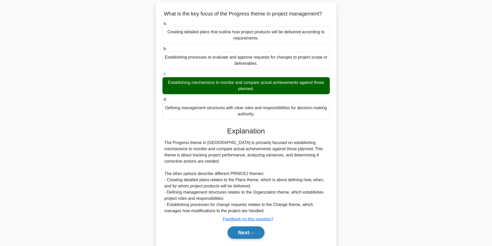
click at [246, 236] on button "Next" at bounding box center [245, 232] width 37 height 12
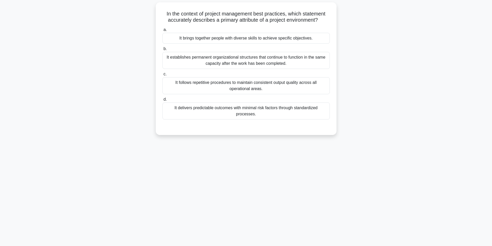
click at [202, 114] on div "It delivers predictable outcomes with minimal risk factors through standardized…" at bounding box center [245, 111] width 167 height 17
click at [162, 101] on input "d. It delivers predictable outcomes with minimal risk factors through standardi…" at bounding box center [162, 99] width 0 height 3
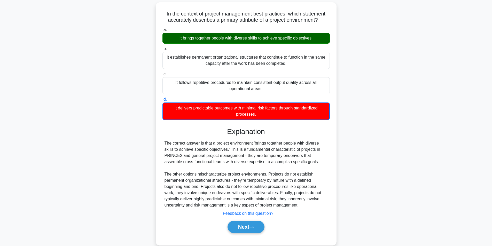
scroll to position [42, 0]
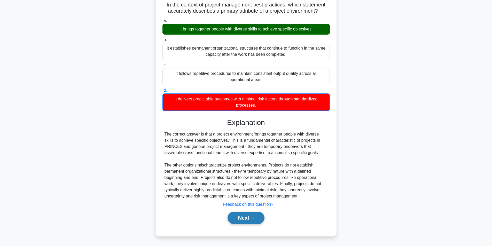
click at [236, 223] on button "Next" at bounding box center [245, 218] width 37 height 12
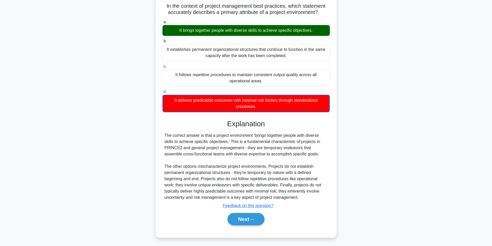
scroll to position [33, 0]
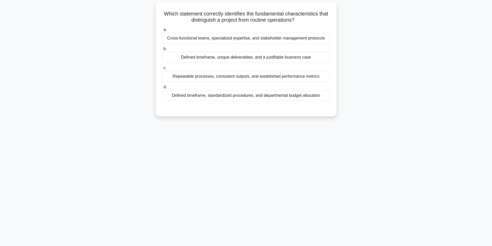
click at [244, 38] on div "Cross-functional teams, specialized expertise, and stakeholder management proto…" at bounding box center [245, 38] width 167 height 11
click at [162, 32] on input "a. Cross-functional teams, specialized expertise, and stakeholder management pr…" at bounding box center [162, 29] width 0 height 3
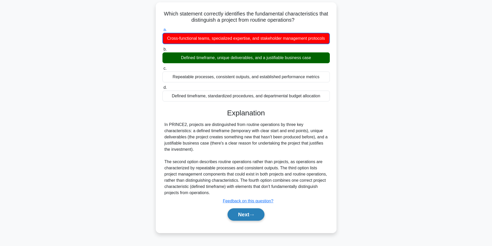
click at [244, 212] on button "Next" at bounding box center [245, 214] width 37 height 12
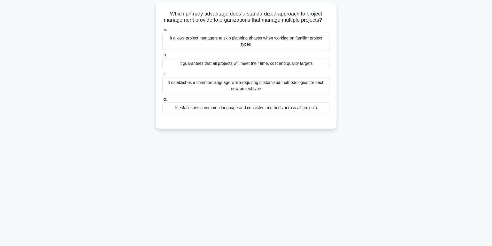
click at [281, 92] on div "It establishes a common language while requiring customized methodologies for e…" at bounding box center [245, 85] width 167 height 17
click at [162, 76] on input "c. It establishes a common language while requiring customized methodologies fo…" at bounding box center [162, 74] width 0 height 3
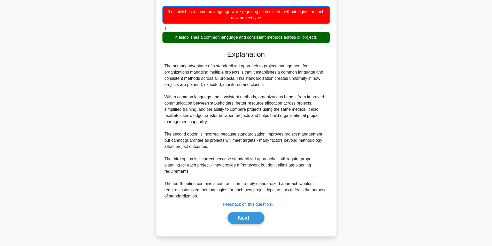
scroll to position [110, 0]
click at [253, 213] on button "Next" at bounding box center [245, 218] width 37 height 12
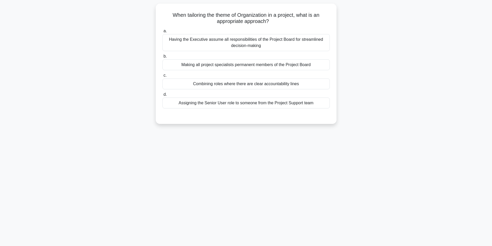
scroll to position [33, 0]
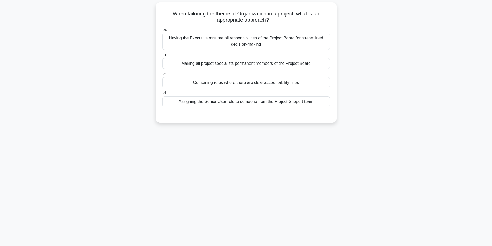
click at [229, 46] on div "Having the Executive assume all responsibilities of the Project Board for strea…" at bounding box center [245, 41] width 167 height 17
click at [162, 32] on input "a. Having the Executive assume all responsibilities of the Project Board for st…" at bounding box center [162, 29] width 0 height 3
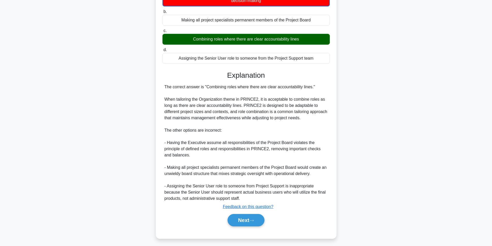
scroll to position [79, 0]
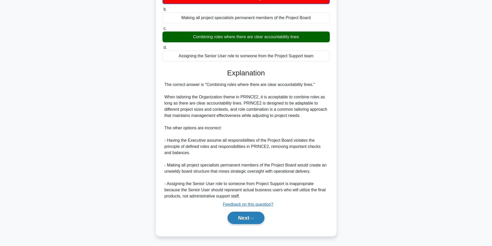
click at [244, 218] on button "Next" at bounding box center [245, 218] width 37 height 12
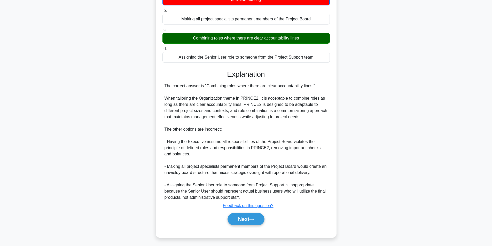
scroll to position [33, 0]
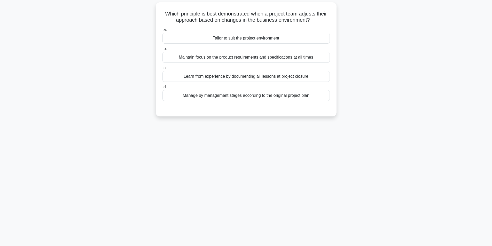
click at [251, 57] on div "Maintain focus on the product requirements and specifications at all times" at bounding box center [245, 57] width 167 height 11
click at [162, 51] on input "b. Maintain focus on the product requirements and specifications at all times" at bounding box center [162, 48] width 0 height 3
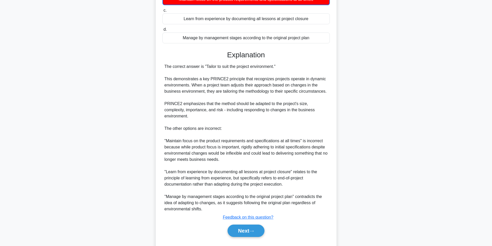
scroll to position [104, 0]
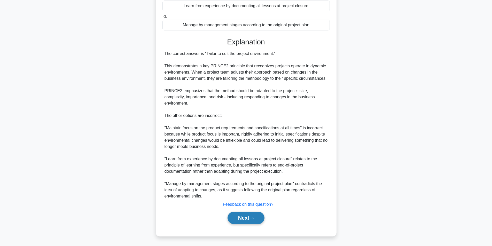
click at [252, 215] on button "Next" at bounding box center [245, 218] width 37 height 12
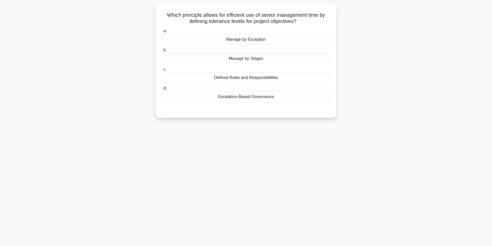
scroll to position [33, 0]
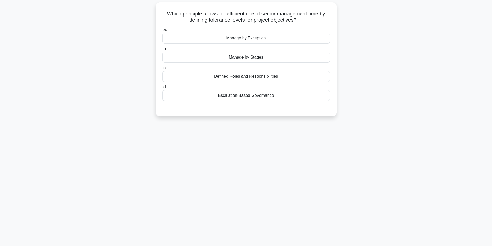
click at [256, 40] on div "Manage by Exception" at bounding box center [245, 38] width 167 height 11
click at [162, 32] on input "a. Manage by Exception" at bounding box center [162, 29] width 0 height 3
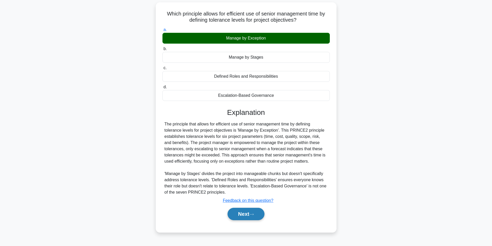
click at [247, 209] on button "Next" at bounding box center [245, 214] width 37 height 12
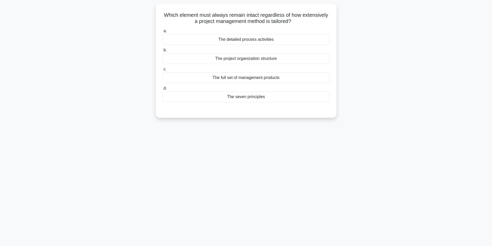
click at [277, 155] on div "46:25 Stop PRINCE2 Foundation - Introduction to PRINCE2 Intermediate 72/100 Whi…" at bounding box center [246, 115] width 341 height 258
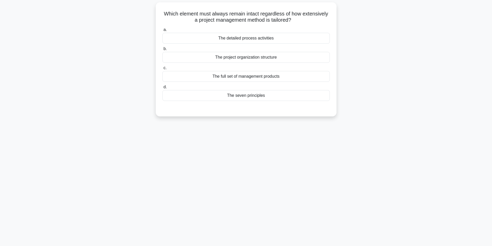
click at [241, 93] on div "The seven principles" at bounding box center [245, 95] width 167 height 11
click at [162, 89] on input "d. The seven principles" at bounding box center [162, 86] width 0 height 3
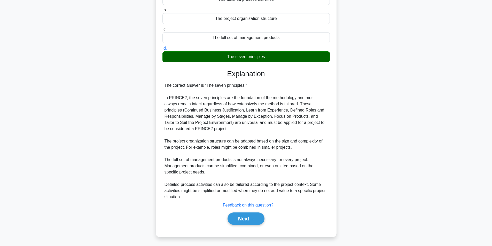
scroll to position [73, 0]
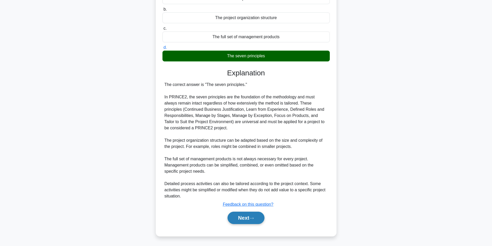
click at [243, 220] on button "Next" at bounding box center [245, 218] width 37 height 12
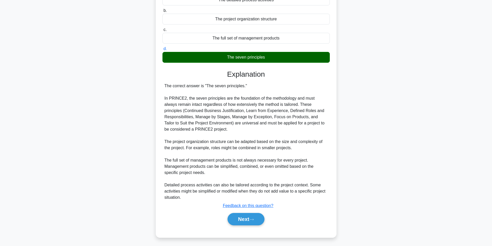
scroll to position [33, 0]
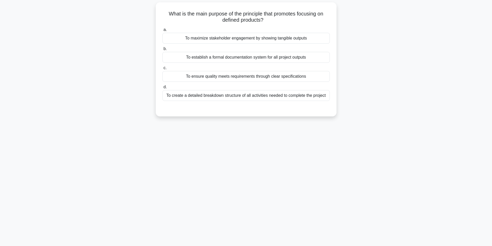
click at [240, 37] on div "To maximize stakeholder engagement by showing tangible outputs" at bounding box center [245, 38] width 167 height 11
click at [162, 32] on input "a. To maximize stakeholder engagement by showing tangible outputs" at bounding box center [162, 29] width 0 height 3
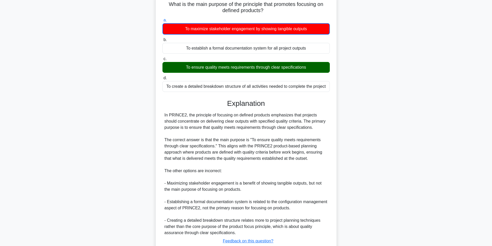
scroll to position [79, 0]
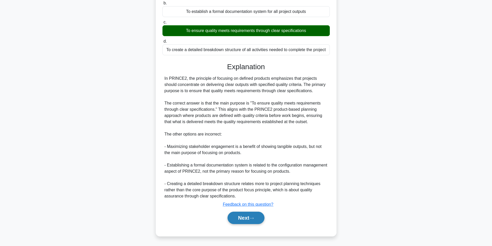
click at [255, 217] on button "Next" at bounding box center [245, 218] width 37 height 12
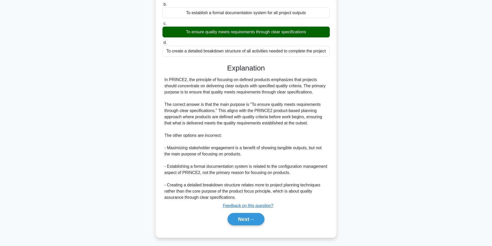
scroll to position [33, 0]
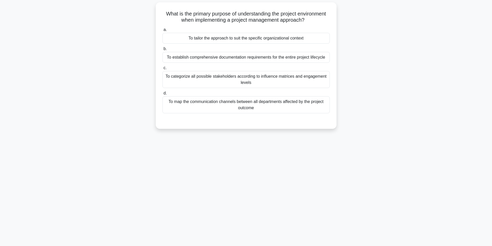
click at [287, 80] on div "To categorize all possible stakeholders according to influence matrices and eng…" at bounding box center [245, 79] width 167 height 17
click at [162, 70] on input "c. To categorize all possible stakeholders according to influence matrices and …" at bounding box center [162, 67] width 0 height 3
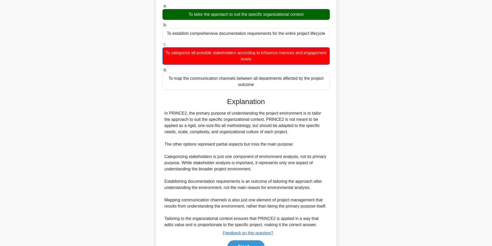
scroll to position [85, 0]
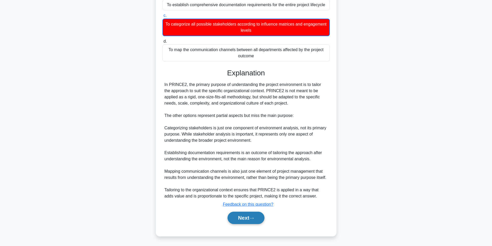
click at [233, 215] on button "Next" at bounding box center [245, 218] width 37 height 12
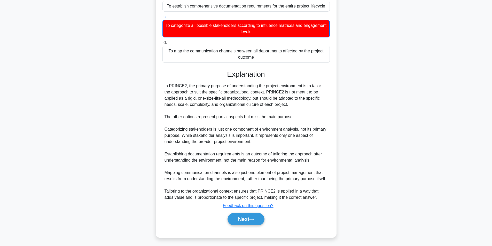
scroll to position [33, 0]
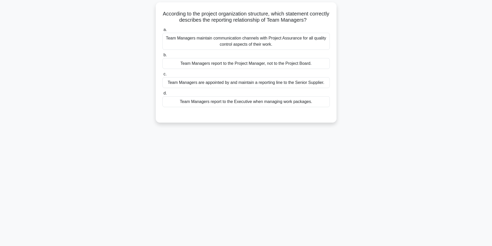
click at [230, 65] on div "Team Managers report to the Project Manager, not to the Project Board." at bounding box center [245, 63] width 167 height 11
click at [162, 57] on input "b. Team Managers report to the Project Manager, not to the Project Board." at bounding box center [162, 54] width 0 height 3
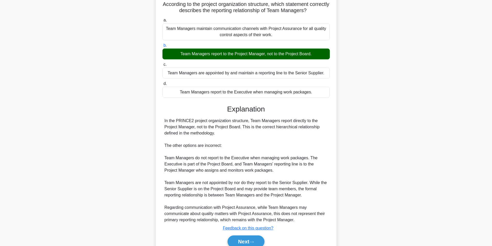
scroll to position [66, 0]
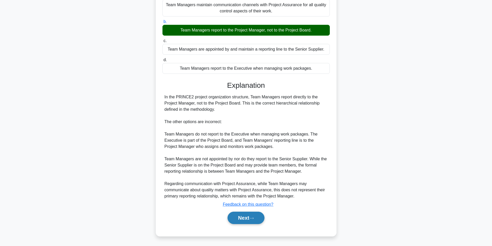
click at [242, 216] on button "Next" at bounding box center [245, 218] width 37 height 12
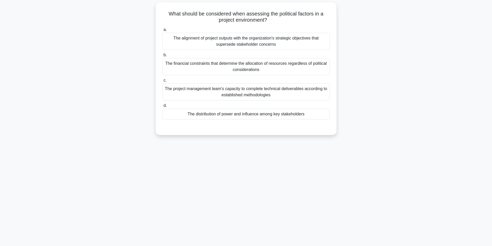
click at [229, 112] on div "The distribution of power and influence among key stakeholders" at bounding box center [245, 114] width 167 height 11
click at [162, 107] on input "d. The distribution of power and influence among key stakeholders" at bounding box center [162, 105] width 0 height 3
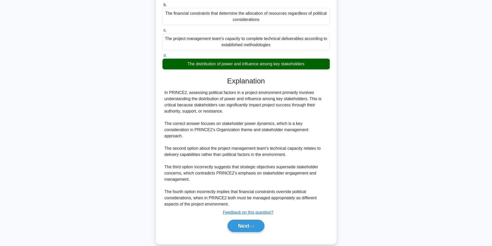
scroll to position [85, 0]
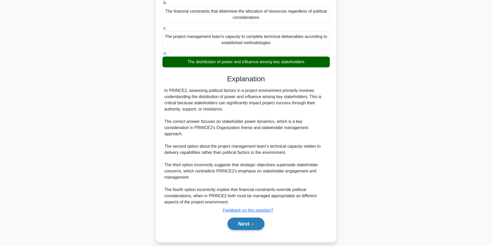
click at [243, 218] on button "Next" at bounding box center [245, 224] width 37 height 12
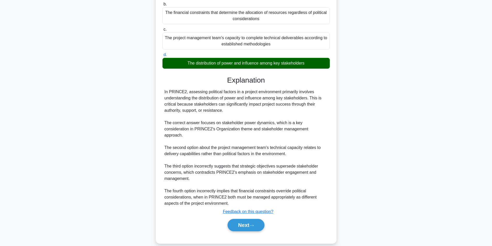
scroll to position [33, 0]
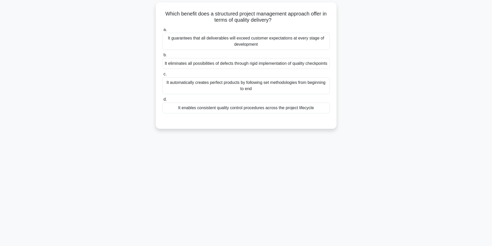
click at [274, 113] on div "It enables consistent quality control procedures across the project lifecycle" at bounding box center [245, 108] width 167 height 11
click at [162, 101] on input "d. It enables consistent quality control procedures across the project lifecycle" at bounding box center [162, 99] width 0 height 3
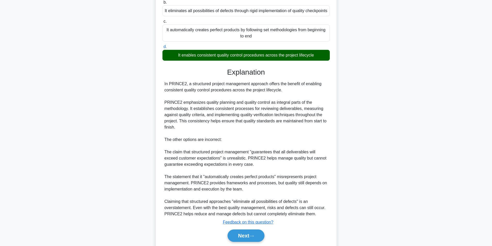
scroll to position [110, 0]
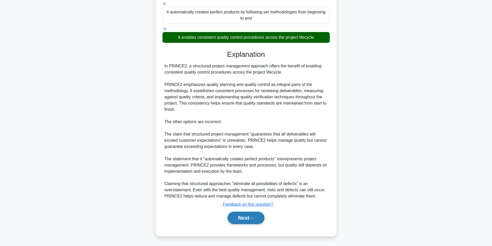
click at [251, 221] on button "Next" at bounding box center [245, 218] width 37 height 12
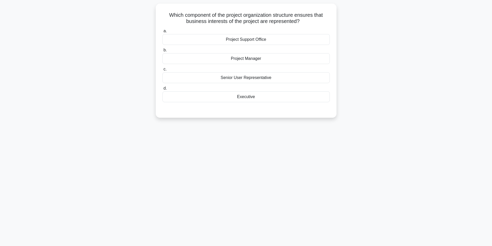
scroll to position [33, 0]
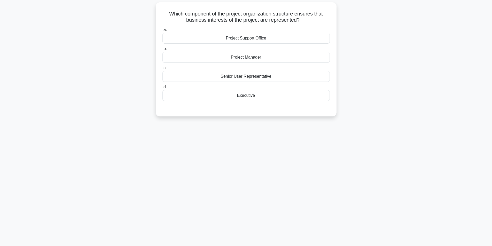
drag, startPoint x: 181, startPoint y: 19, endPoint x: 317, endPoint y: 23, distance: 135.6
click at [317, 23] on h5 "Which component of the project organization structure ensures that business int…" at bounding box center [246, 17] width 168 height 13
click at [327, 21] on h5 "Which component of the project organization structure ensures that business int…" at bounding box center [246, 17] width 168 height 13
click at [250, 96] on div "Executive" at bounding box center [245, 95] width 167 height 11
click at [162, 89] on input "d. Executive" at bounding box center [162, 86] width 0 height 3
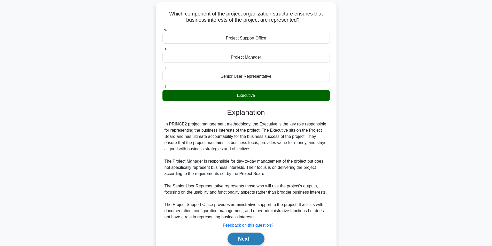
click at [244, 236] on button "Next" at bounding box center [245, 239] width 37 height 12
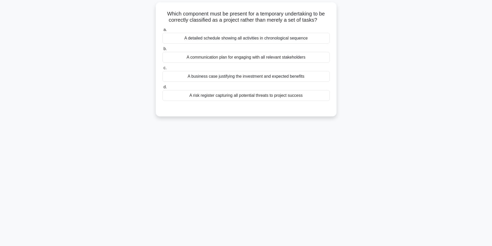
click at [231, 95] on div "A risk register capturing all potential threats to project success" at bounding box center [245, 95] width 167 height 11
click at [162, 89] on input "d. A risk register capturing all potential threats to project success" at bounding box center [162, 86] width 0 height 3
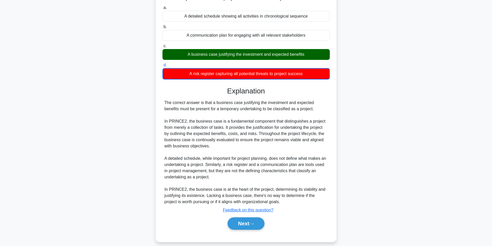
scroll to position [61, 0]
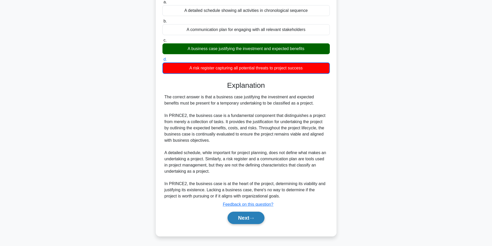
click at [245, 215] on button "Next" at bounding box center [245, 218] width 37 height 12
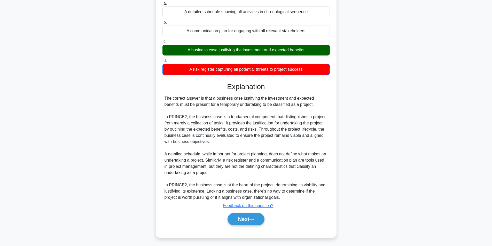
scroll to position [33, 0]
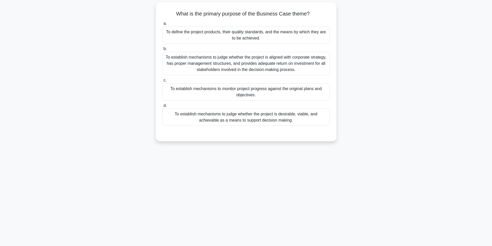
click at [253, 38] on div "To define the project products, their quality standards, and the means by which…" at bounding box center [245, 35] width 167 height 17
click at [162, 25] on input "a. To define the project products, their quality standards, and the means by wh…" at bounding box center [162, 23] width 0 height 3
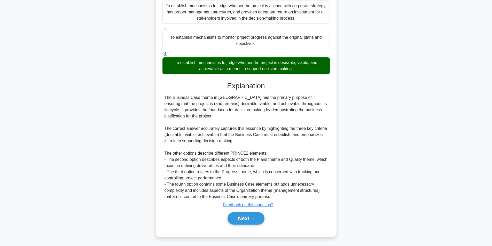
scroll to position [85, 0]
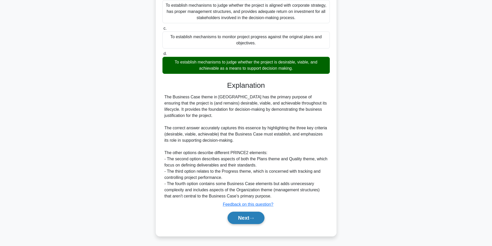
click at [232, 217] on button "Next" at bounding box center [245, 218] width 37 height 12
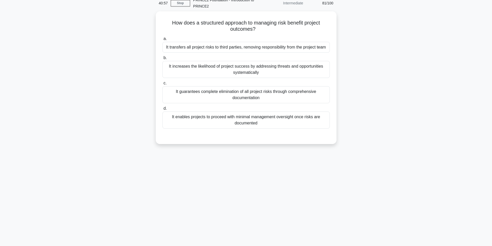
scroll to position [25, 0]
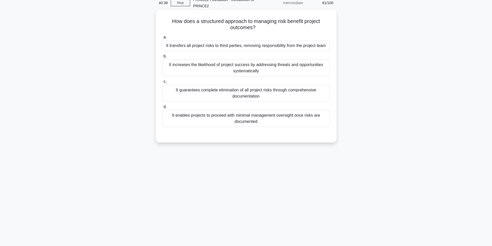
click at [252, 69] on div "It increases the likelihood of project success by addressing threats and opport…" at bounding box center [245, 67] width 167 height 17
click at [162, 58] on input "b. It increases the likelihood of project success by addressing threats and opp…" at bounding box center [162, 56] width 0 height 3
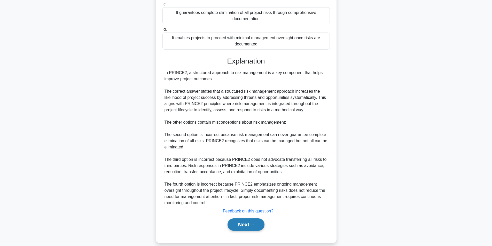
click at [253, 224] on icon at bounding box center [251, 225] width 5 height 3
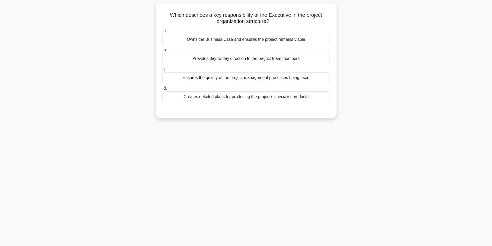
scroll to position [33, 0]
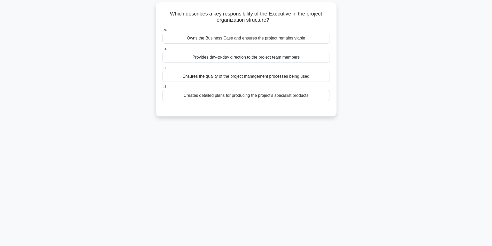
click at [242, 41] on div "Owns the Business Case and ensures the project remains viable" at bounding box center [245, 38] width 167 height 11
click at [162, 32] on input "a. Owns the Business Case and ensures the project remains viable" at bounding box center [162, 29] width 0 height 3
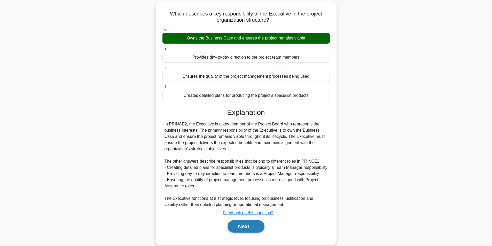
click at [242, 224] on button "Next" at bounding box center [245, 226] width 37 height 12
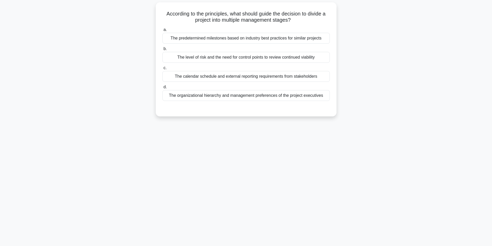
click at [258, 58] on div "The level of risk and the need for control points to review continued viability" at bounding box center [245, 57] width 167 height 11
click at [162, 51] on input "b. The level of risk and the need for control points to review continued viabil…" at bounding box center [162, 48] width 0 height 3
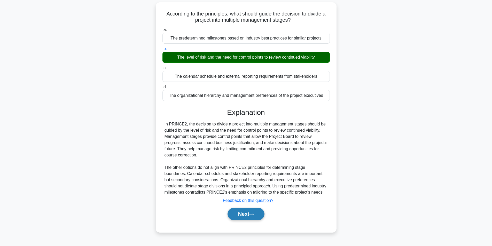
click at [249, 219] on button "Next" at bounding box center [245, 214] width 37 height 12
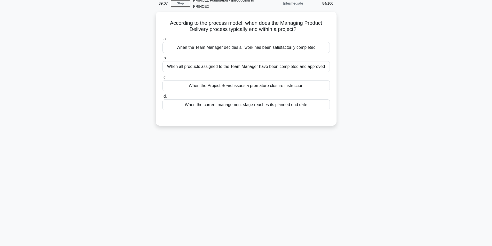
scroll to position [25, 0]
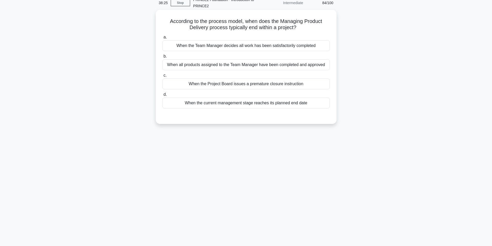
click at [285, 84] on div "When the Project Board issues a premature closure instruction" at bounding box center [245, 84] width 167 height 11
click at [162, 77] on input "c. When the Project Board issues a premature closure instruction" at bounding box center [162, 75] width 0 height 3
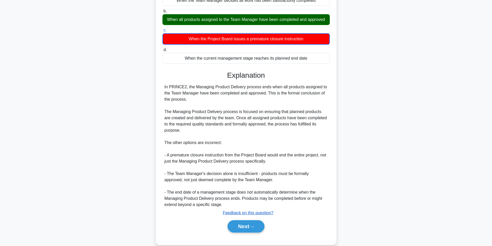
scroll to position [79, 0]
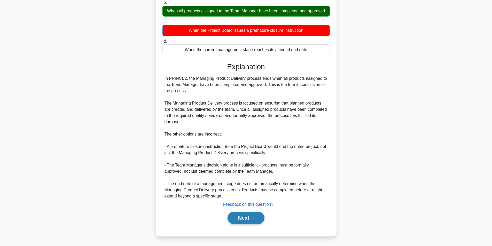
click at [244, 217] on button "Next" at bounding box center [245, 218] width 37 height 12
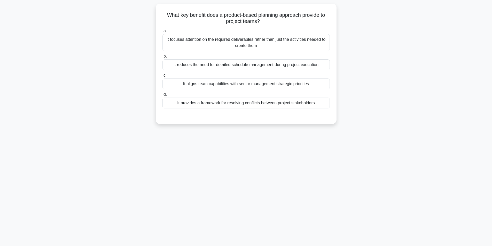
scroll to position [33, 0]
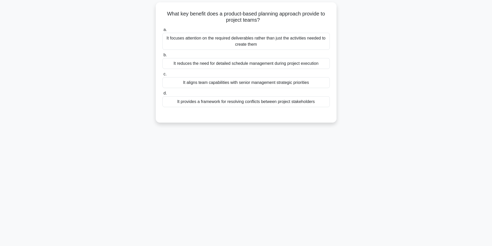
click at [255, 83] on div "It aligns team capabilities with senior management strategic priorities" at bounding box center [245, 82] width 167 height 11
click at [162, 76] on input "c. It aligns team capabilities with senior management strategic priorities" at bounding box center [162, 74] width 0 height 3
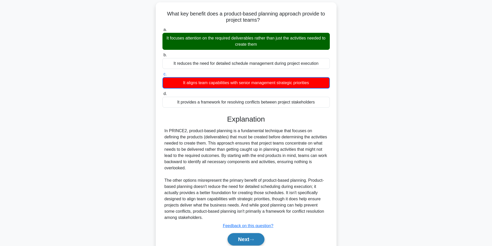
click at [241, 236] on button "Next" at bounding box center [245, 239] width 37 height 12
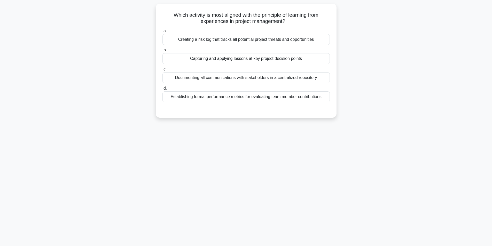
click at [248, 187] on div "35:05 Stop PRINCE2 Foundation - Introduction to PRINCE2 Intermediate 86/100 Whi…" at bounding box center [246, 115] width 341 height 258
click at [315, 150] on div "34:50 Stop PRINCE2 Foundation - Introduction to PRINCE2 Intermediate 86/100 Whi…" at bounding box center [246, 115] width 341 height 258
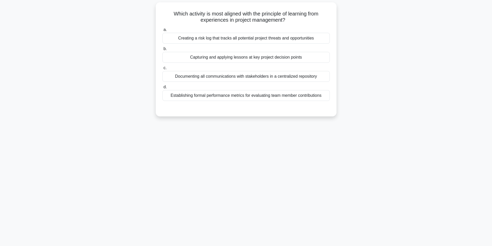
click at [271, 59] on div "Capturing and applying lessons at key project decision points" at bounding box center [245, 57] width 167 height 11
click at [162, 51] on input "b. Capturing and applying lessons at key project decision points" at bounding box center [162, 48] width 0 height 3
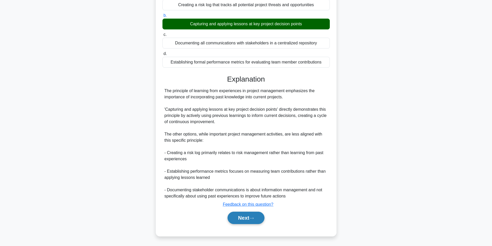
click at [251, 214] on button "Next" at bounding box center [245, 218] width 37 height 12
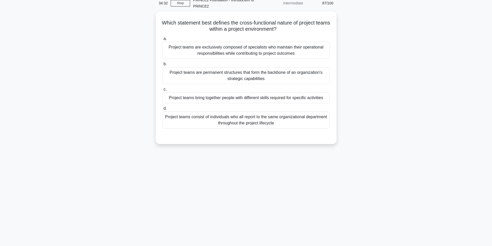
scroll to position [25, 0]
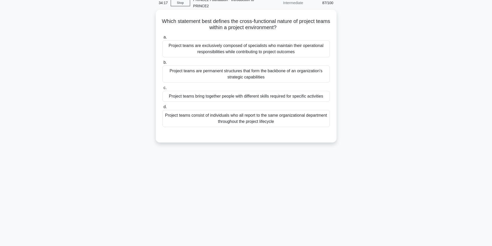
click at [294, 94] on div "Project teams bring together people with different skills required for specific…" at bounding box center [245, 96] width 167 height 11
click at [162, 90] on input "c. Project teams bring together people with different skills required for speci…" at bounding box center [162, 87] width 0 height 3
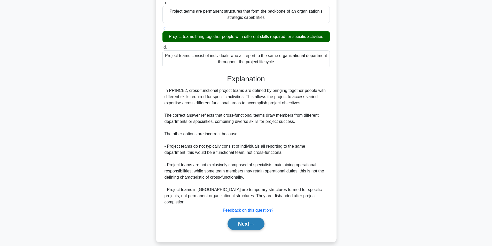
click at [245, 218] on button "Next" at bounding box center [245, 224] width 37 height 12
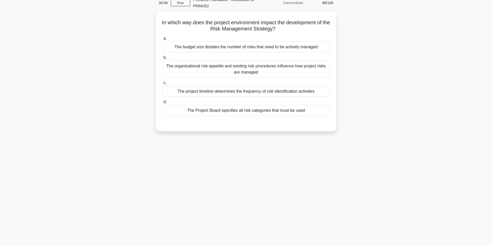
scroll to position [26, 0]
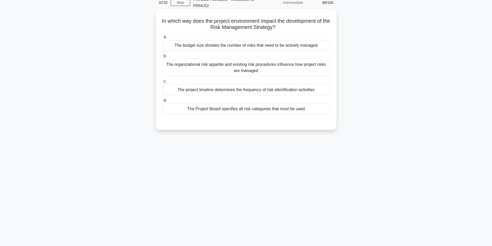
click at [284, 69] on div "The organizational risk appetite and existing risk procedures influence how pro…" at bounding box center [245, 67] width 167 height 17
click at [162, 58] on input "b. The organizational risk appetite and existing risk procedures influence how …" at bounding box center [162, 55] width 0 height 3
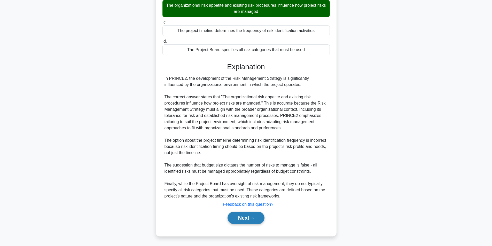
click at [244, 217] on button "Next" at bounding box center [245, 218] width 37 height 12
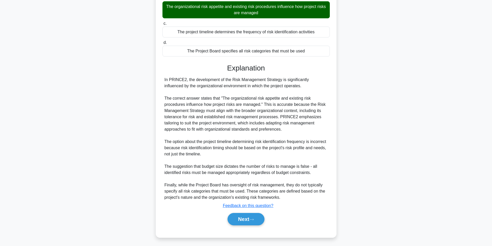
scroll to position [33, 0]
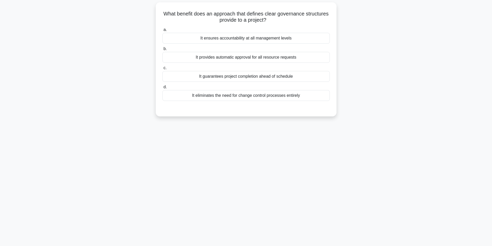
click at [272, 38] on div "It ensures accountability at all management levels" at bounding box center [245, 38] width 167 height 11
click at [162, 32] on input "a. It ensures accountability at all management levels" at bounding box center [162, 29] width 0 height 3
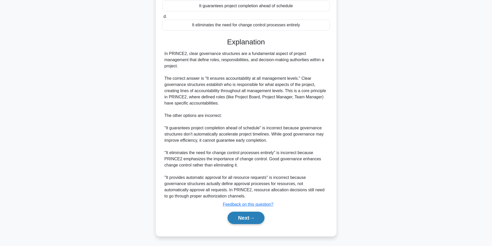
scroll to position [104, 0]
click at [247, 218] on button "Next" at bounding box center [245, 218] width 37 height 12
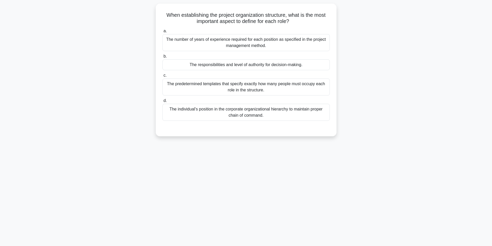
scroll to position [33, 0]
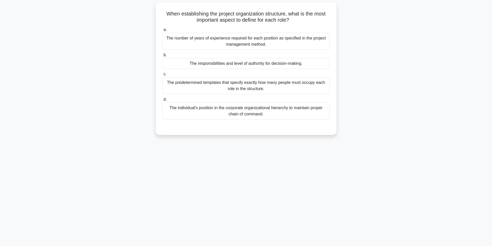
click at [249, 64] on div "The responsibilities and level of authority for decision-making." at bounding box center [245, 63] width 167 height 11
click at [162, 57] on input "b. The responsibilities and level of authority for decision-making." at bounding box center [162, 54] width 0 height 3
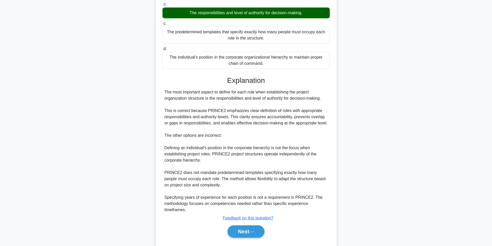
scroll to position [97, 0]
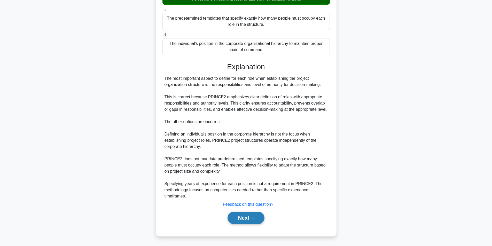
click at [250, 220] on button "Next" at bounding box center [245, 218] width 37 height 12
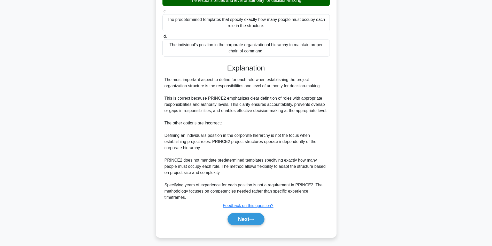
scroll to position [33, 0]
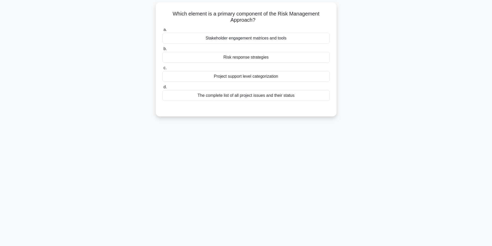
click at [262, 31] on label "a. Stakeholder engagement matrices and tools" at bounding box center [245, 35] width 167 height 17
click at [162, 31] on input "a. Stakeholder engagement matrices and tools" at bounding box center [162, 29] width 0 height 3
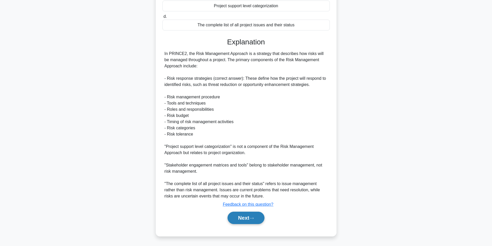
click at [248, 219] on button "Next" at bounding box center [245, 218] width 37 height 12
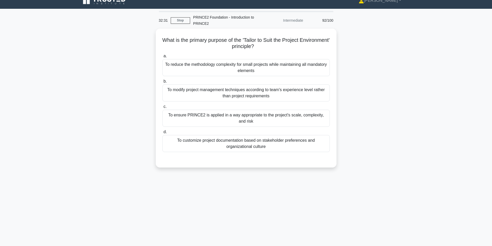
scroll to position [0, 0]
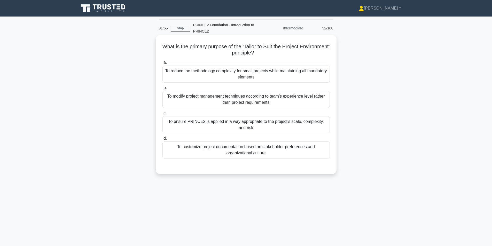
click at [202, 70] on div "To reduce the methodology complexity for small projects while maintaining all m…" at bounding box center [245, 74] width 167 height 17
click at [162, 64] on input "a. To reduce the methodology complexity for small projects while maintaining al…" at bounding box center [162, 62] width 0 height 3
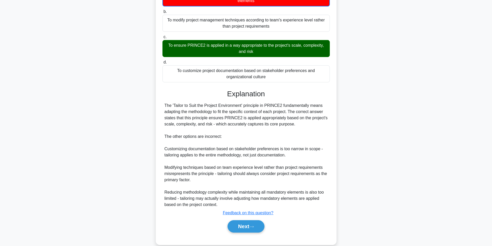
scroll to position [77, 0]
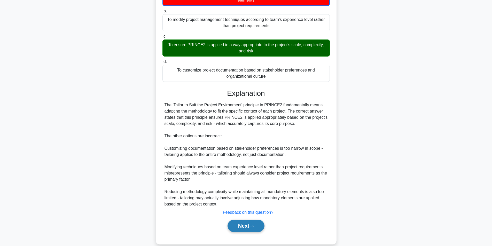
click at [239, 223] on button "Next" at bounding box center [245, 226] width 37 height 12
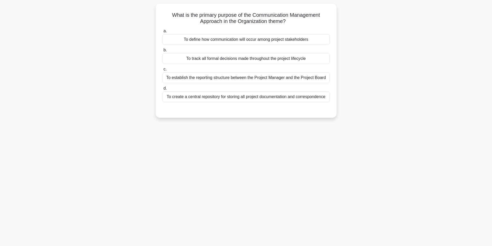
scroll to position [33, 0]
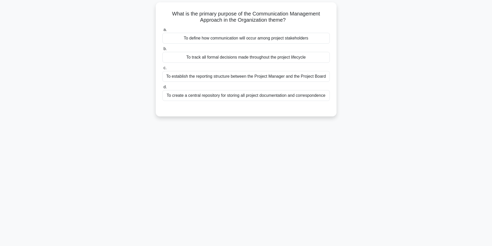
click at [236, 75] on div "To establish the reporting structure between the Project Manager and the Projec…" at bounding box center [245, 76] width 167 height 11
click at [162, 70] on input "c. To establish the reporting structure between the Project Manager and the Pro…" at bounding box center [162, 67] width 0 height 3
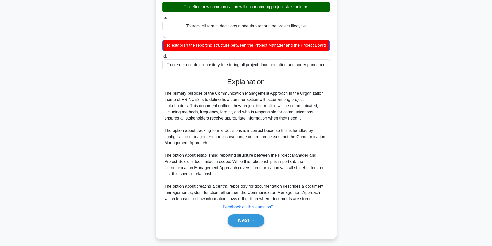
scroll to position [73, 0]
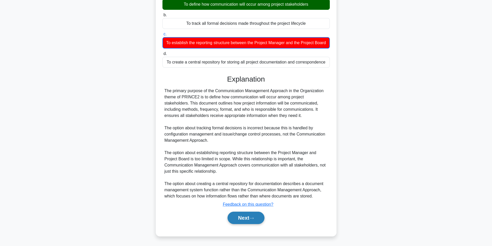
click at [248, 216] on button "Next" at bounding box center [245, 218] width 37 height 12
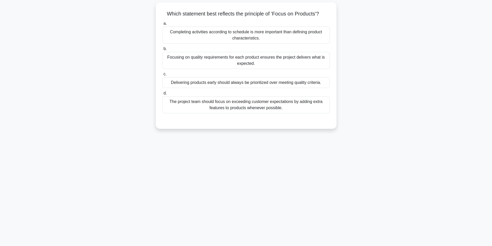
click at [271, 55] on div "Focusing on quality requirements for each product ensures the project delivers …" at bounding box center [245, 60] width 167 height 17
click at [162, 51] on input "b. Focusing on quality requirements for each product ensures the project delive…" at bounding box center [162, 48] width 0 height 3
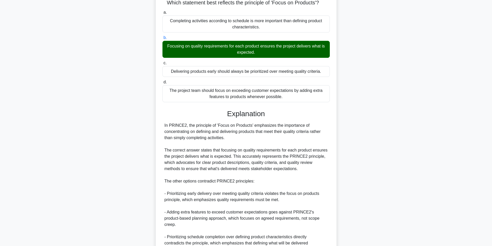
scroll to position [97, 0]
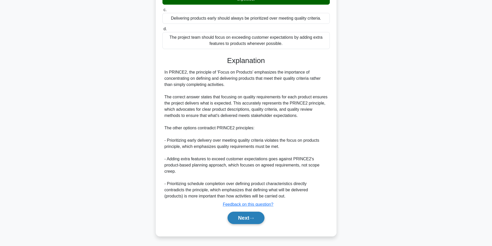
click at [247, 217] on button "Next" at bounding box center [245, 218] width 37 height 12
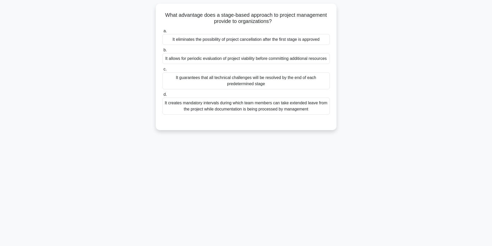
scroll to position [33, 0]
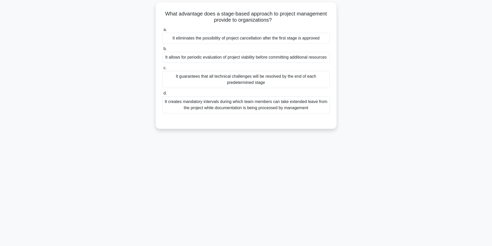
click at [210, 52] on div "It allows for periodic evaluation of project viability before committing additi…" at bounding box center [245, 57] width 167 height 11
click at [162, 51] on input "b. It allows for periodic evaluation of project viability before committing add…" at bounding box center [162, 48] width 0 height 3
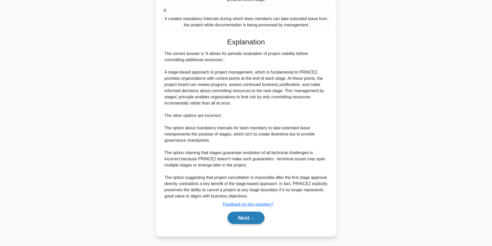
click at [257, 213] on button "Next" at bounding box center [245, 218] width 37 height 12
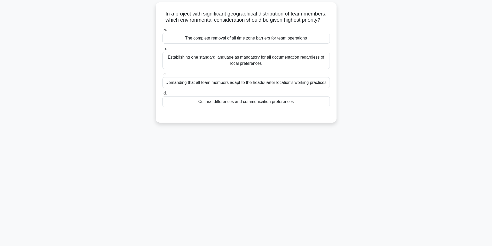
click at [255, 107] on div "Cultural differences and communication preferences" at bounding box center [245, 101] width 167 height 11
click at [162, 95] on input "d. Cultural differences and communication preferences" at bounding box center [162, 93] width 0 height 3
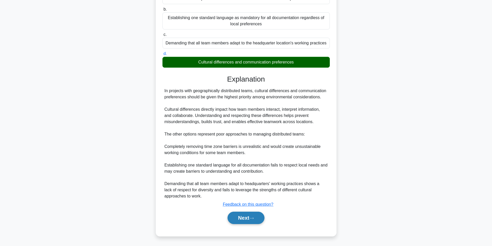
click at [258, 218] on button "Next" at bounding box center [245, 218] width 37 height 12
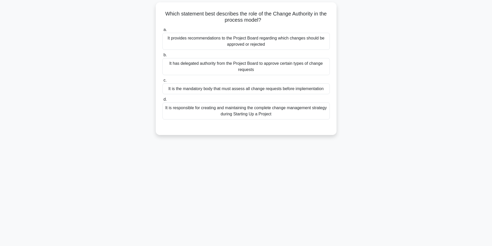
click at [241, 36] on div "It provides recommendations to the Project Board regarding which changes should…" at bounding box center [245, 41] width 167 height 17
click at [162, 32] on input "a. It provides recommendations to the Project Board regarding which changes sho…" at bounding box center [162, 29] width 0 height 3
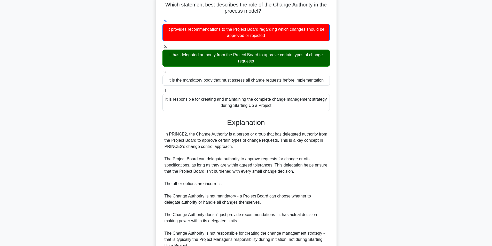
scroll to position [92, 0]
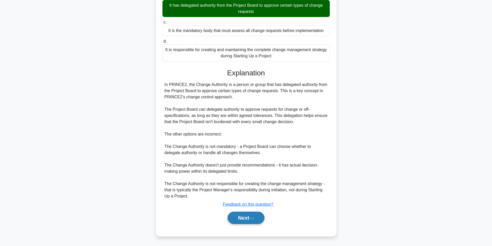
click at [241, 218] on button "Next" at bounding box center [245, 218] width 37 height 12
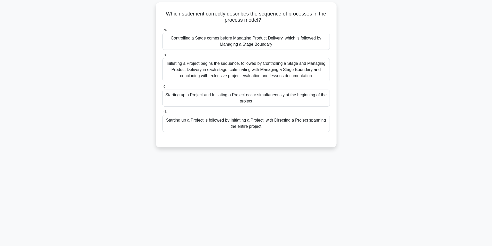
click at [205, 75] on div "Initiating a Project begins the sequence, followed by Controlling a Stage and M…" at bounding box center [245, 69] width 167 height 23
click at [162, 57] on input "b. Initiating a Project begins the sequence, followed by Controlling a Stage an…" at bounding box center [162, 54] width 0 height 3
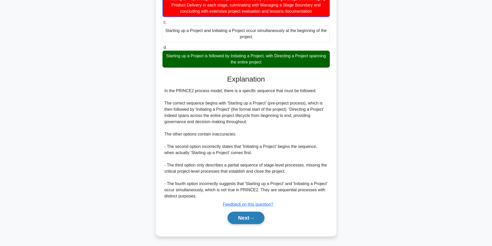
click at [250, 217] on button "Next" at bounding box center [245, 218] width 37 height 12
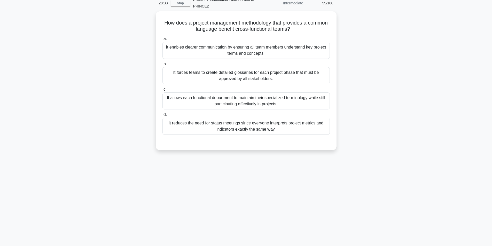
scroll to position [25, 0]
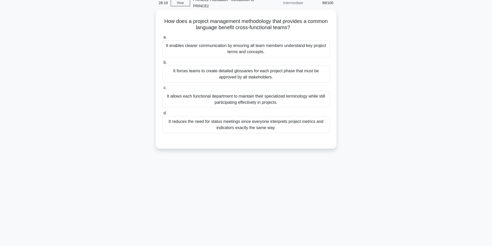
click at [234, 50] on div "It enables clearer communication by ensuring all team members understand key pr…" at bounding box center [245, 48] width 167 height 17
click at [162, 39] on input "a. It enables clearer communication by ensuring all team members understand key…" at bounding box center [162, 37] width 0 height 3
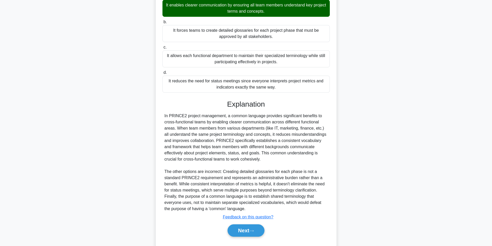
scroll to position [79, 0]
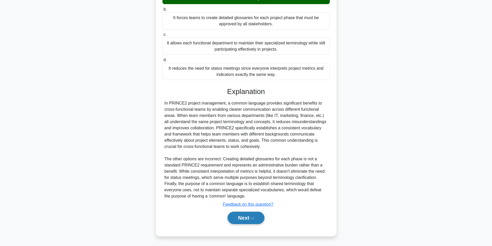
click at [245, 215] on button "Next" at bounding box center [245, 218] width 37 height 12
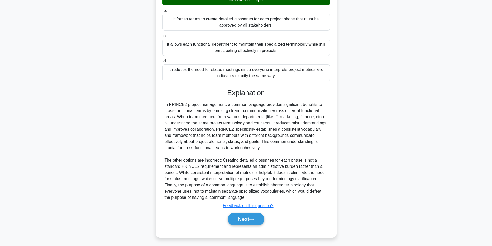
scroll to position [33, 0]
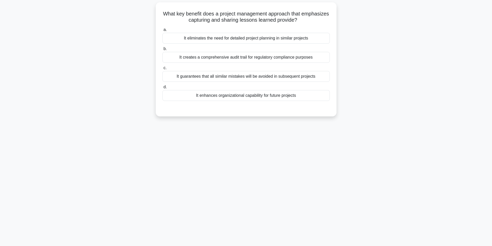
click at [230, 59] on div "It creates a comprehensive audit trail for regulatory compliance purposes" at bounding box center [245, 57] width 167 height 11
click at [162, 51] on input "b. It creates a comprehensive audit trail for regulatory compliance purposes" at bounding box center [162, 48] width 0 height 3
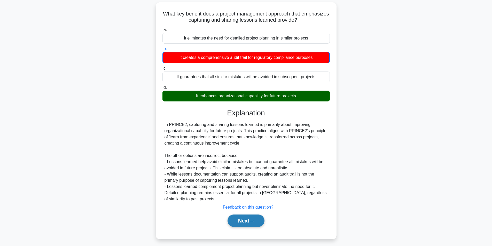
click at [250, 219] on button "Next" at bounding box center [245, 221] width 37 height 12
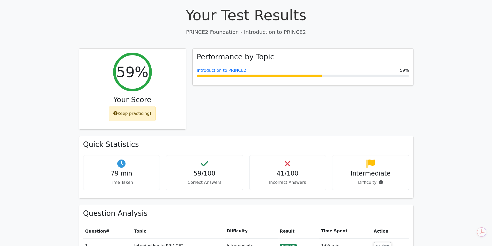
scroll to position [26, 0]
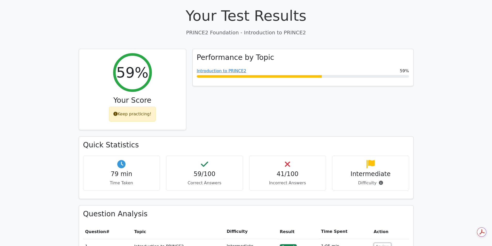
click at [216, 105] on div "Performance by Topic Introduction to PRINCE2 59%" at bounding box center [302, 93] width 227 height 88
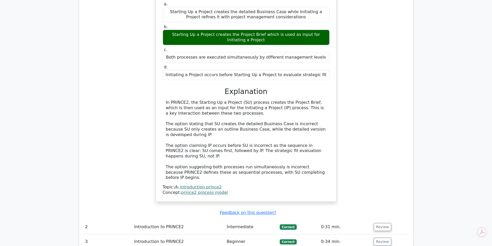
scroll to position [309, 0]
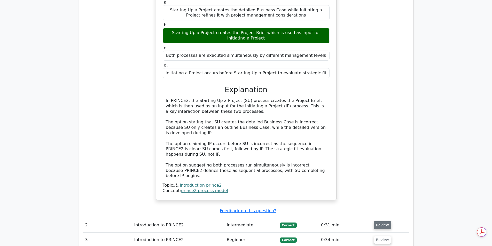
click at [382, 221] on button "Review" at bounding box center [383, 225] width 18 height 8
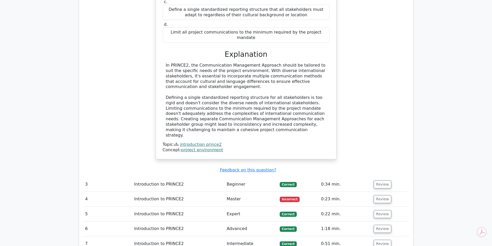
scroll to position [619, 0]
click at [381, 180] on button "Review" at bounding box center [383, 184] width 18 height 8
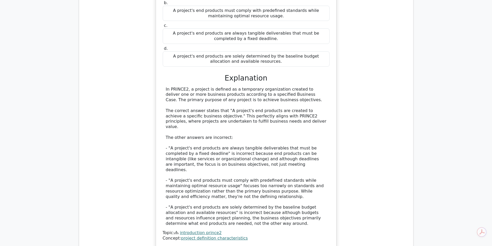
scroll to position [851, 0]
drag, startPoint x: 174, startPoint y: 51, endPoint x: 287, endPoint y: 51, distance: 113.9
click at [287, 87] on div "In PRINCE2, a project is defined as a temporary organization created to deliver…" at bounding box center [246, 157] width 161 height 140
click at [285, 87] on div "In PRINCE2, a project is defined as a temporary organization created to deliver…" at bounding box center [246, 157] width 161 height 140
drag, startPoint x: 168, startPoint y: 56, endPoint x: 254, endPoint y: 54, distance: 86.0
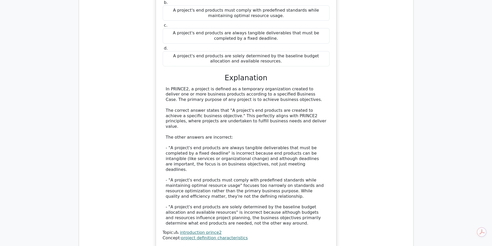
click at [254, 87] on div "In PRINCE2, a project is defined as a temporary organization created to deliver…" at bounding box center [246, 157] width 161 height 140
click at [265, 87] on div "In PRINCE2, a project is defined as a temporary organization created to deliver…" at bounding box center [246, 157] width 161 height 140
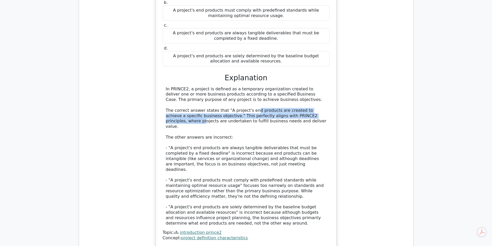
drag, startPoint x: 248, startPoint y: 67, endPoint x: 316, endPoint y: 73, distance: 69.0
click at [316, 87] on div "In PRINCE2, a project is defined as a temporary organization created to deliver…" at bounding box center [246, 157] width 161 height 140
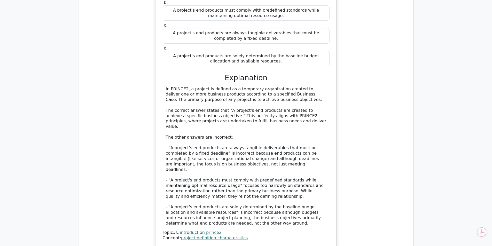
click at [273, 87] on div "In PRINCE2, a project is defined as a temporary organization created to deliver…" at bounding box center [246, 157] width 161 height 140
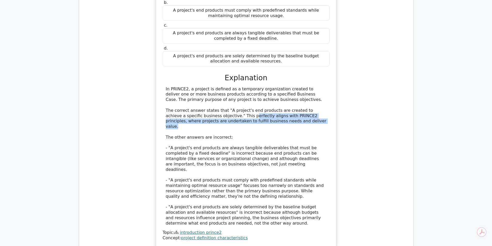
drag, startPoint x: 227, startPoint y: 70, endPoint x: 323, endPoint y: 79, distance: 95.9
click at [323, 87] on div "In PRINCE2, a project is defined as a temporary organization created to deliver…" at bounding box center [246, 157] width 161 height 140
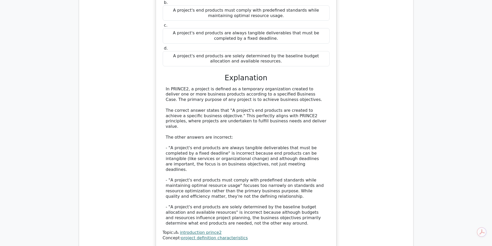
click at [300, 87] on div "In PRINCE2, a project is defined as a temporary organization created to deliver…" at bounding box center [246, 157] width 161 height 140
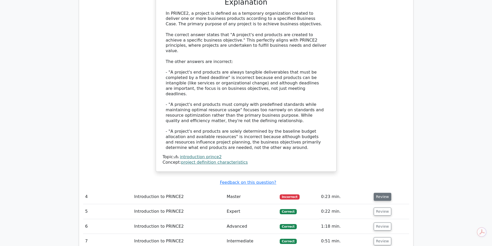
scroll to position [928, 0]
click at [381, 192] on button "Review" at bounding box center [383, 196] width 18 height 8
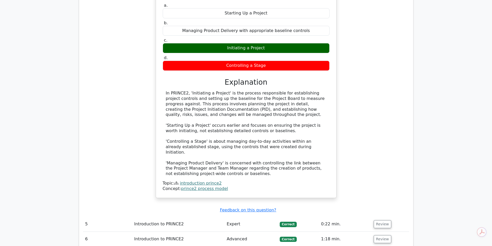
scroll to position [1161, 0]
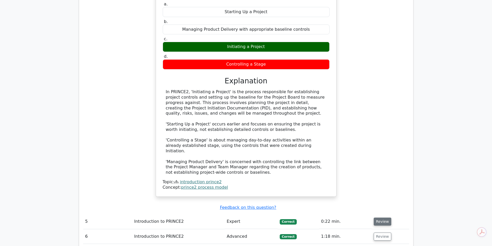
click at [381, 218] on button "Review" at bounding box center [383, 222] width 18 height 8
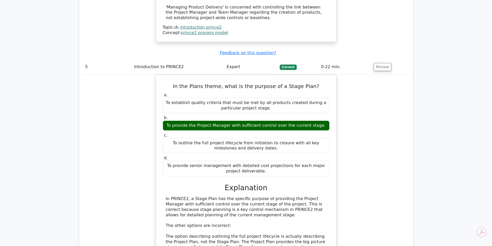
scroll to position [1316, 0]
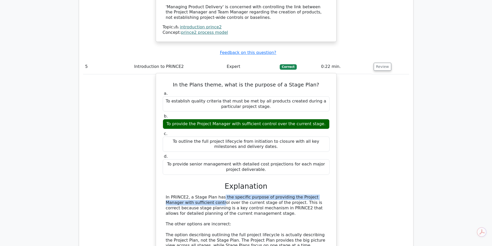
drag, startPoint x: 187, startPoint y: 134, endPoint x: 325, endPoint y: 133, distance: 137.9
click at [325, 195] on div "In PRINCE2, a Stage Plan has the specific purpose of providing the Project Mana…" at bounding box center [246, 248] width 161 height 107
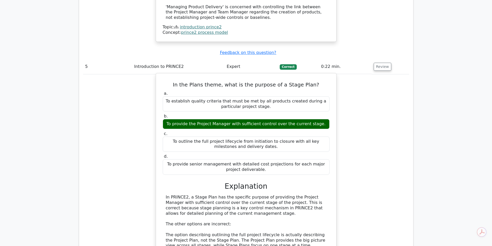
click at [273, 195] on div "In PRINCE2, a Stage Plan has the specific purpose of providing the Project Mana…" at bounding box center [246, 248] width 161 height 107
click at [277, 195] on div "In PRINCE2, a Stage Plan has the specific purpose of providing the Project Mana…" at bounding box center [246, 248] width 161 height 107
drag, startPoint x: 266, startPoint y: 137, endPoint x: 321, endPoint y: 139, distance: 54.8
click at [321, 195] on div "In PRINCE2, a Stage Plan has the specific purpose of providing the Project Mana…" at bounding box center [246, 248] width 161 height 107
click at [277, 195] on div "In PRINCE2, a Stage Plan has the specific purpose of providing the Project Mana…" at bounding box center [246, 248] width 161 height 107
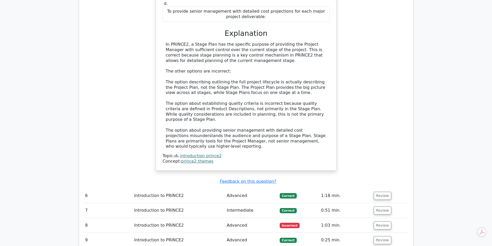
scroll to position [1470, 0]
click at [378, 191] on button "Review" at bounding box center [383, 195] width 18 height 8
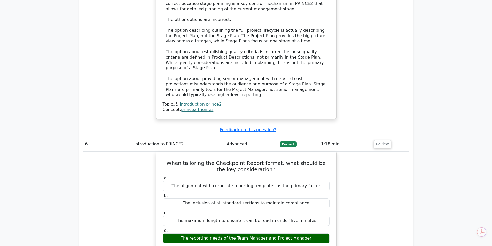
scroll to position [1522, 0]
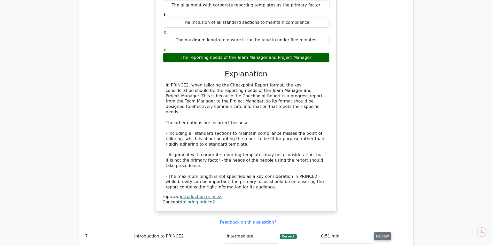
click at [378, 232] on button "Review" at bounding box center [383, 236] width 18 height 8
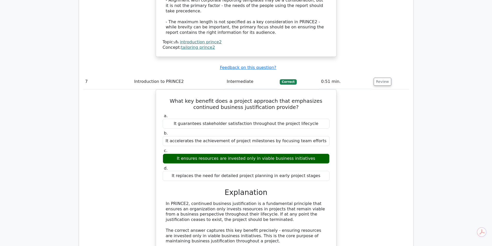
scroll to position [1857, 0]
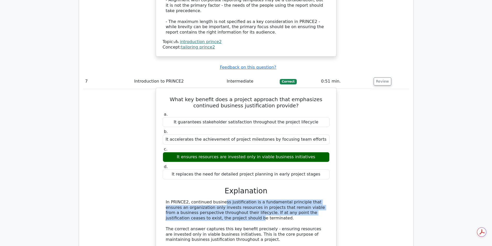
drag, startPoint x: 187, startPoint y: 120, endPoint x: 328, endPoint y: 131, distance: 142.2
click at [328, 200] on div "In PRINCE2, continued business justification is a fundamental principle that en…" at bounding box center [246, 243] width 167 height 86
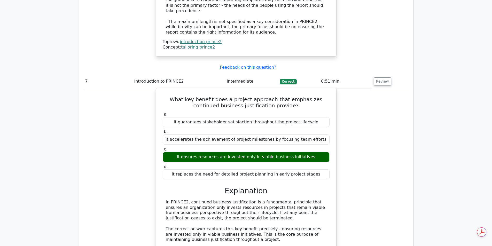
click at [288, 200] on div "In PRINCE2, continued business justification is a fundamental principle that en…" at bounding box center [246, 243] width 161 height 86
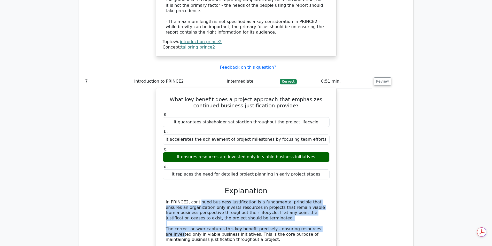
drag, startPoint x: 165, startPoint y: 120, endPoint x: 319, endPoint y: 145, distance: 155.7
click at [319, 200] on div "In PRINCE2, continued business justification is a fundamental principle that en…" at bounding box center [246, 243] width 167 height 86
click at [270, 200] on div "In PRINCE2, continued business justification is a fundamental principle that en…" at bounding box center [246, 243] width 161 height 86
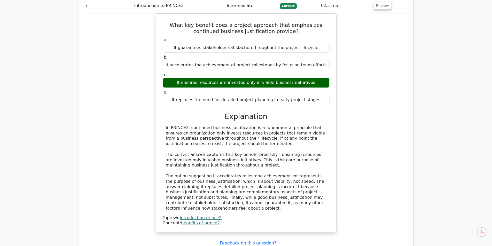
scroll to position [1935, 0]
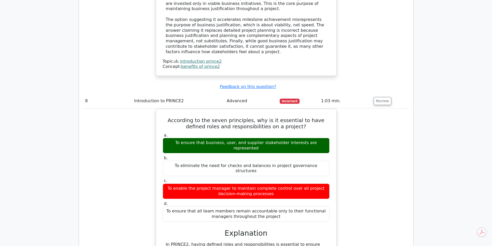
scroll to position [2090, 0]
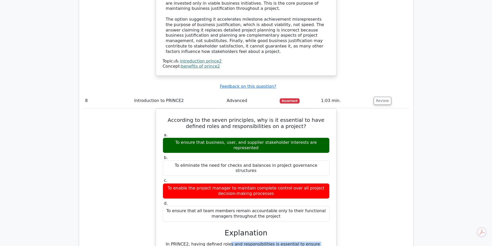
drag, startPoint x: 193, startPoint y: 145, endPoint x: 350, endPoint y: 144, distance: 157.5
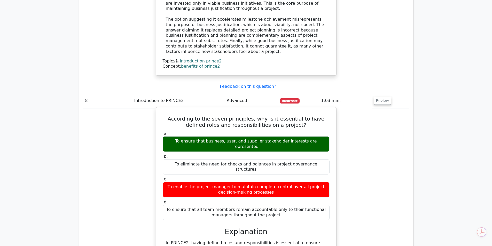
drag, startPoint x: 219, startPoint y: 146, endPoint x: 325, endPoint y: 152, distance: 105.8
drag, startPoint x: 191, startPoint y: 156, endPoint x: 324, endPoint y: 164, distance: 133.7
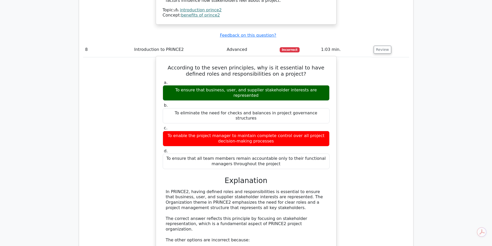
scroll to position [2141, 0]
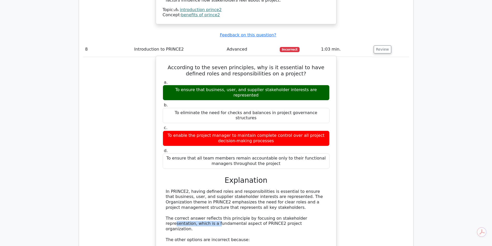
drag, startPoint x: 258, startPoint y: 125, endPoint x: 299, endPoint y: 121, distance: 40.9
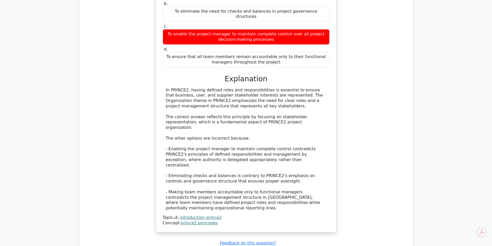
scroll to position [2244, 0]
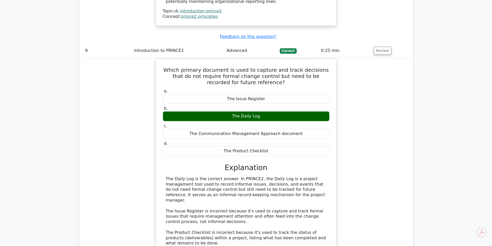
scroll to position [2451, 0]
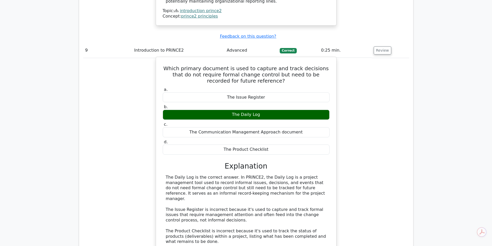
drag, startPoint x: 227, startPoint y: 68, endPoint x: 260, endPoint y: 80, distance: 35.2
click at [260, 175] on div "The Daily Log is the correct answer. In PRINCE2, the Daily Log is a project man…" at bounding box center [246, 223] width 161 height 97
click at [265, 175] on div "The Daily Log is the correct answer. In PRINCE2, the Daily Log is a project man…" at bounding box center [246, 223] width 161 height 97
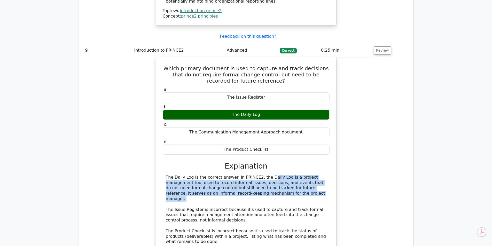
drag, startPoint x: 231, startPoint y: 61, endPoint x: 294, endPoint y: 82, distance: 66.7
click at [294, 175] on div "The Daily Log is the correct answer. In PRINCE2, the Daily Log is a project man…" at bounding box center [246, 223] width 161 height 97
click at [279, 175] on div "The Daily Log is the correct answer. In PRINCE2, the Daily Log is a project man…" at bounding box center [246, 223] width 161 height 97
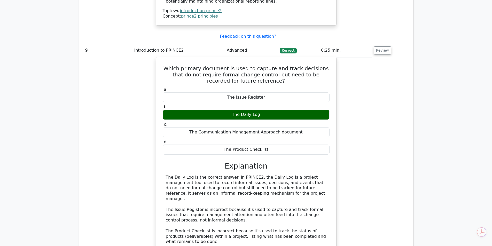
drag, startPoint x: 231, startPoint y: 61, endPoint x: 273, endPoint y: 81, distance: 47.0
click at [273, 175] on div "The Daily Log is the correct answer. In PRINCE2, the Daily Log is a project man…" at bounding box center [246, 223] width 161 height 97
drag, startPoint x: 232, startPoint y: 63, endPoint x: 304, endPoint y: 82, distance: 74.4
click at [304, 175] on div "The Daily Log is the correct answer. In PRINCE2, the Daily Log is a project man…" at bounding box center [246, 223] width 161 height 97
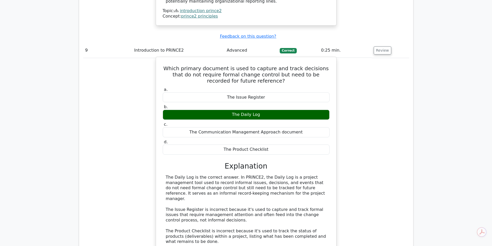
click at [304, 175] on div "The Daily Log is the correct answer. In PRINCE2, the Daily Log is a project man…" at bounding box center [246, 223] width 161 height 97
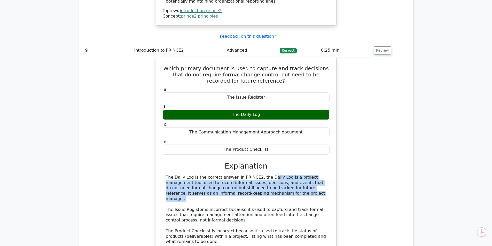
drag, startPoint x: 231, startPoint y: 62, endPoint x: 270, endPoint y: 83, distance: 44.6
click at [270, 175] on div "The Daily Log is the correct answer. In PRINCE2, the Daily Log is a project man…" at bounding box center [246, 223] width 161 height 97
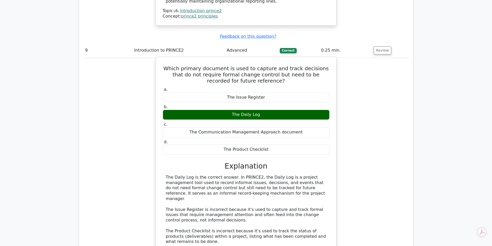
click at [267, 175] on div "The Daily Log is the correct answer. In PRINCE2, the Daily Log is a project man…" at bounding box center [246, 223] width 161 height 97
click at [167, 175] on div "The Daily Log is the correct answer. In PRINCE2, the Daily Log is a project man…" at bounding box center [246, 223] width 161 height 97
click at [229, 175] on div "The Daily Log is the correct answer. In PRINCE2, the Daily Log is a project man…" at bounding box center [246, 223] width 161 height 97
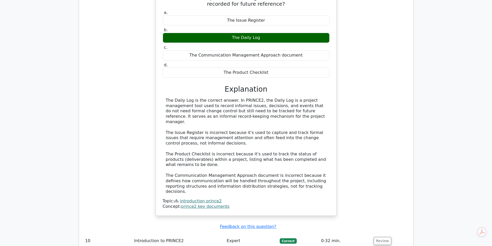
scroll to position [2528, 0]
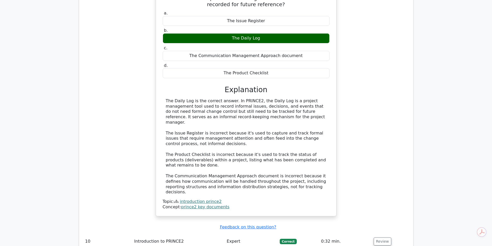
click at [373, 62] on div "Which primary document is used to capture and track decisions that do not requi…" at bounding box center [246, 101] width 326 height 242
click at [379, 238] on button "Review" at bounding box center [383, 242] width 18 height 8
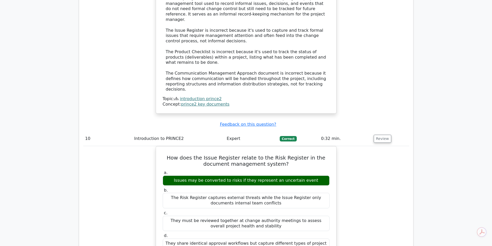
scroll to position [2631, 0]
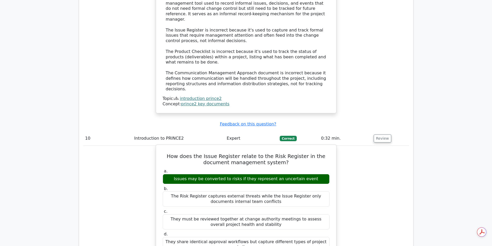
drag, startPoint x: 164, startPoint y: 146, endPoint x: 280, endPoint y: 194, distance: 125.5
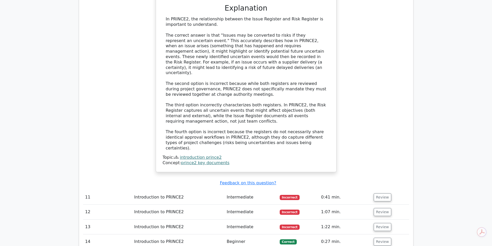
scroll to position [2889, 0]
click at [380, 193] on button "Review" at bounding box center [383, 197] width 18 height 8
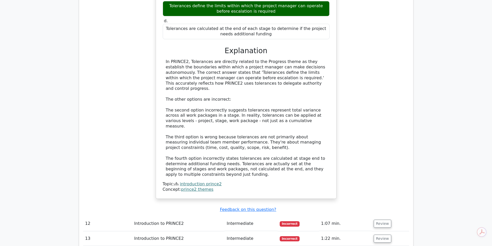
scroll to position [3174, 0]
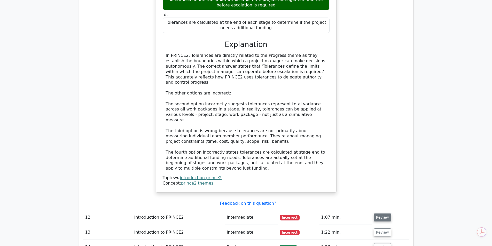
click at [380, 214] on button "Review" at bounding box center [383, 218] width 18 height 8
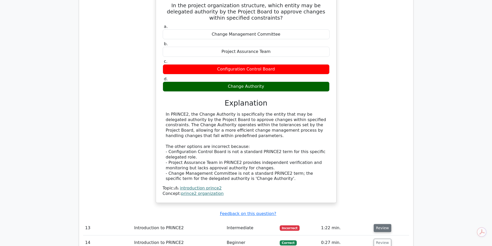
scroll to position [3405, 0]
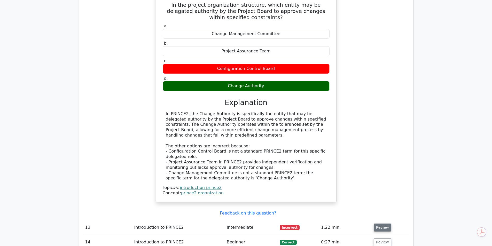
click at [380, 224] on button "Review" at bounding box center [383, 228] width 18 height 8
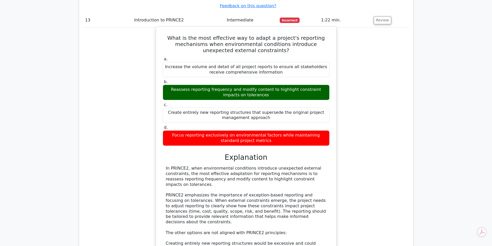
scroll to position [3613, 0]
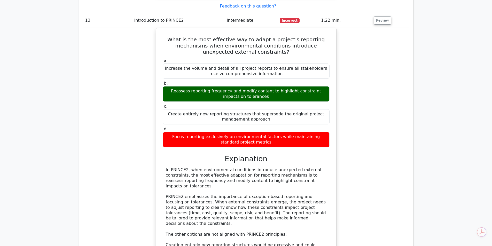
click at [369, 75] on div "What is the most effective way to adapt a project's reporting mechanisms when e…" at bounding box center [246, 181] width 326 height 307
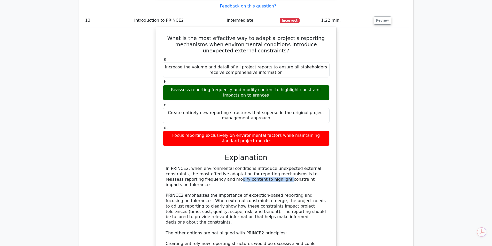
drag, startPoint x: 214, startPoint y: 27, endPoint x: 316, endPoint y: 25, distance: 101.5
click at [316, 166] on div "In PRINCE2, when environmental conditions introduce unexpected external constra…" at bounding box center [246, 236] width 161 height 140
drag, startPoint x: 255, startPoint y: 18, endPoint x: 316, endPoint y: 26, distance: 61.8
click at [316, 166] on div "In PRINCE2, when environmental conditions introduce unexpected external constra…" at bounding box center [246, 236] width 161 height 140
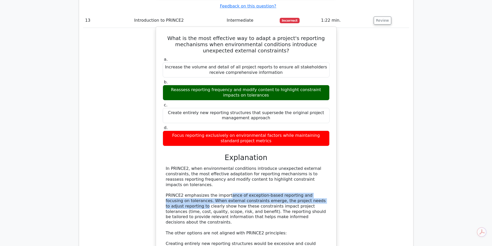
drag, startPoint x: 224, startPoint y: 41, endPoint x: 327, endPoint y: 46, distance: 102.4
click at [327, 166] on div "In PRINCE2, when environmental conditions introduce unexpected external constra…" at bounding box center [246, 236] width 167 height 140
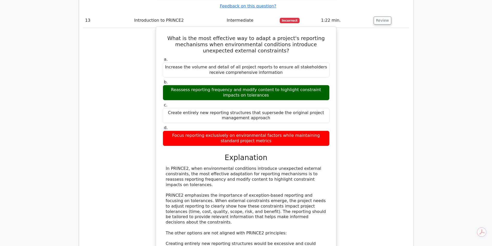
click at [273, 166] on div "In PRINCE2, when environmental conditions introduce unexpected external constra…" at bounding box center [246, 236] width 161 height 140
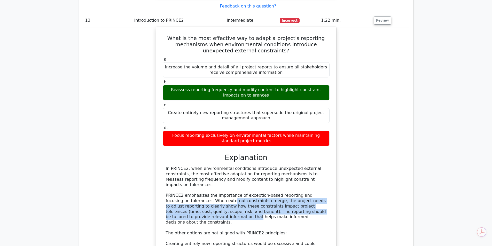
drag, startPoint x: 205, startPoint y: 42, endPoint x: 309, endPoint y: 60, distance: 105.6
click at [327, 166] on div "In PRINCE2, when environmental conditions introduce unexpected external constra…" at bounding box center [246, 236] width 167 height 140
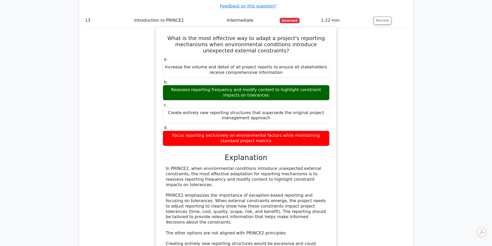
click at [303, 166] on div "In PRINCE2, when environmental conditions introduce unexpected external constra…" at bounding box center [246, 236] width 161 height 140
drag, startPoint x: 255, startPoint y: 53, endPoint x: 326, endPoint y: 58, distance: 71.5
click at [326, 166] on div "In PRINCE2, when environmental conditions introduce unexpected external constra…" at bounding box center [246, 236] width 161 height 140
click at [307, 166] on div "In PRINCE2, when environmental conditions introduce unexpected external constra…" at bounding box center [246, 236] width 161 height 140
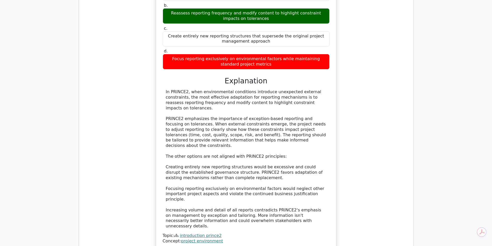
scroll to position [3690, 0]
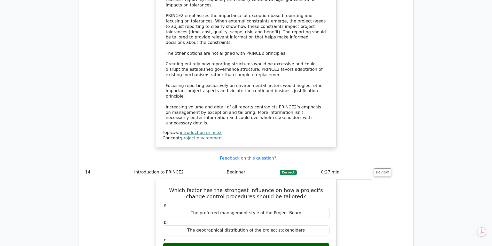
scroll to position [3793, 0]
drag, startPoint x: 175, startPoint y: 145, endPoint x: 324, endPoint y: 154, distance: 148.8
drag, startPoint x: 180, startPoint y: 154, endPoint x: 335, endPoint y: 155, distance: 154.7
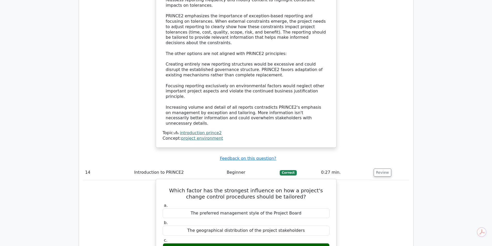
drag, startPoint x: 201, startPoint y: 155, endPoint x: 317, endPoint y: 161, distance: 116.4
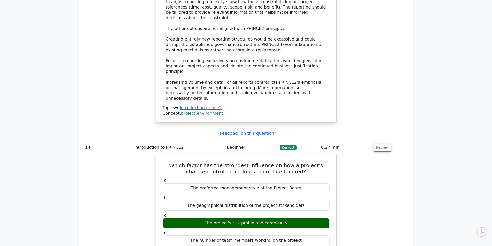
scroll to position [3819, 0]
drag, startPoint x: 232, startPoint y: 148, endPoint x: 317, endPoint y: 153, distance: 84.9
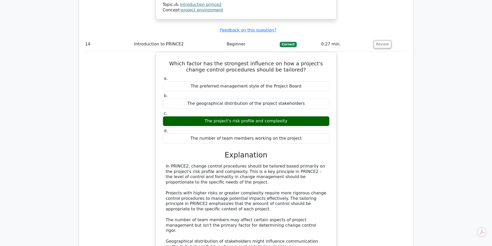
scroll to position [3922, 0]
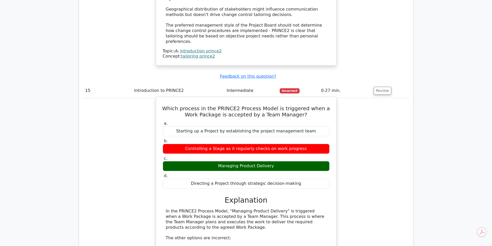
scroll to position [4154, 0]
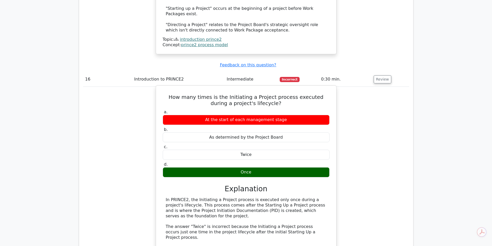
scroll to position [4412, 0]
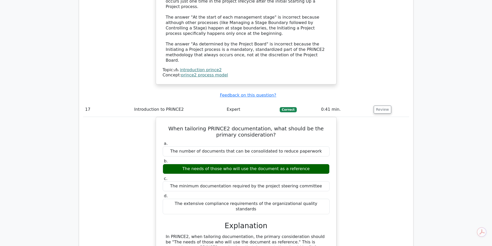
scroll to position [4644, 0]
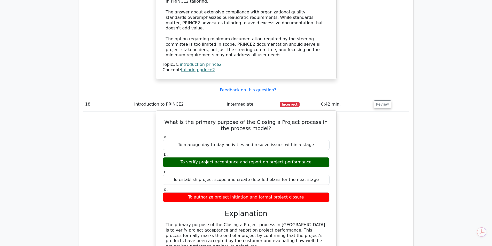
scroll to position [4928, 0]
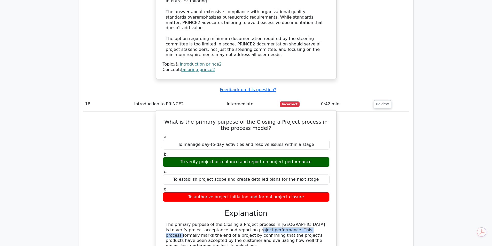
drag, startPoint x: 205, startPoint y: 12, endPoint x: 264, endPoint y: 15, distance: 59.4
drag, startPoint x: 253, startPoint y: 12, endPoint x: 329, endPoint y: 11, distance: 76.4
click at [329, 133] on div "a. To manage day-to-day activities and resolve issues within a stage b. To veri…" at bounding box center [246, 233] width 168 height 200
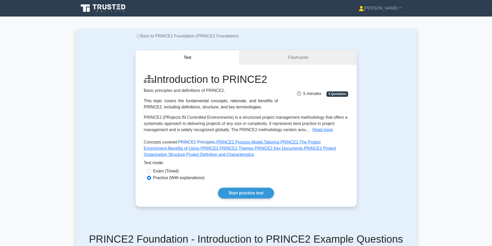
click at [198, 143] on link "PRINCE2 Principles" at bounding box center [196, 142] width 37 height 4
